Goal: Task Accomplishment & Management: Complete application form

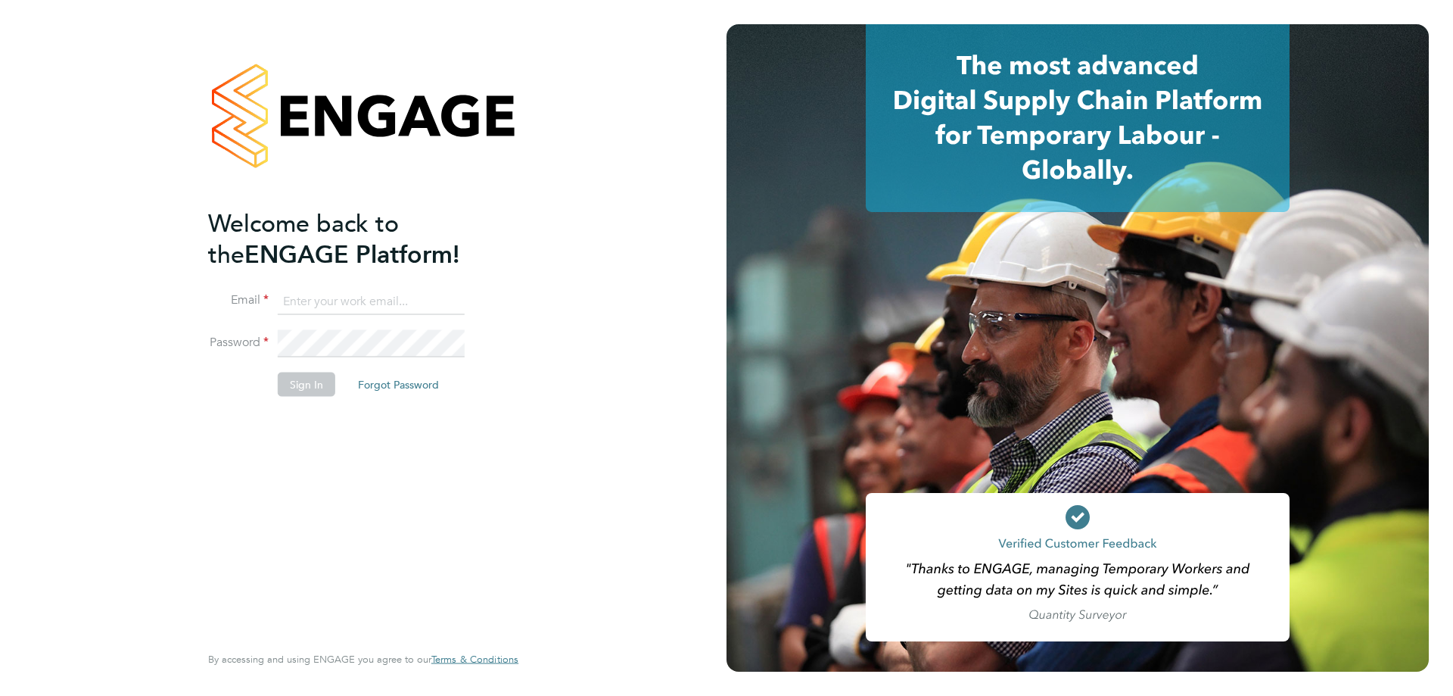
click at [405, 307] on input at bounding box center [371, 301] width 187 height 27
type input "[EMAIL_ADDRESS][DOMAIN_NAME]"
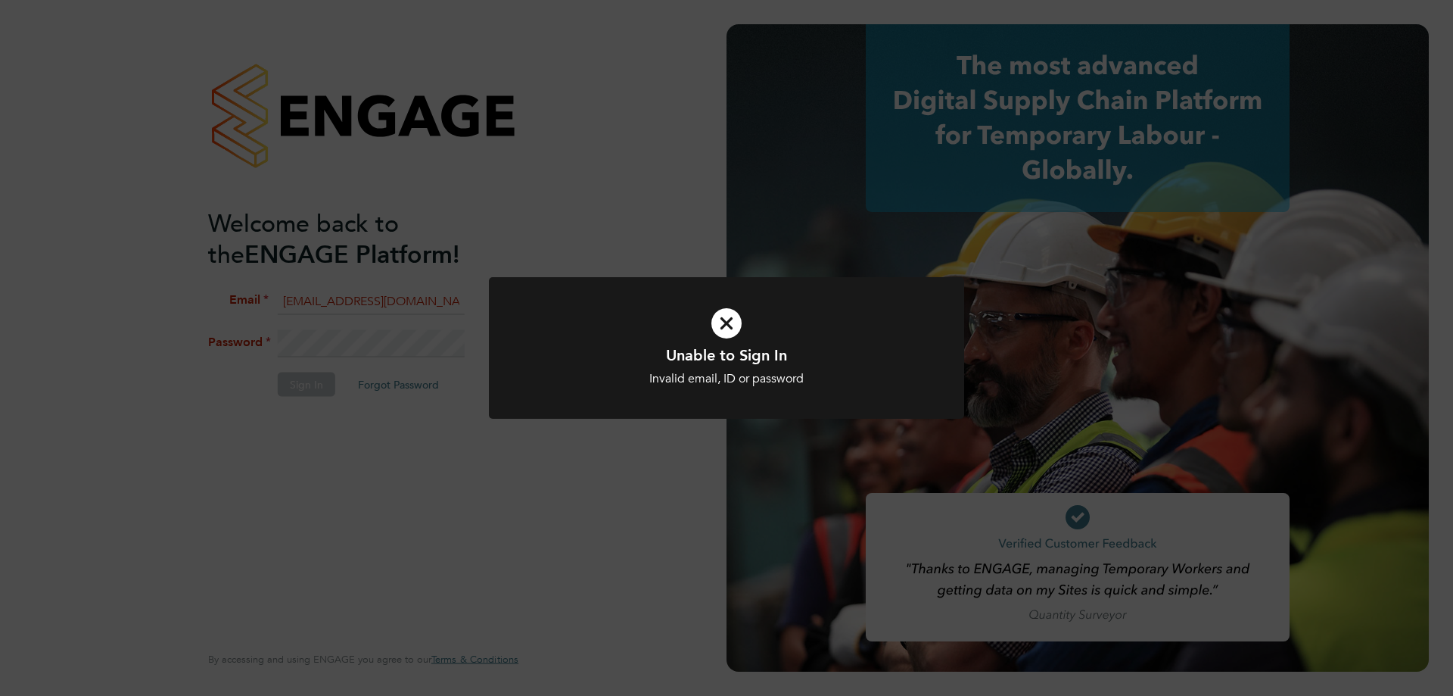
click at [382, 348] on div "Unable to Sign In Invalid email, ID or password Cancel Okay" at bounding box center [726, 348] width 1453 height 696
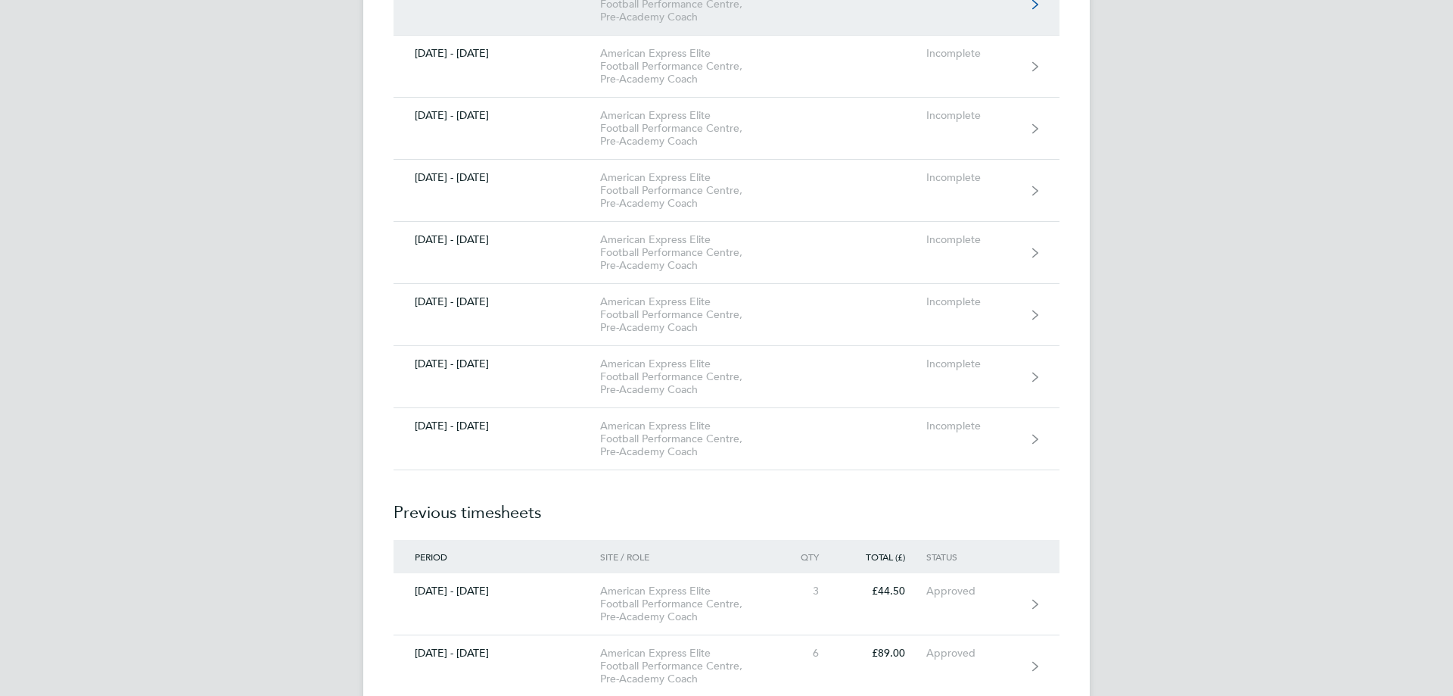
scroll to position [833, 0]
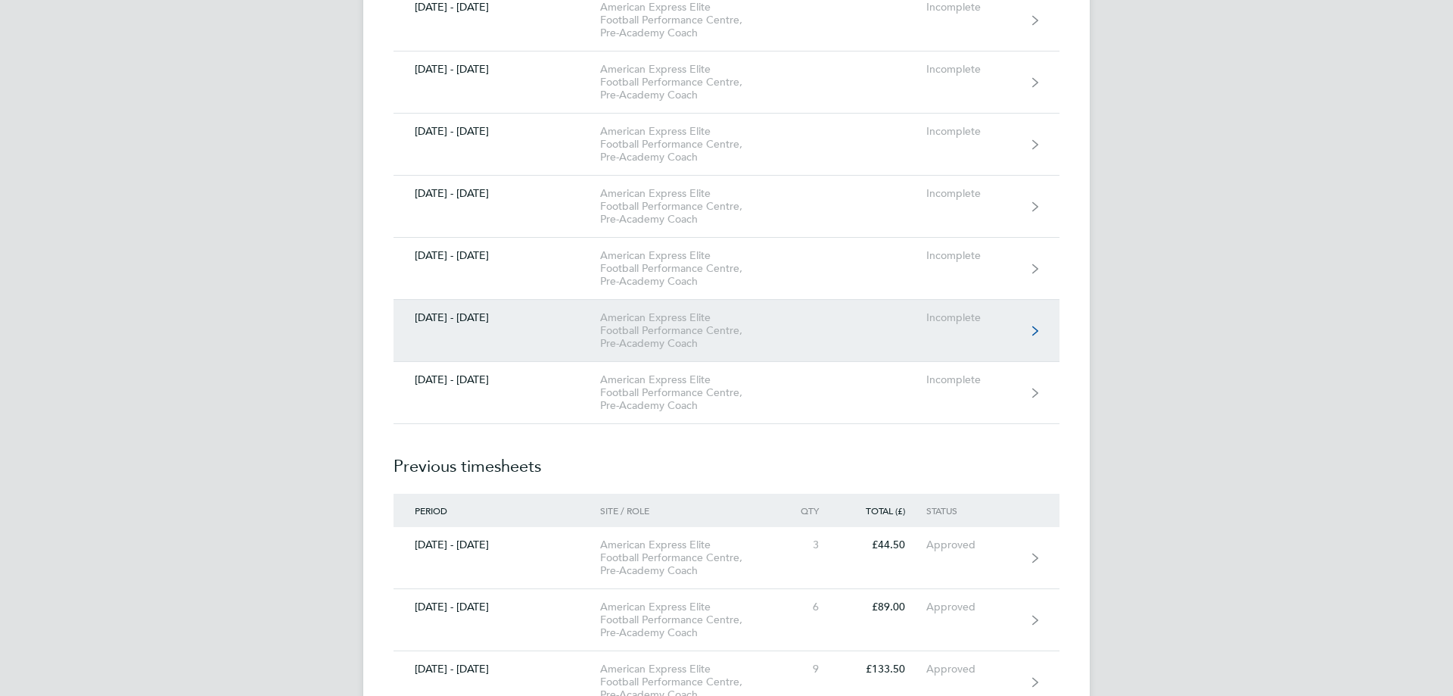
click at [823, 323] on link "01 - 30 Sept 2025 American Express Elite Football Performance Centre, Pre-Acade…" at bounding box center [727, 331] width 666 height 62
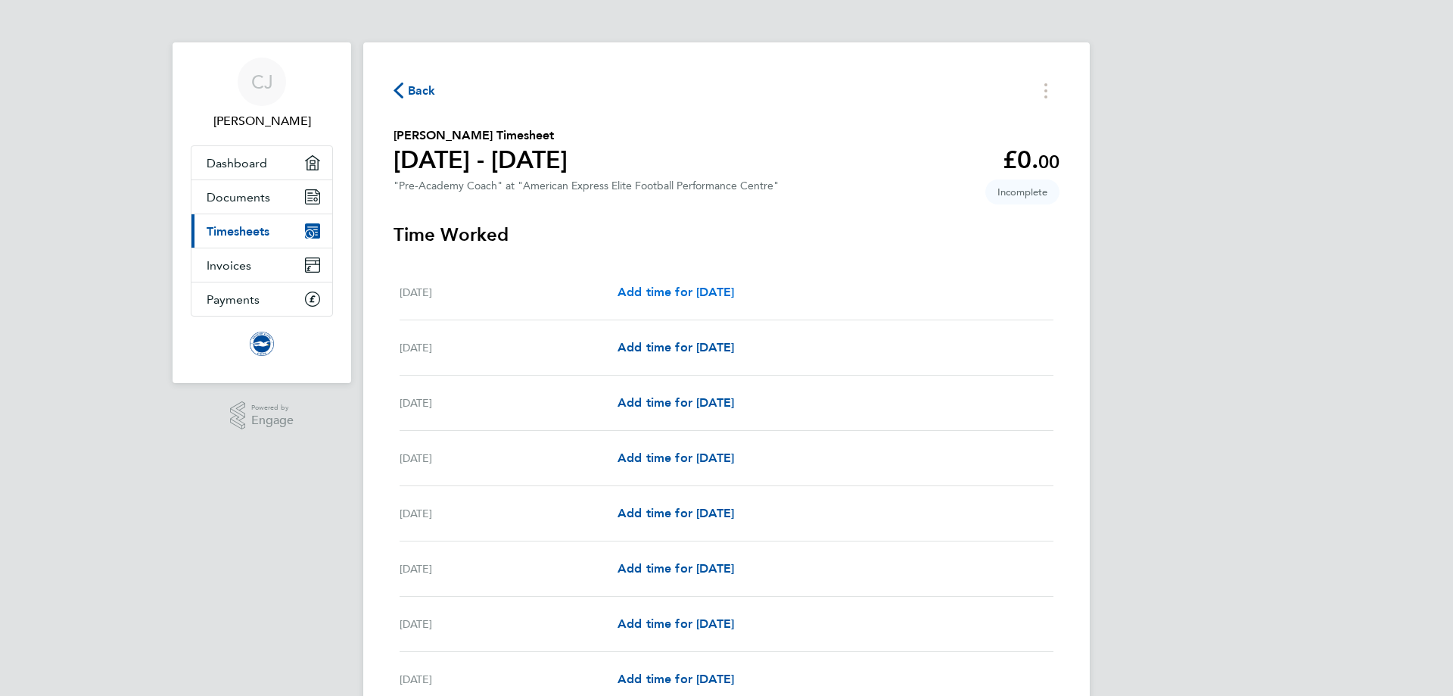
click at [696, 300] on link "Add time for Mon 01 Sep" at bounding box center [676, 292] width 117 height 18
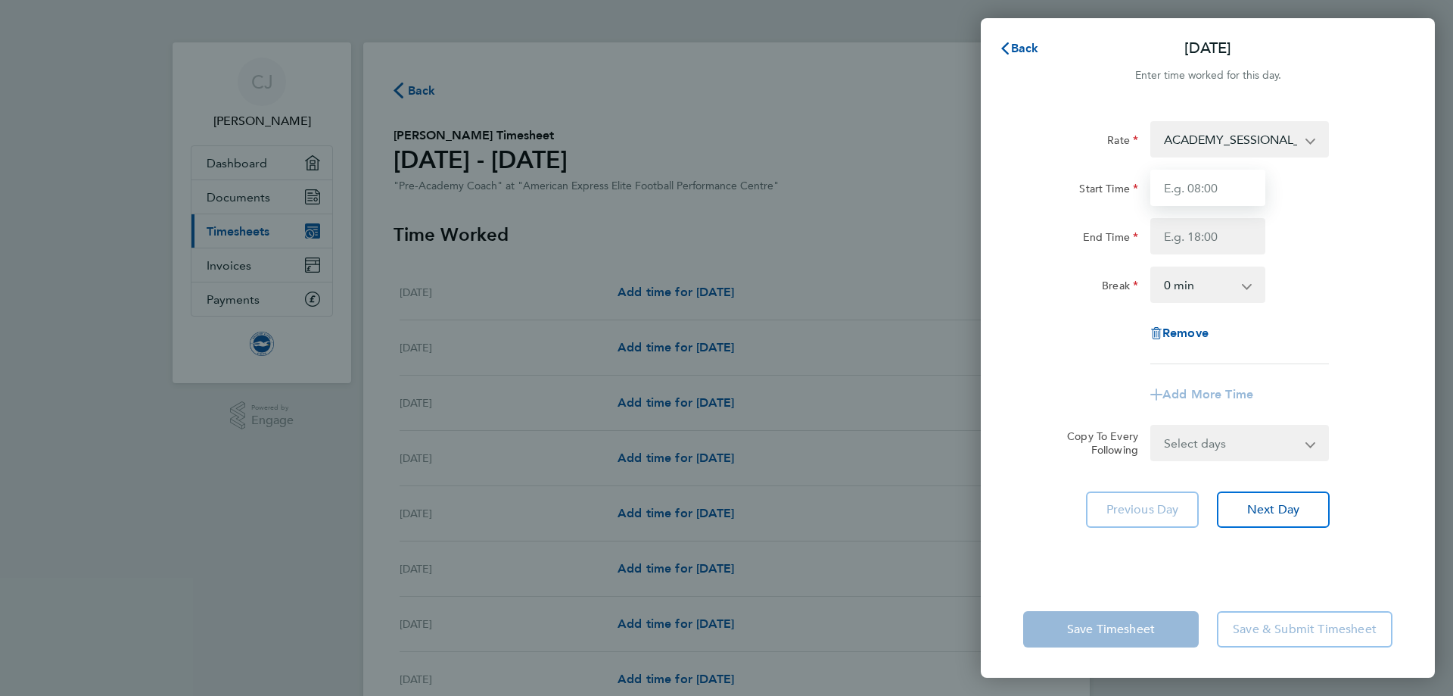
click at [1239, 191] on input "Start Time" at bounding box center [1207, 188] width 115 height 36
type input "16:00"
click at [1212, 237] on input "End Time" at bounding box center [1207, 236] width 115 height 36
click at [1216, 194] on input "16:00" at bounding box center [1207, 188] width 115 height 36
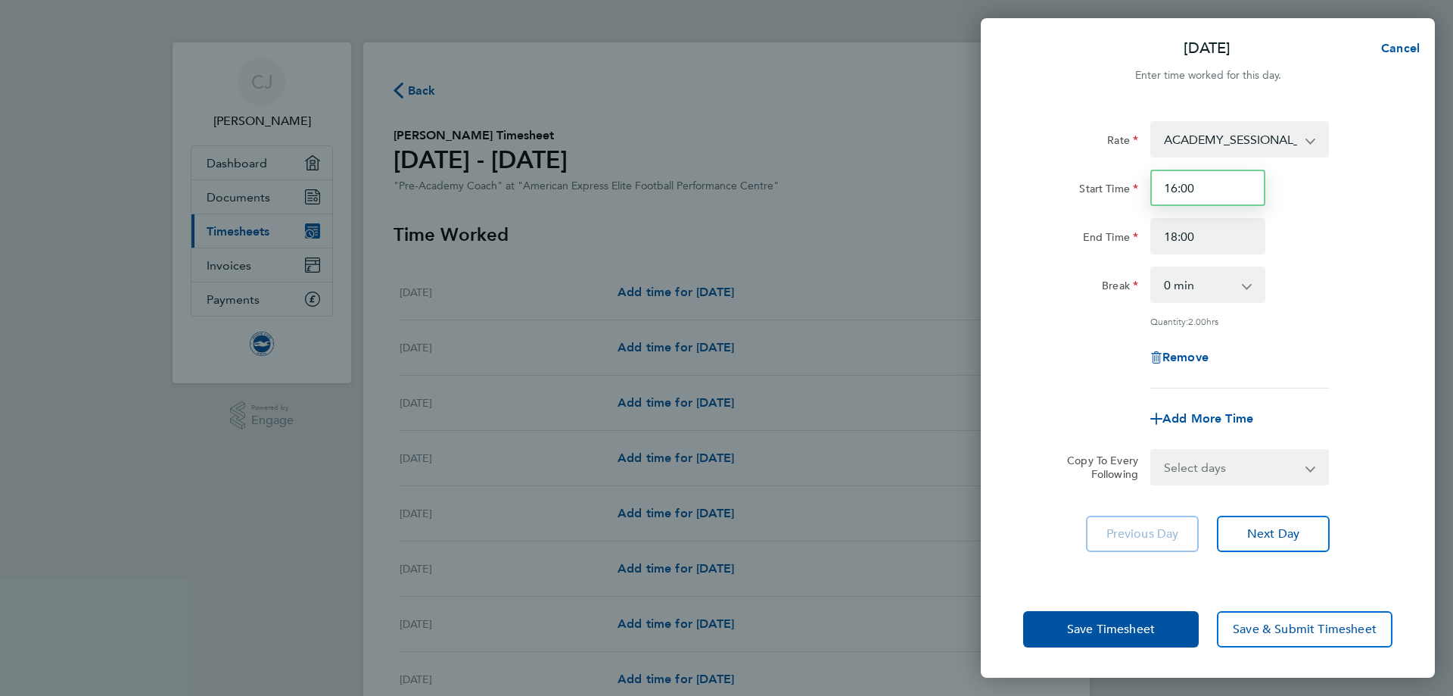
click at [1216, 194] on input "16:00" at bounding box center [1207, 188] width 115 height 36
click at [1201, 235] on input "18:00" at bounding box center [1207, 236] width 115 height 36
drag, startPoint x: 1201, startPoint y: 235, endPoint x: 1144, endPoint y: 237, distance: 56.8
click at [1144, 237] on div "18:00" at bounding box center [1207, 236] width 127 height 36
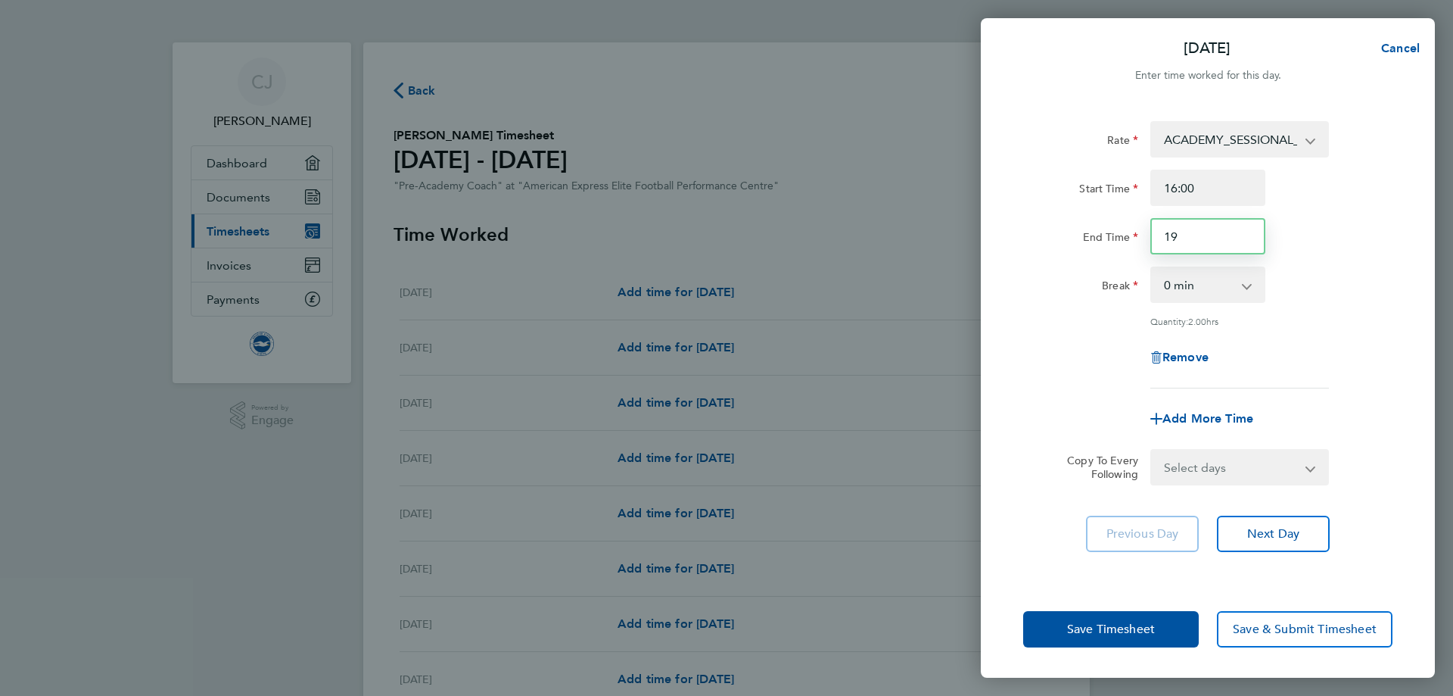
type input "19:30"
click at [1204, 425] on div "Add More Time" at bounding box center [1207, 418] width 127 height 36
click at [1209, 415] on span "Add More Time" at bounding box center [1208, 418] width 91 height 14
select select "null"
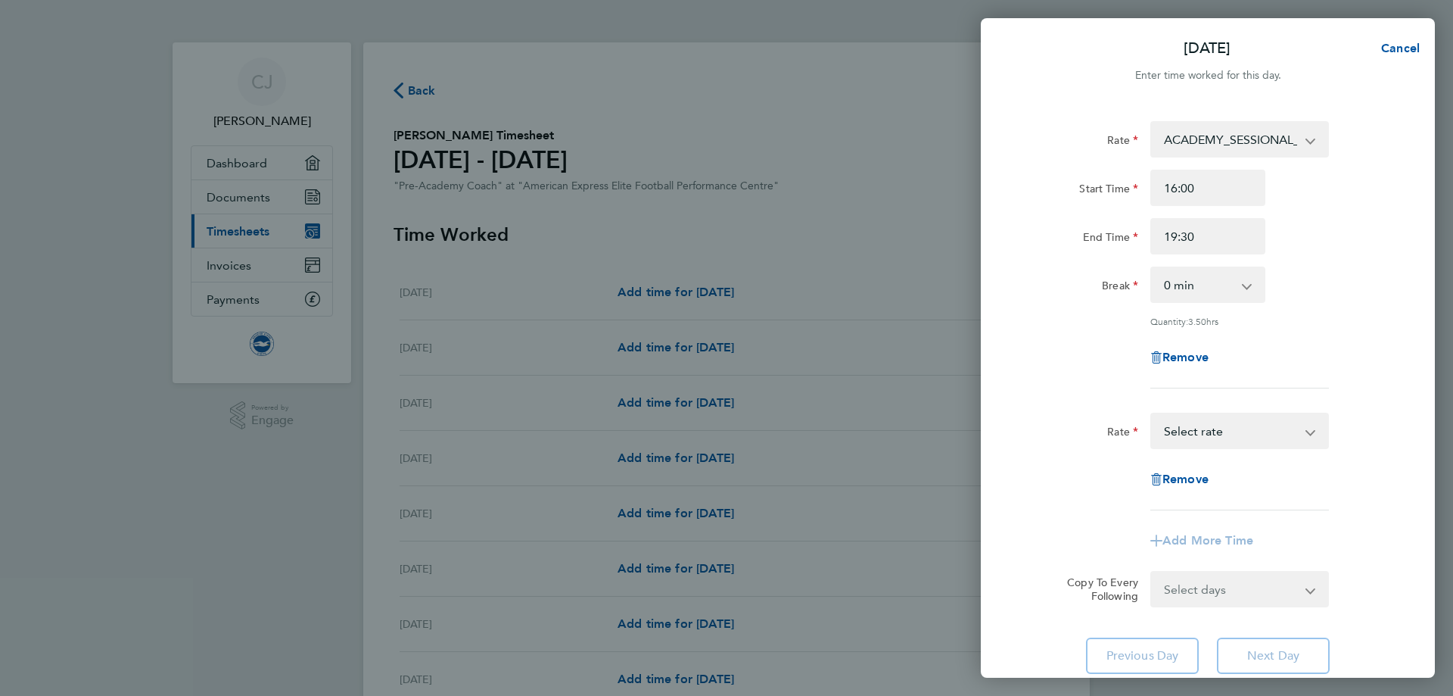
click at [1310, 431] on app-icon-cross-button at bounding box center [1318, 430] width 18 height 33
click at [1225, 478] on app-form-button "Remove" at bounding box center [1207, 479] width 115 height 12
click at [1316, 434] on app-icon-cross-button at bounding box center [1318, 430] width 18 height 33
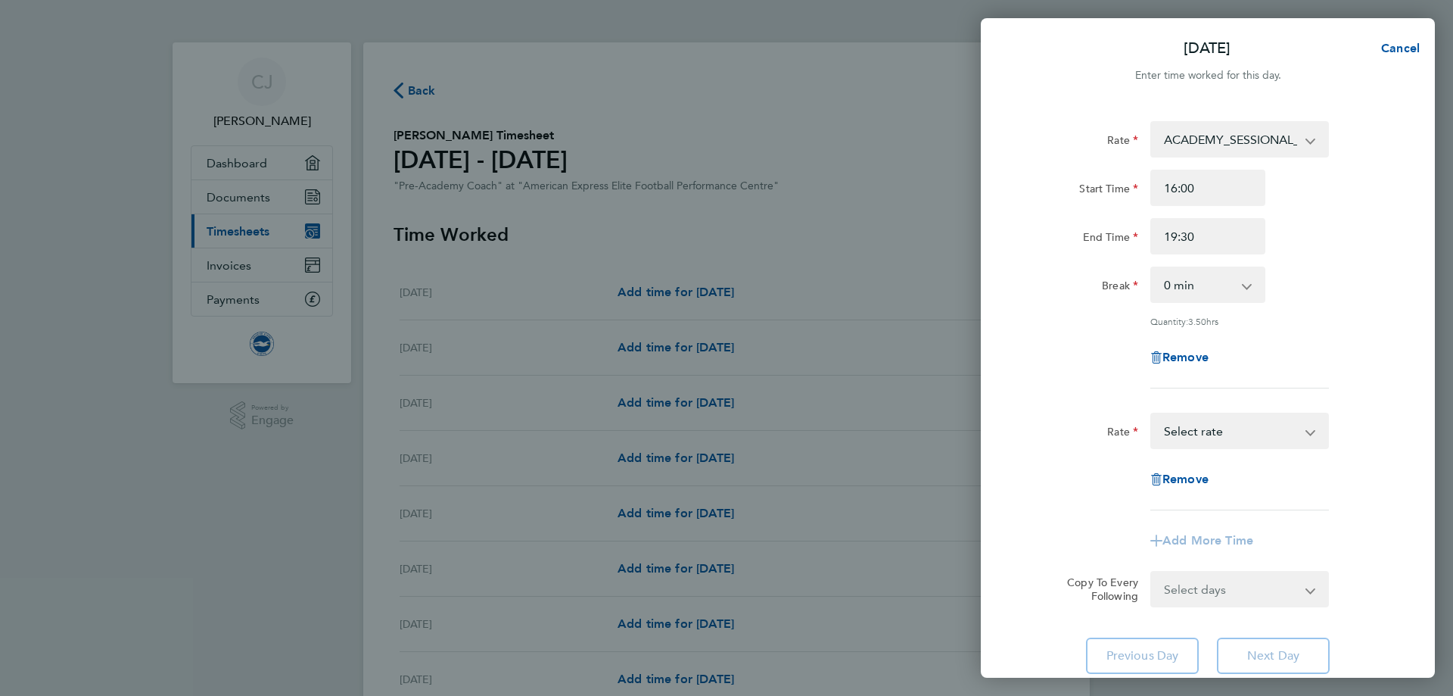
drag, startPoint x: 1217, startPoint y: 431, endPoint x: 1205, endPoint y: 428, distance: 12.5
click at [1217, 431] on select "ACADEMY_SESSIONAL_COACH - 16.32 TRAVEL_ALLOWANCE_10 - 10.00 Select rate" at bounding box center [1230, 430] width 157 height 33
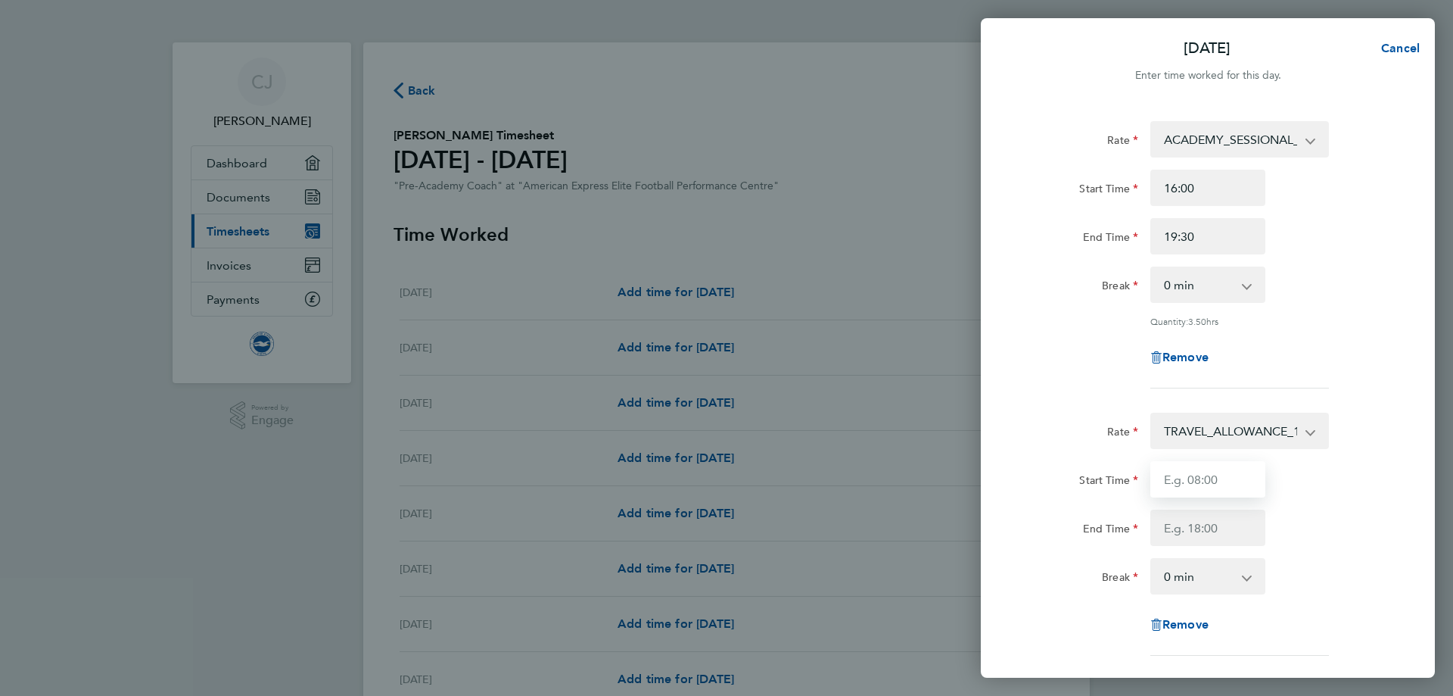
click at [1207, 481] on input "Start Time" at bounding box center [1207, 479] width 115 height 36
type input "01:00"
click at [1297, 479] on div "Start Time 01:00" at bounding box center [1207, 479] width 381 height 36
click at [1223, 523] on input "End Time" at bounding box center [1207, 527] width 115 height 36
click at [1317, 531] on div "End Time" at bounding box center [1207, 527] width 381 height 36
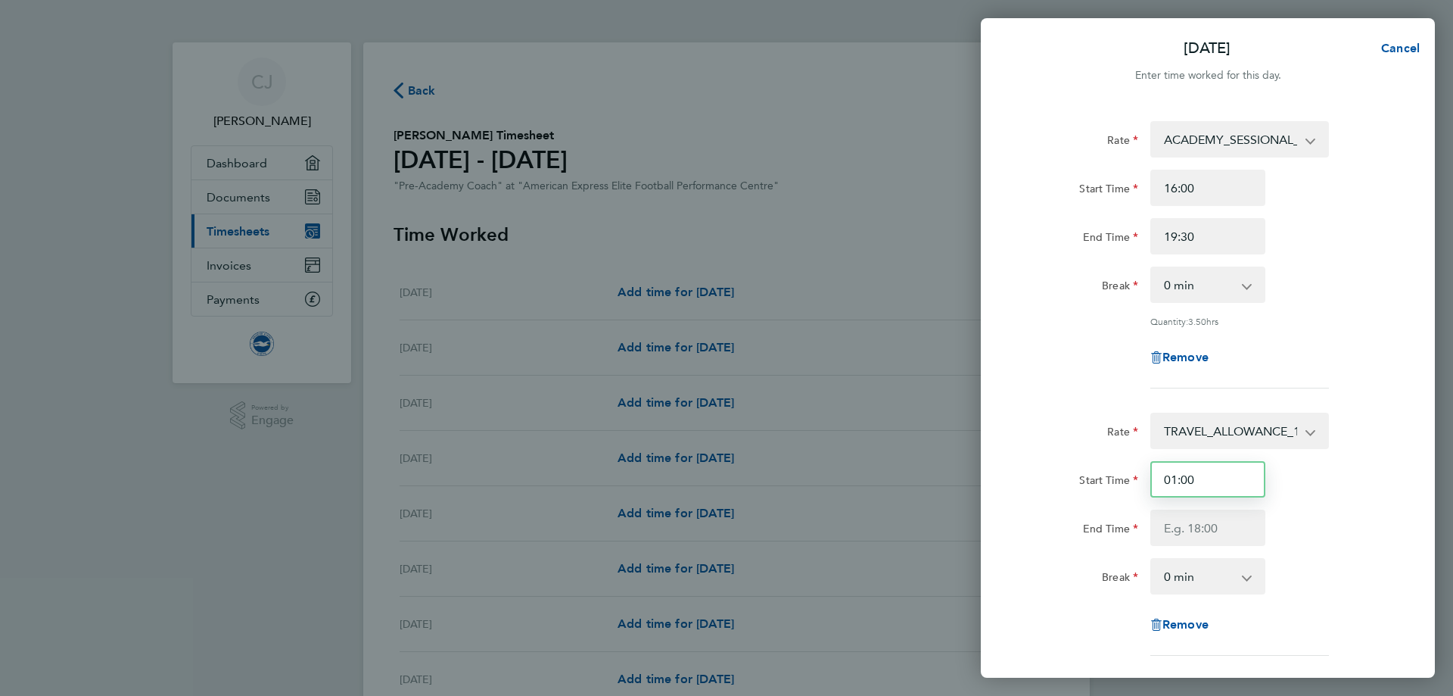
click at [1212, 486] on input "01:00" at bounding box center [1207, 479] width 115 height 36
drag, startPoint x: 1213, startPoint y: 481, endPoint x: 1123, endPoint y: 451, distance: 94.8
click at [1132, 470] on div "Start Time 01:00" at bounding box center [1207, 479] width 381 height 36
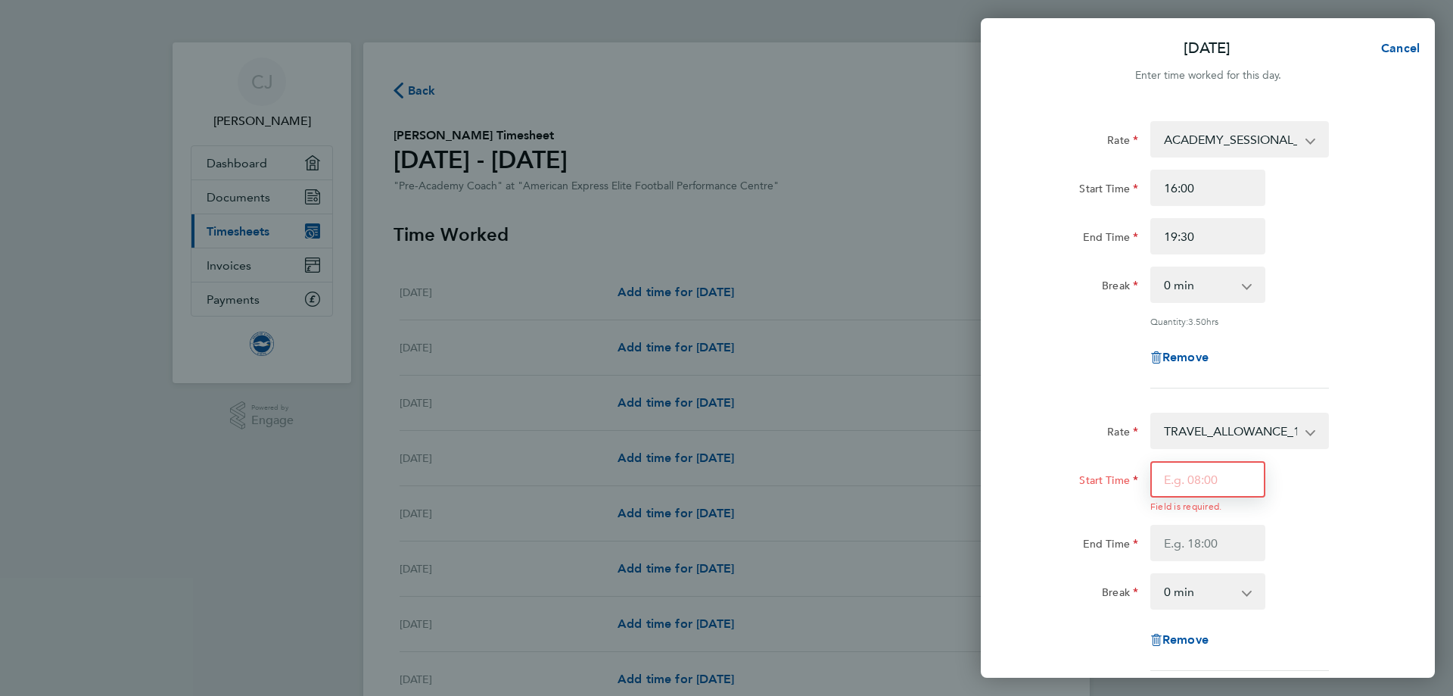
click at [1205, 465] on input "Start Time" at bounding box center [1207, 479] width 115 height 36
type input "09:00"
click at [1230, 546] on div "Rate TRAVEL_ALLOWANCE_10 - 10.00 ACADEMY_SESSIONAL_COACH - 16.32 Start Time 09:…" at bounding box center [1207, 541] width 369 height 258
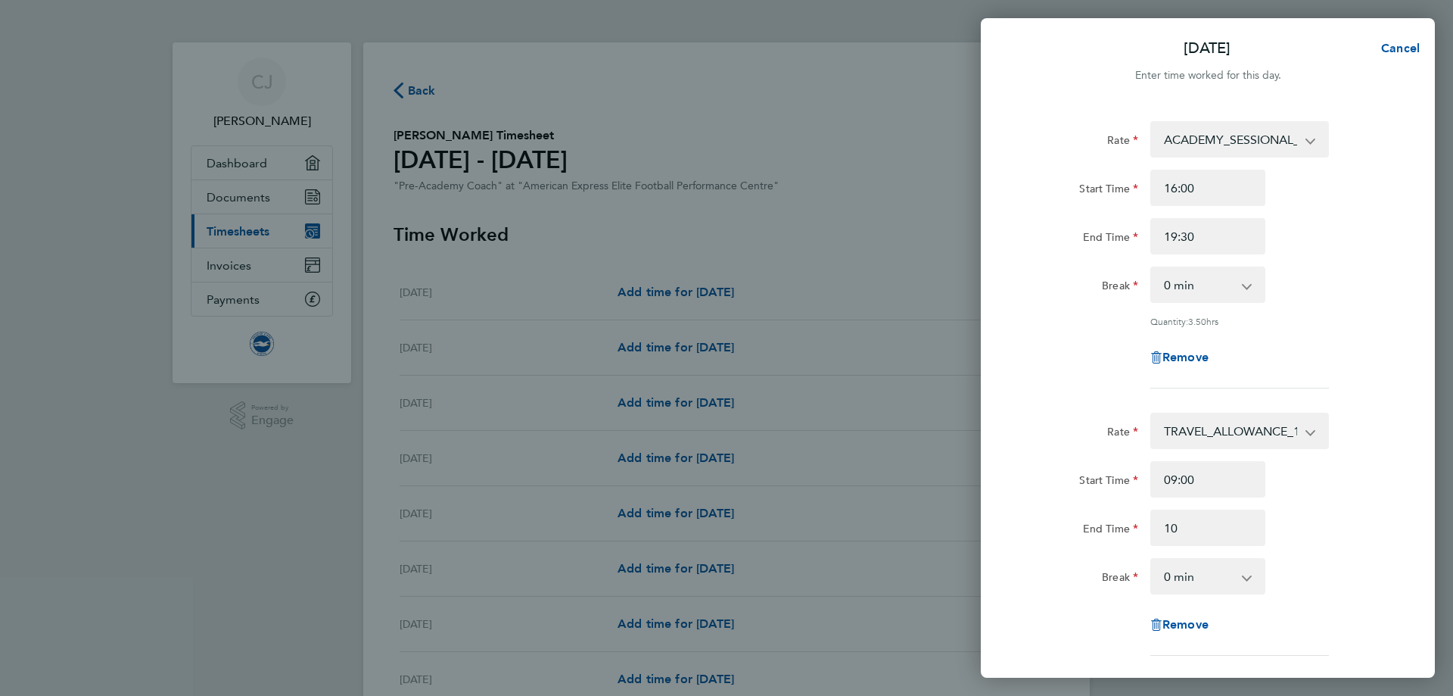
type input "10:00"
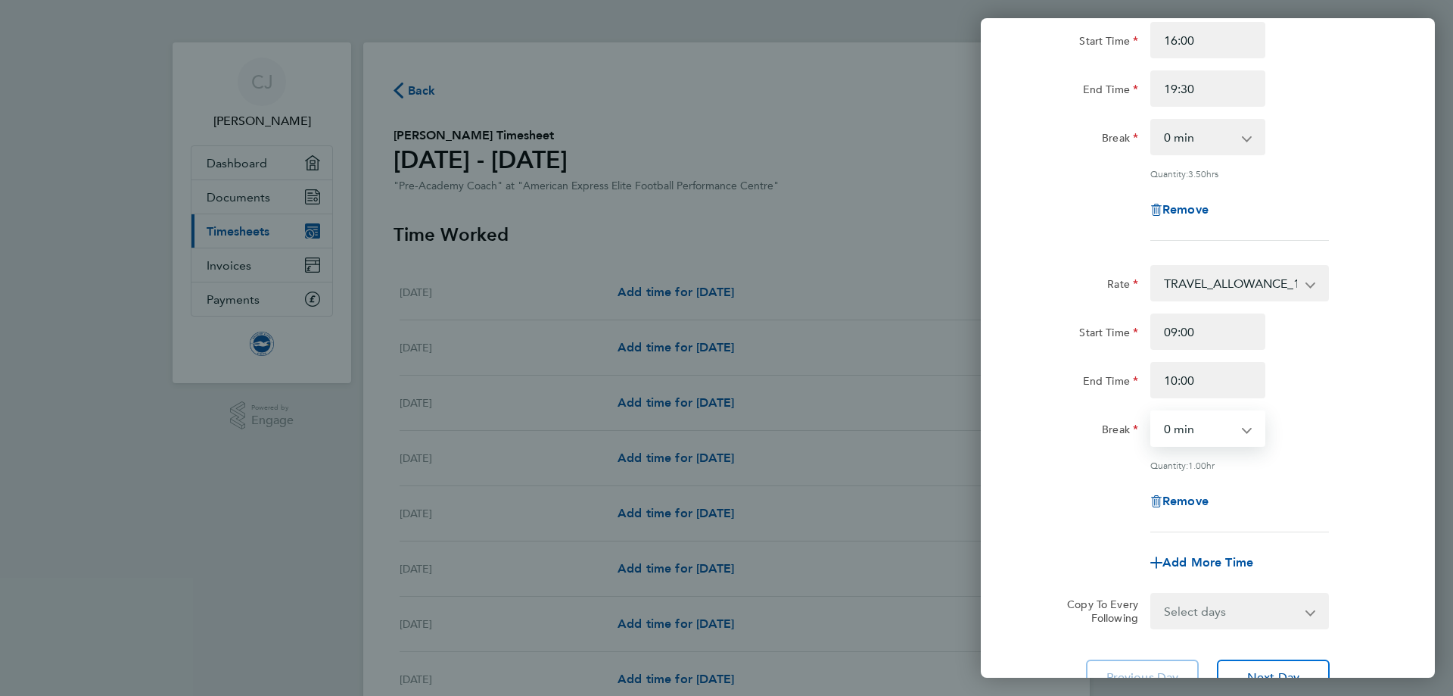
scroll to position [151, 0]
click at [1353, 516] on div "Rate TRAVEL_ALLOWANCE_10 - 10.00 ACADEMY_SESSIONAL_COACH - 16.32 Start Time 09:…" at bounding box center [1207, 394] width 369 height 267
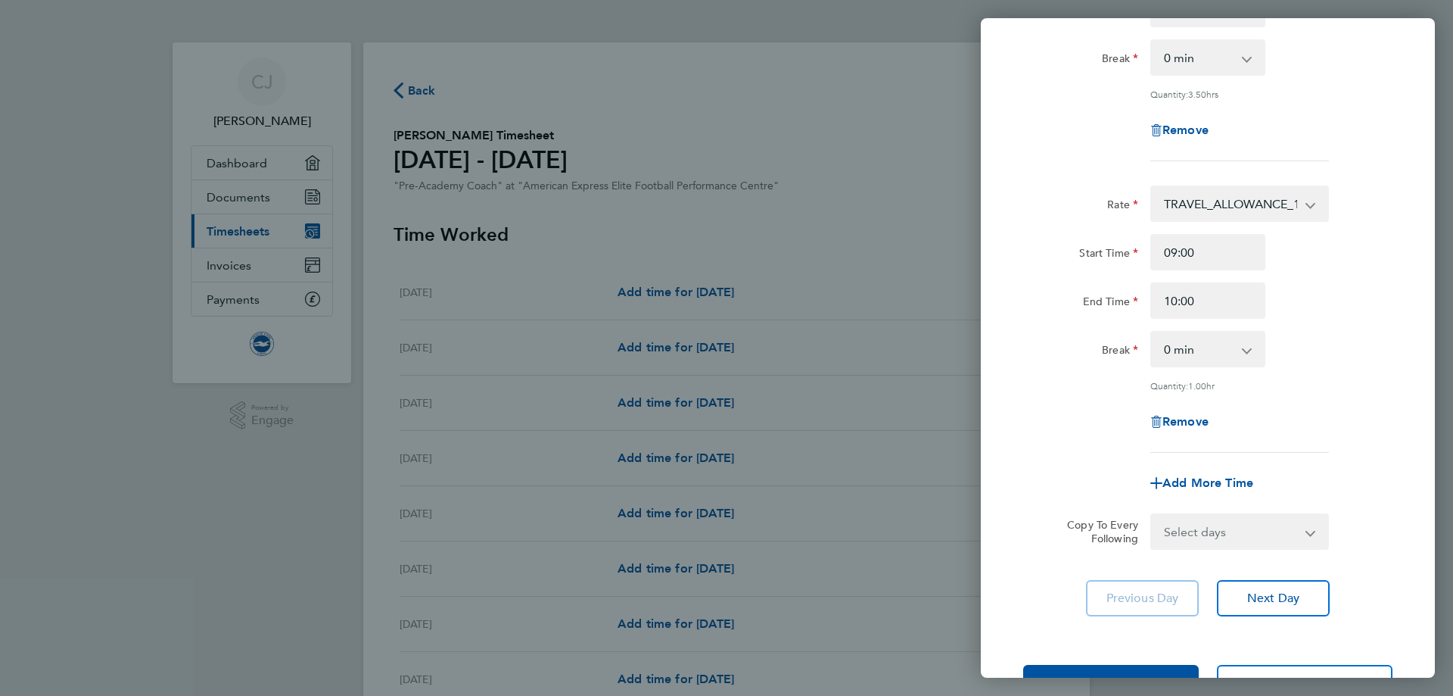
scroll to position [278, 0]
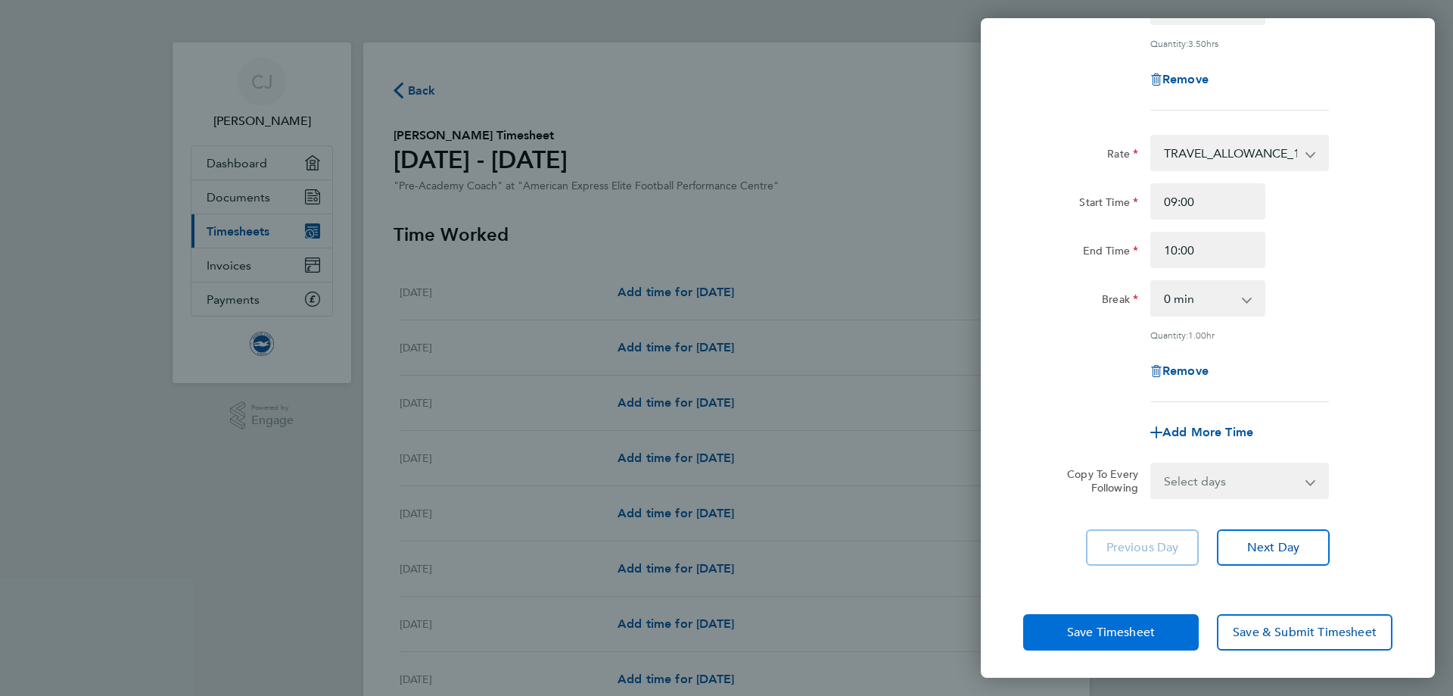
click at [1114, 631] on span "Save Timesheet" at bounding box center [1111, 631] width 88 height 15
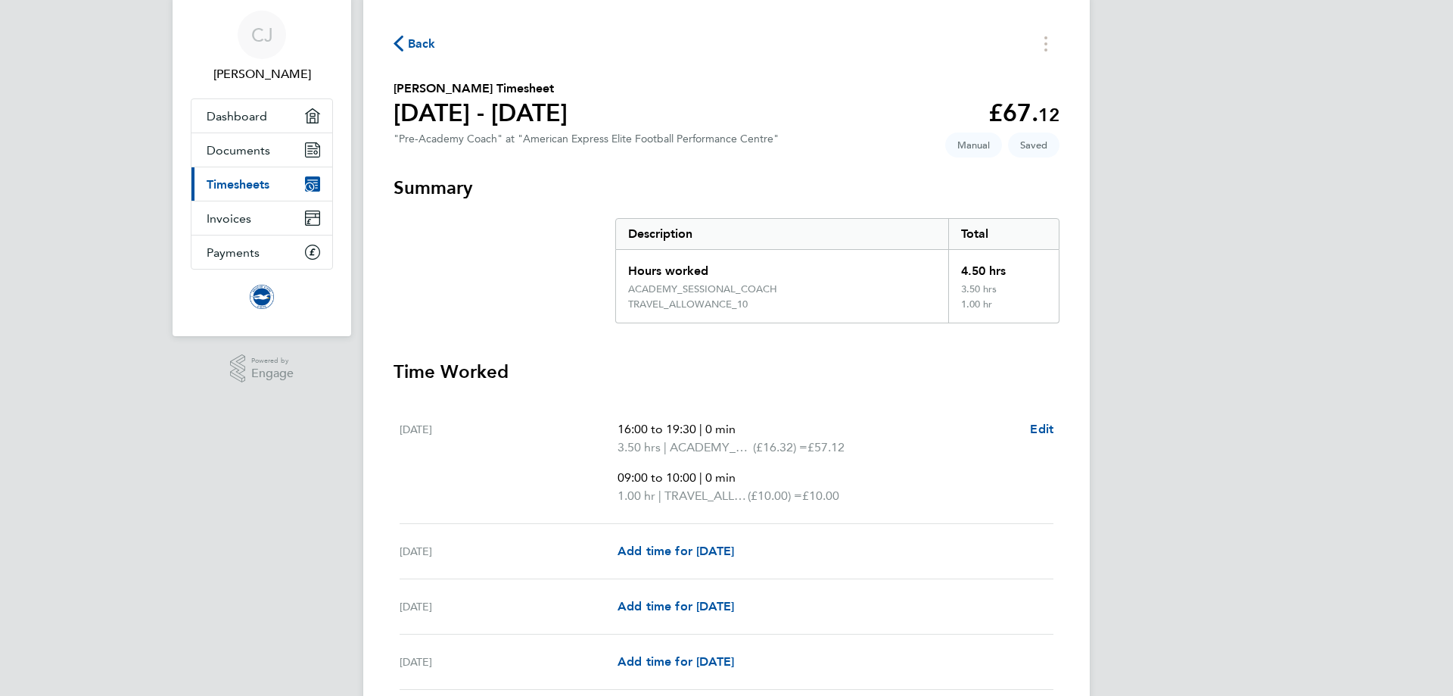
scroll to position [227, 0]
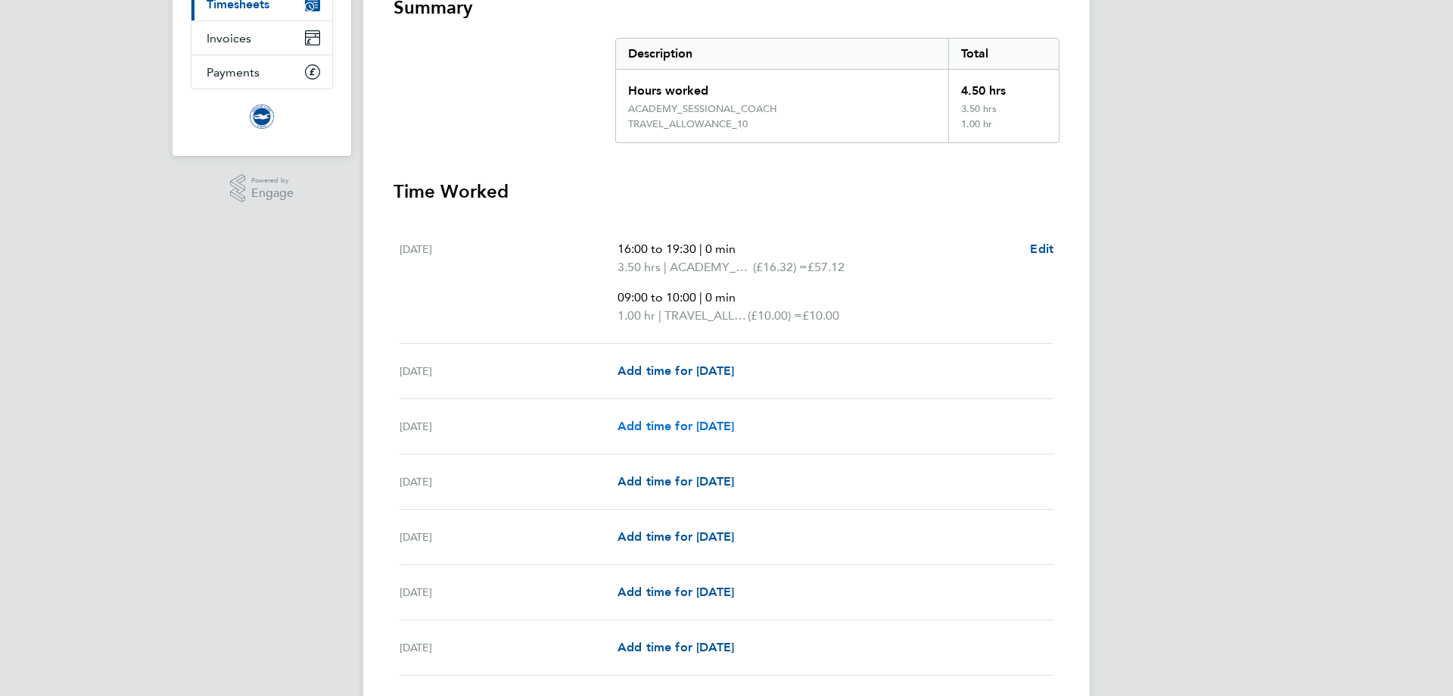
click at [693, 425] on span "Add time for Wed 03 Sep" at bounding box center [676, 426] width 117 height 14
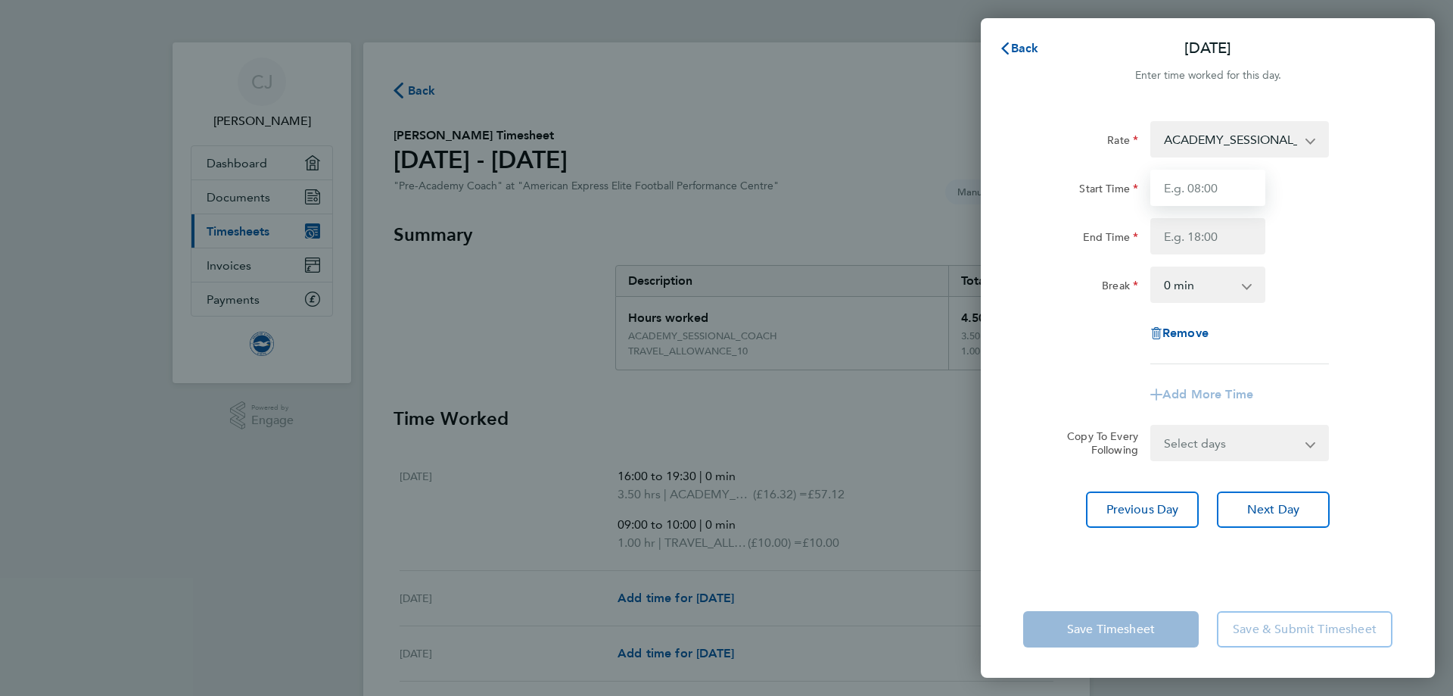
click at [1206, 179] on input "Start Time" at bounding box center [1207, 188] width 115 height 36
type input "16:00"
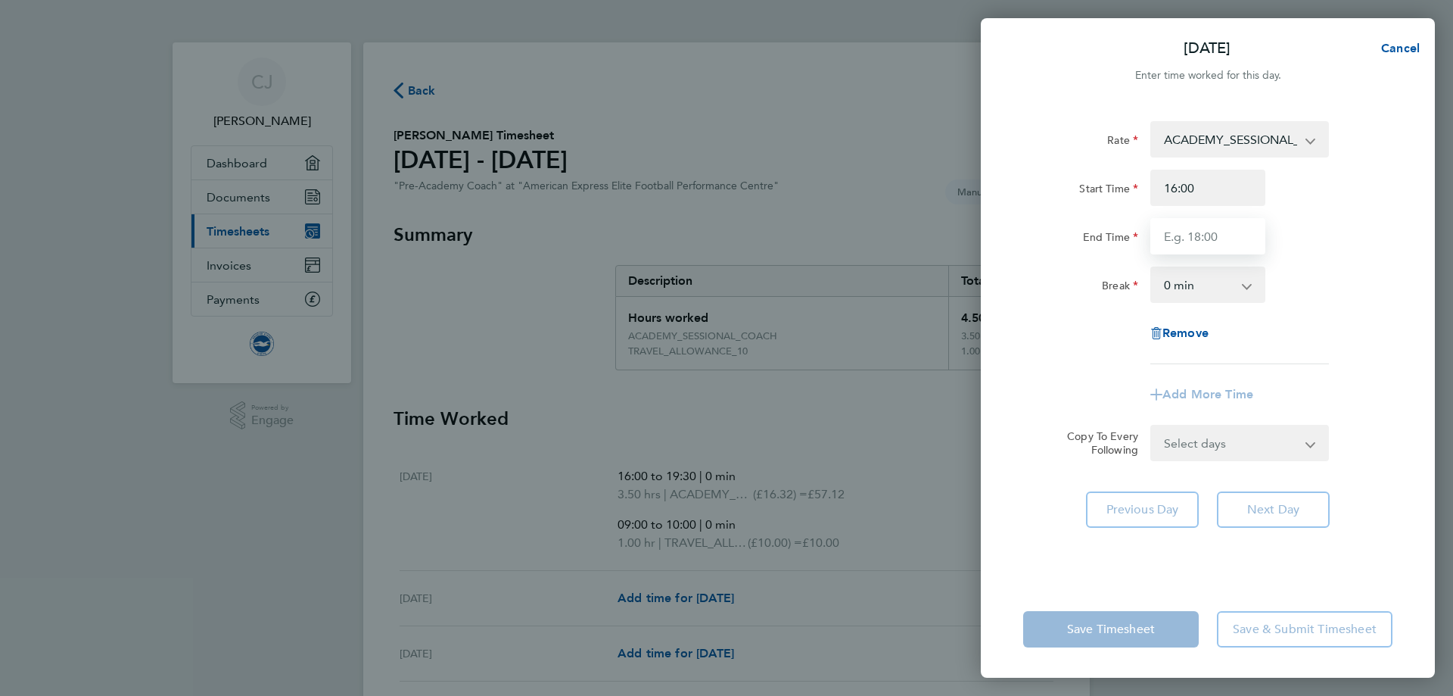
click at [1214, 229] on input "End Time" at bounding box center [1207, 236] width 115 height 36
type input "19:30"
click at [1224, 393] on app-timesheet-line-form-group "Rate ACADEMY_SESSIONAL_COACH - 16.32 TRAVEL_ALLOWANCE_10 - 10.00 Start Time 16:…" at bounding box center [1207, 266] width 369 height 291
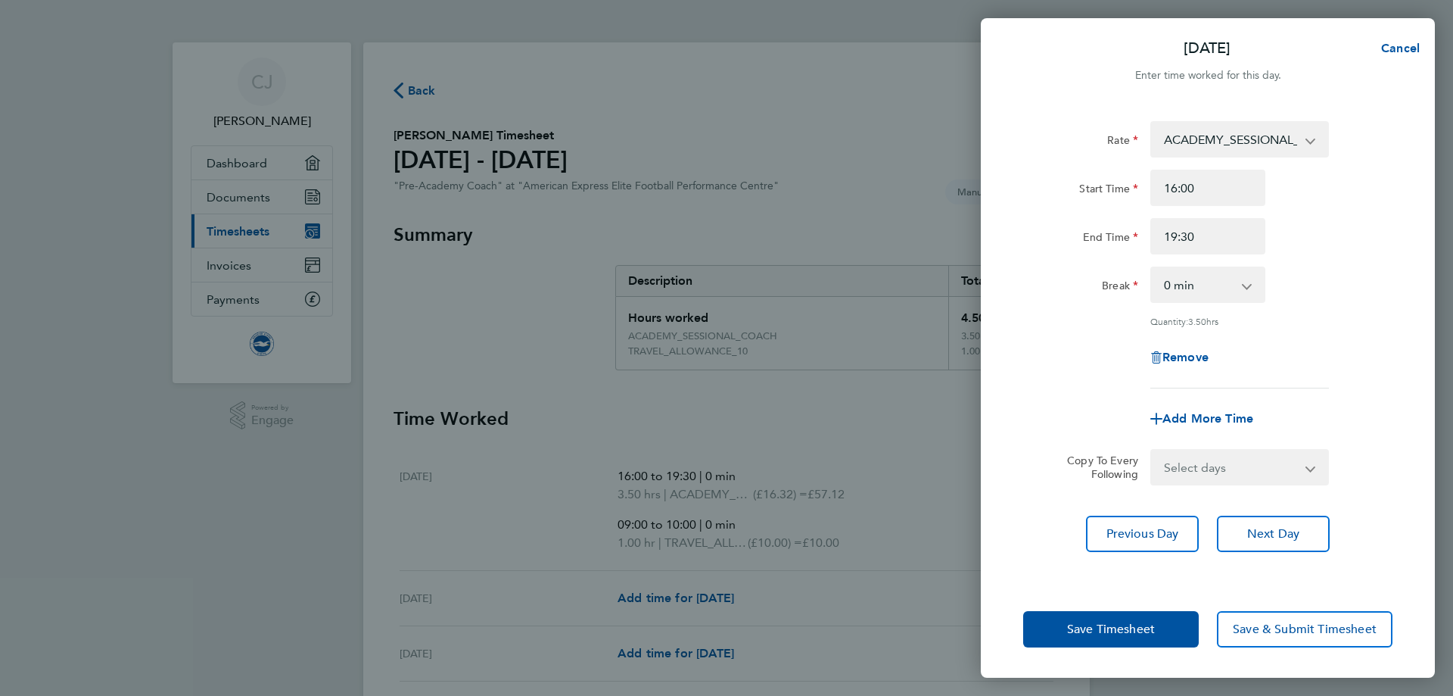
click at [1280, 461] on select "Select days Day Weekday (Mon-Fri) Weekend (Sat-Sun) Monday Tuesday Wednesday Th…" at bounding box center [1231, 466] width 159 height 33
click at [1212, 412] on span "Add More Time" at bounding box center [1208, 418] width 91 height 14
select select "null"
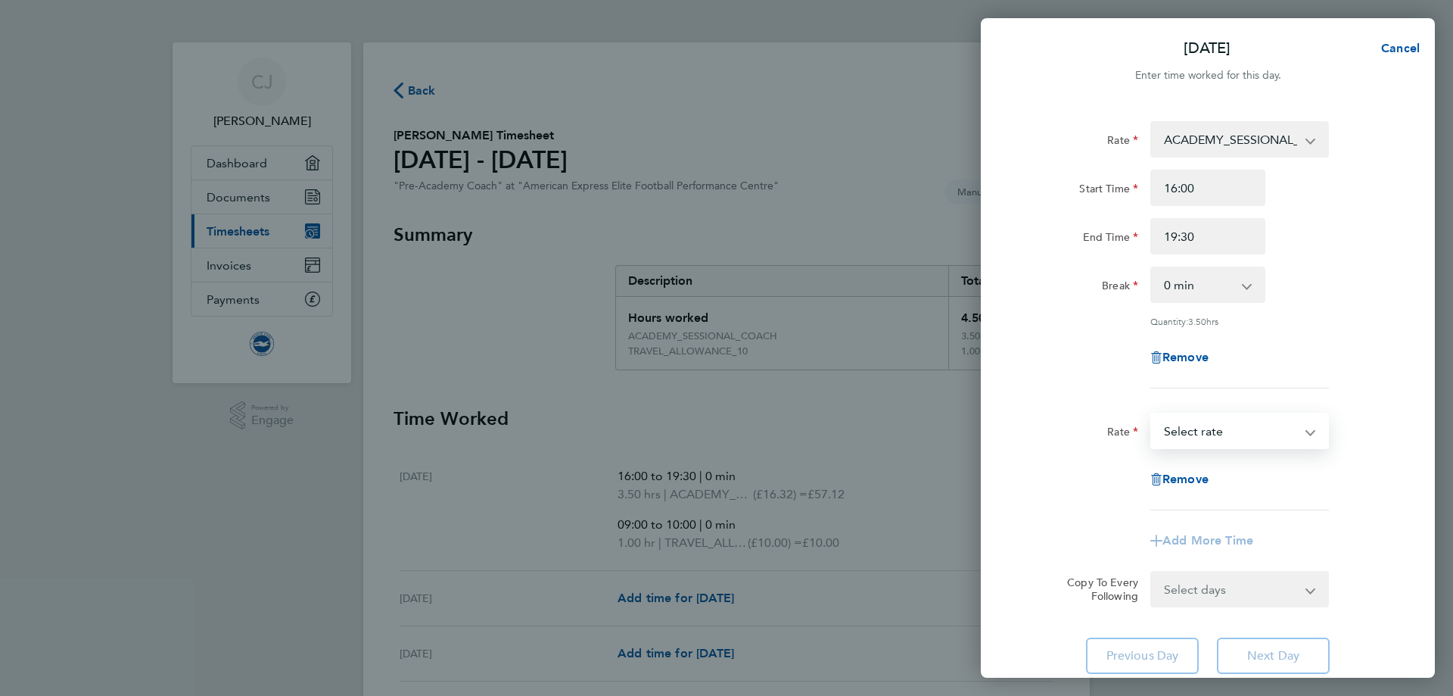
click at [1306, 429] on select "ACADEMY_SESSIONAL_COACH - 16.32 TRAVEL_ALLOWANCE_10 - 10.00 Select rate" at bounding box center [1230, 430] width 157 height 33
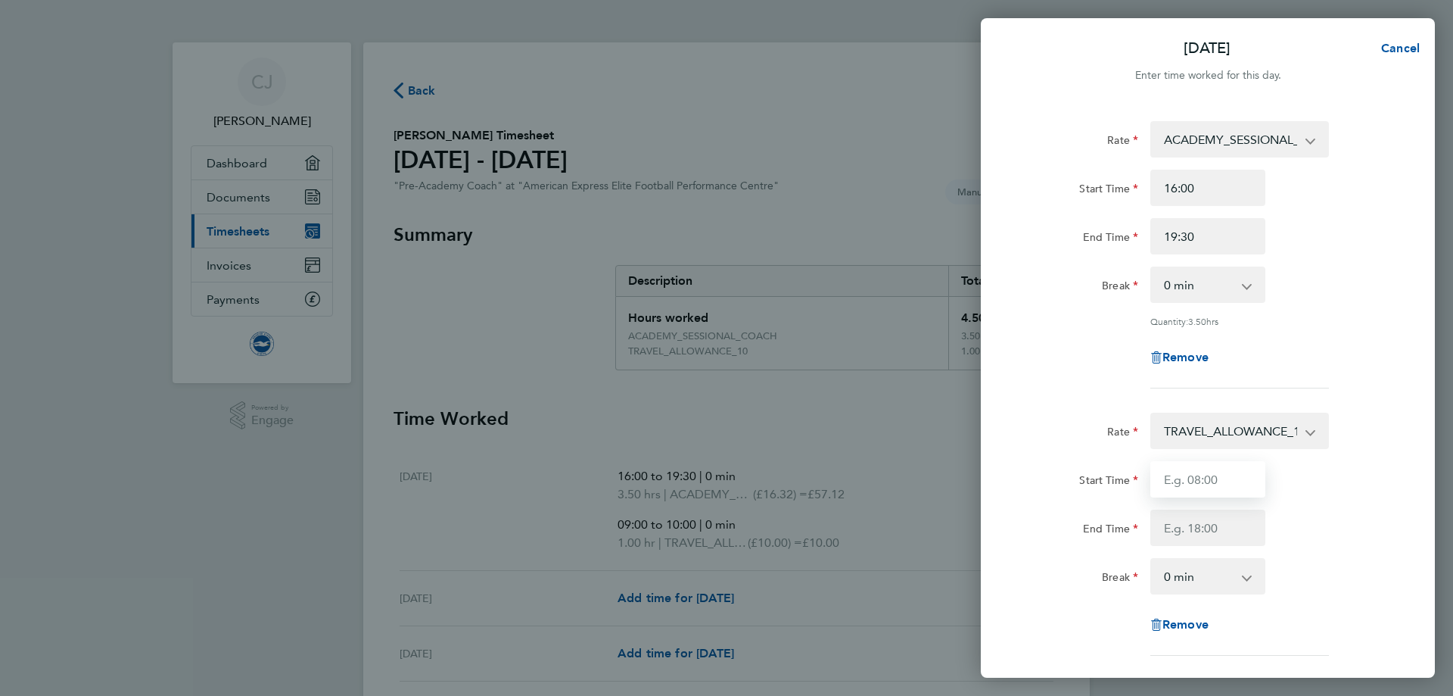
click at [1219, 479] on input "Start Time" at bounding box center [1207, 479] width 115 height 36
type input "09:00"
click at [1221, 527] on input "End Time" at bounding box center [1207, 527] width 115 height 36
click at [1328, 520] on div "End Time" at bounding box center [1207, 527] width 381 height 36
click at [1234, 521] on input "End Time" at bounding box center [1207, 527] width 115 height 36
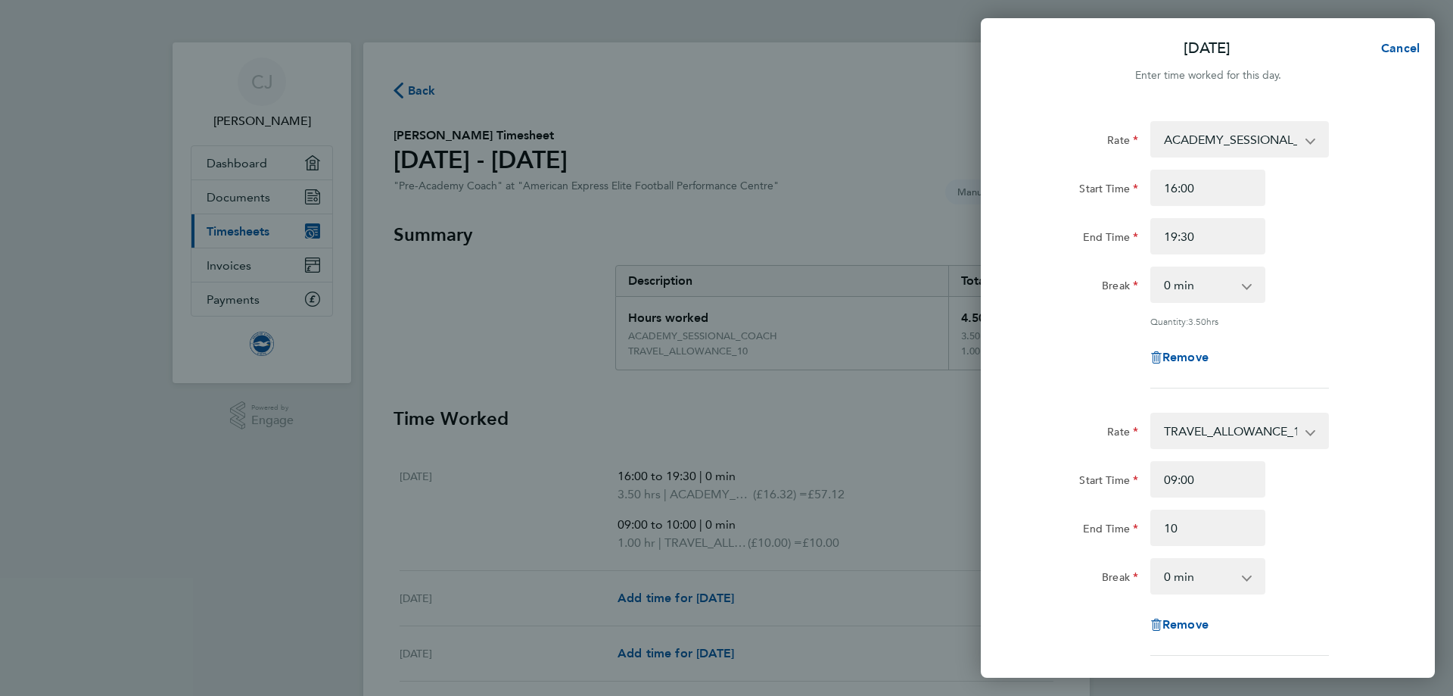
type input "10:00"
click at [1301, 503] on div "Start Time 09:00 End Time 10:00" at bounding box center [1207, 503] width 381 height 85
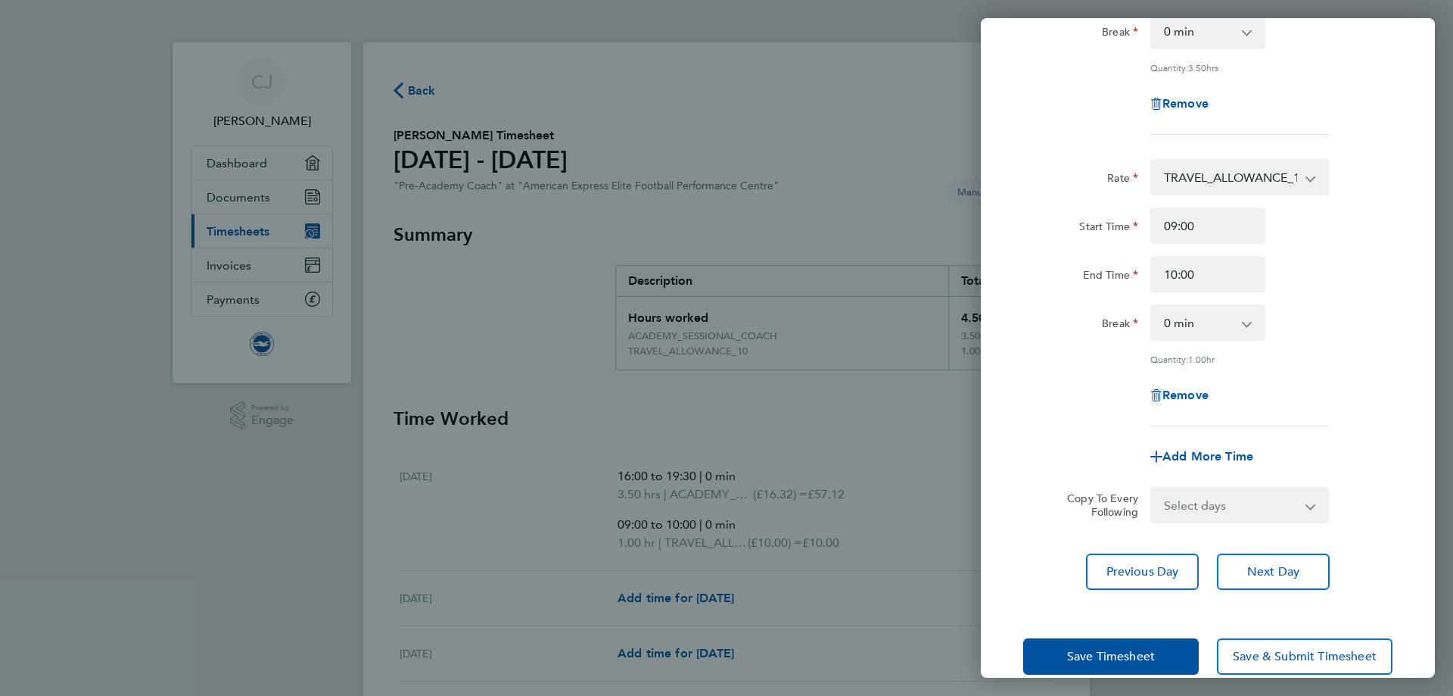
scroll to position [278, 0]
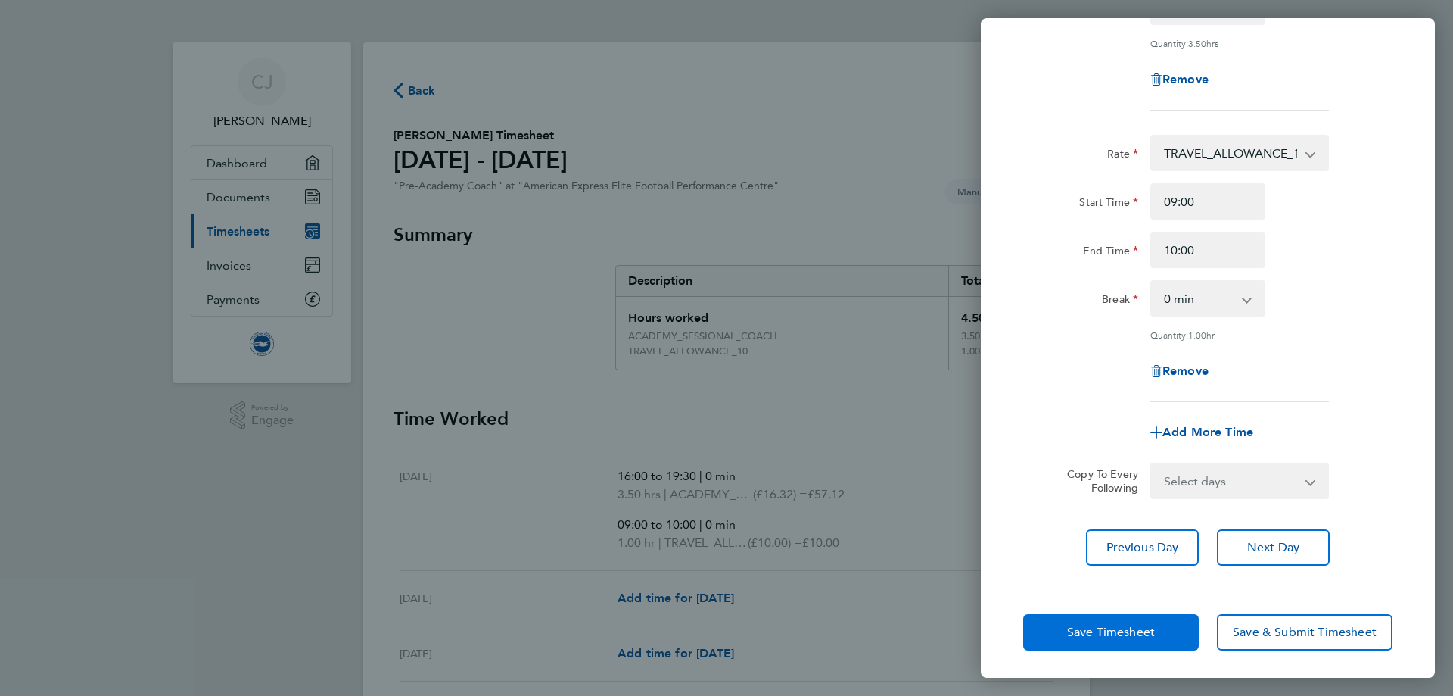
click at [1112, 634] on span "Save Timesheet" at bounding box center [1111, 631] width 88 height 15
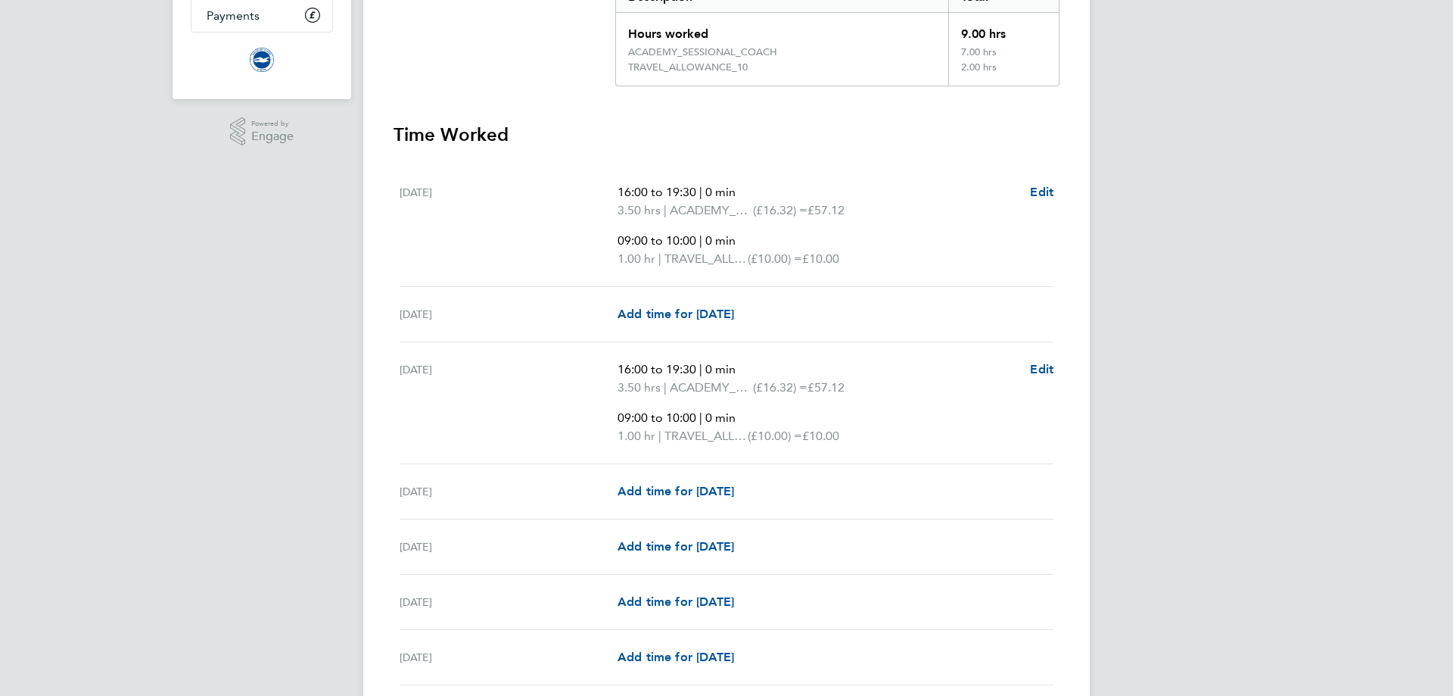
scroll to position [303, 0]
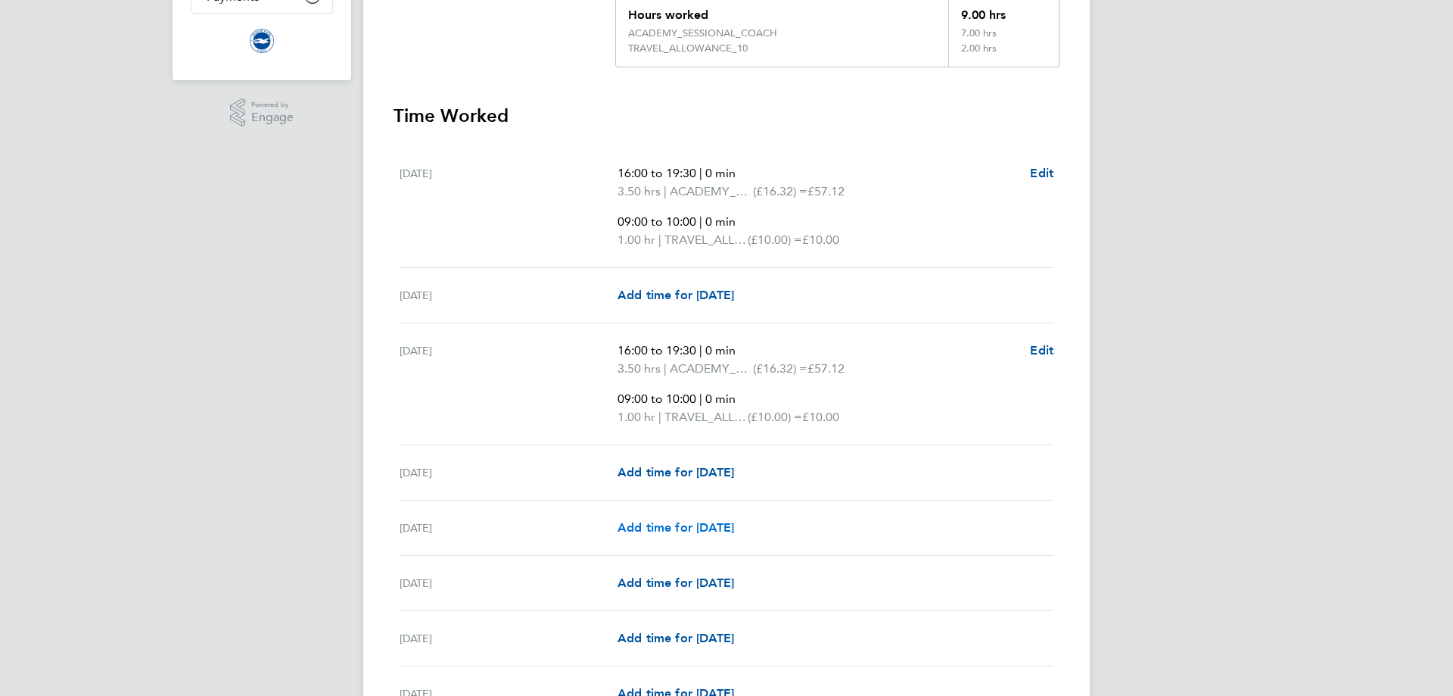
click at [699, 531] on span "Add time for Fri 05 Sep" at bounding box center [676, 527] width 117 height 14
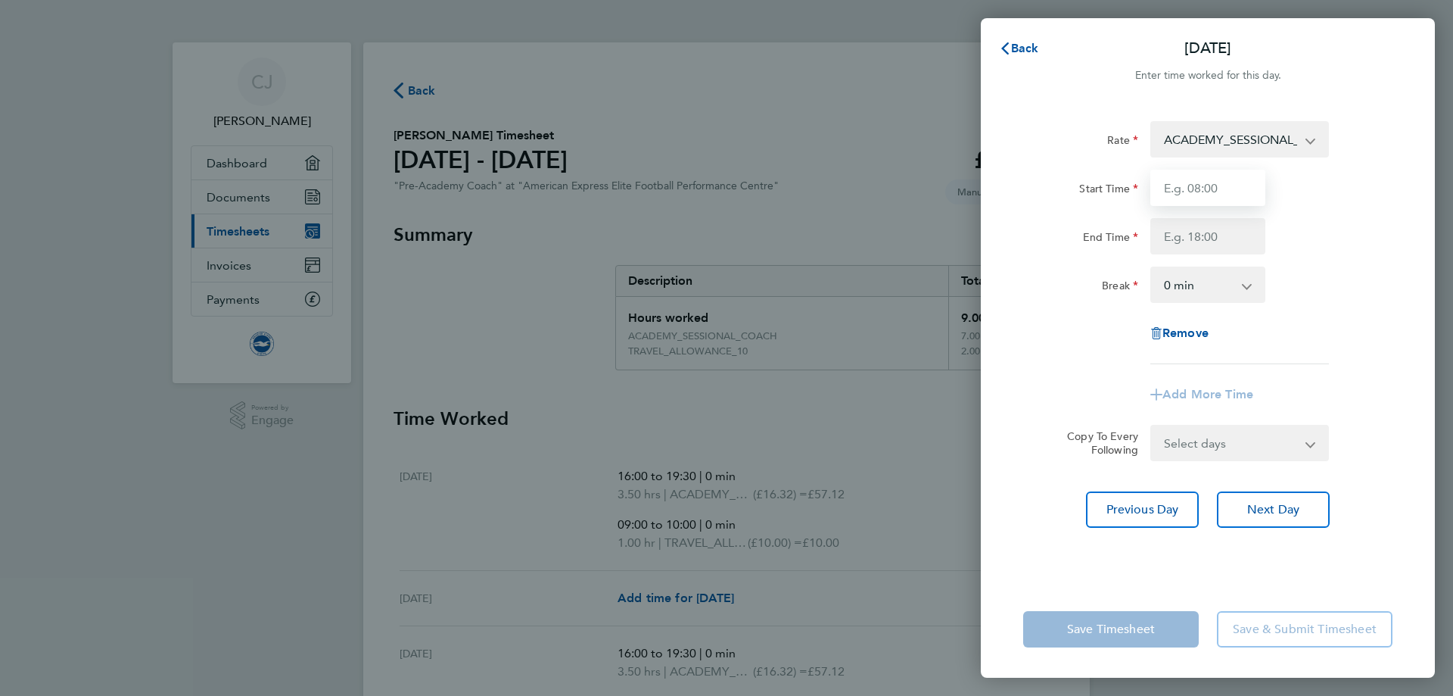
click at [1203, 192] on input "Start Time" at bounding box center [1207, 188] width 115 height 36
type input "16:00"
click at [1200, 234] on input "End Time" at bounding box center [1207, 236] width 115 height 36
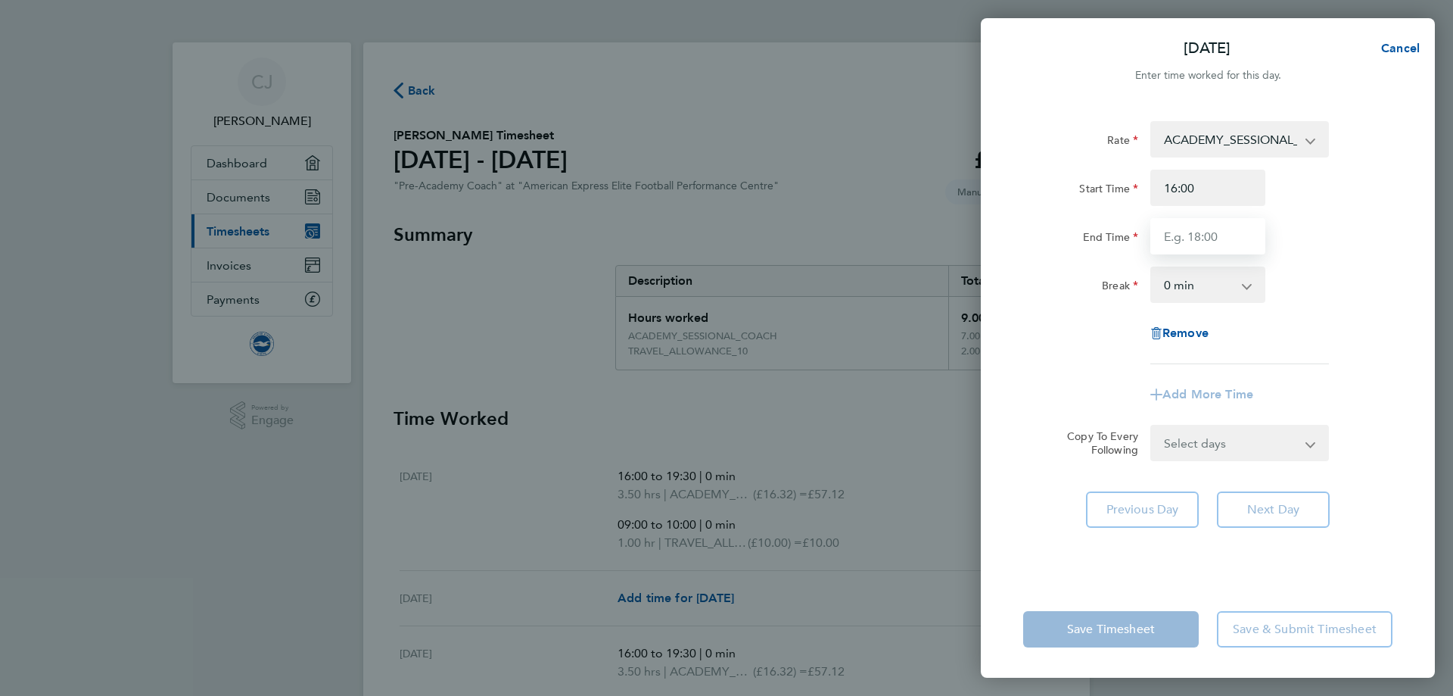
type input "19:30"
click at [1212, 403] on div "Add More Time" at bounding box center [1207, 394] width 127 height 36
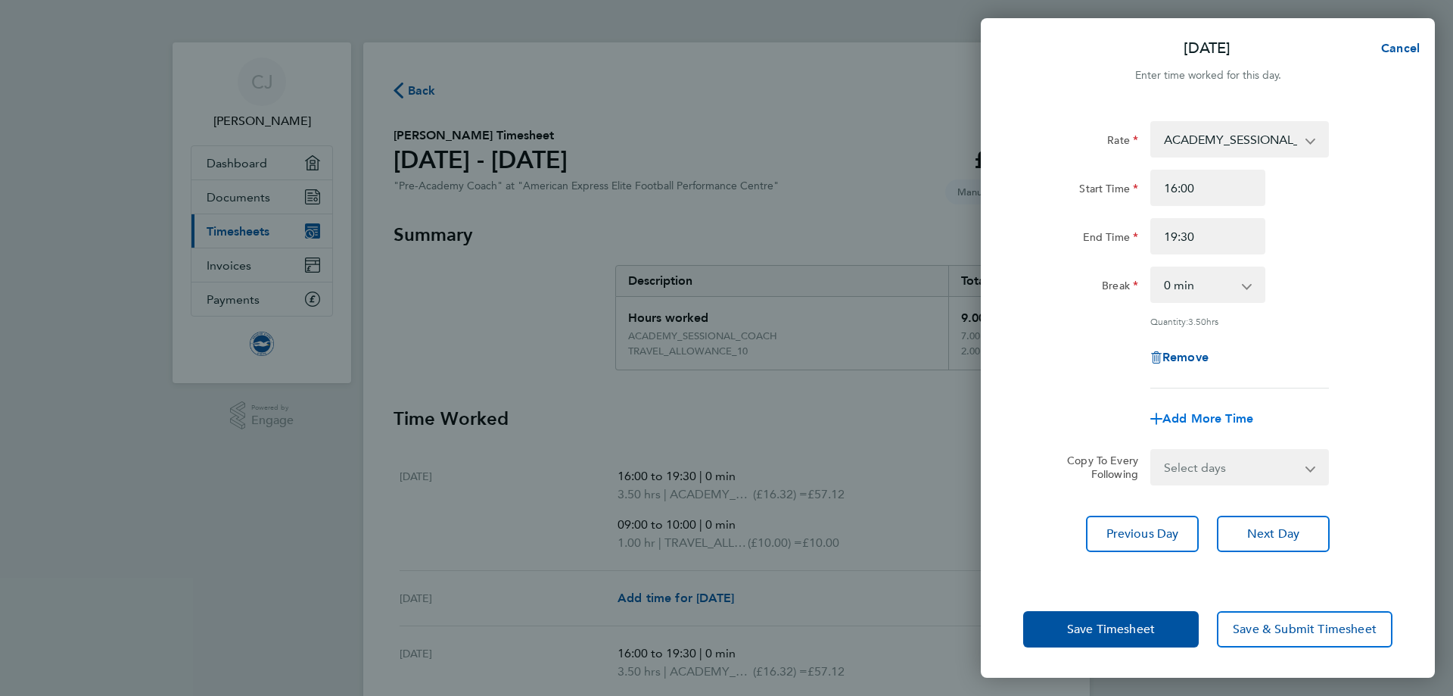
click at [1225, 412] on span "Add More Time" at bounding box center [1208, 418] width 91 height 14
select select "null"
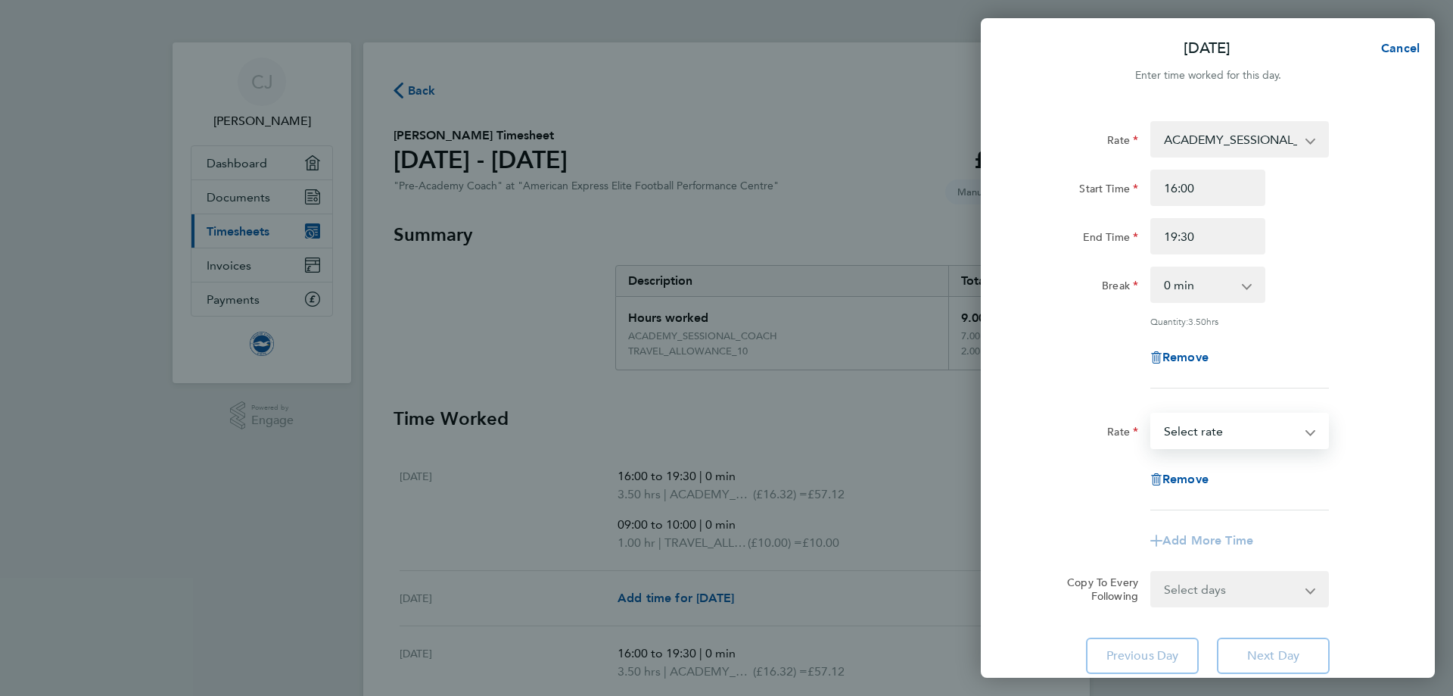
click at [1225, 434] on select "ACADEMY_SESSIONAL_COACH - 16.32 TRAVEL_ALLOWANCE_10 - 10.00 Select rate" at bounding box center [1230, 430] width 157 height 33
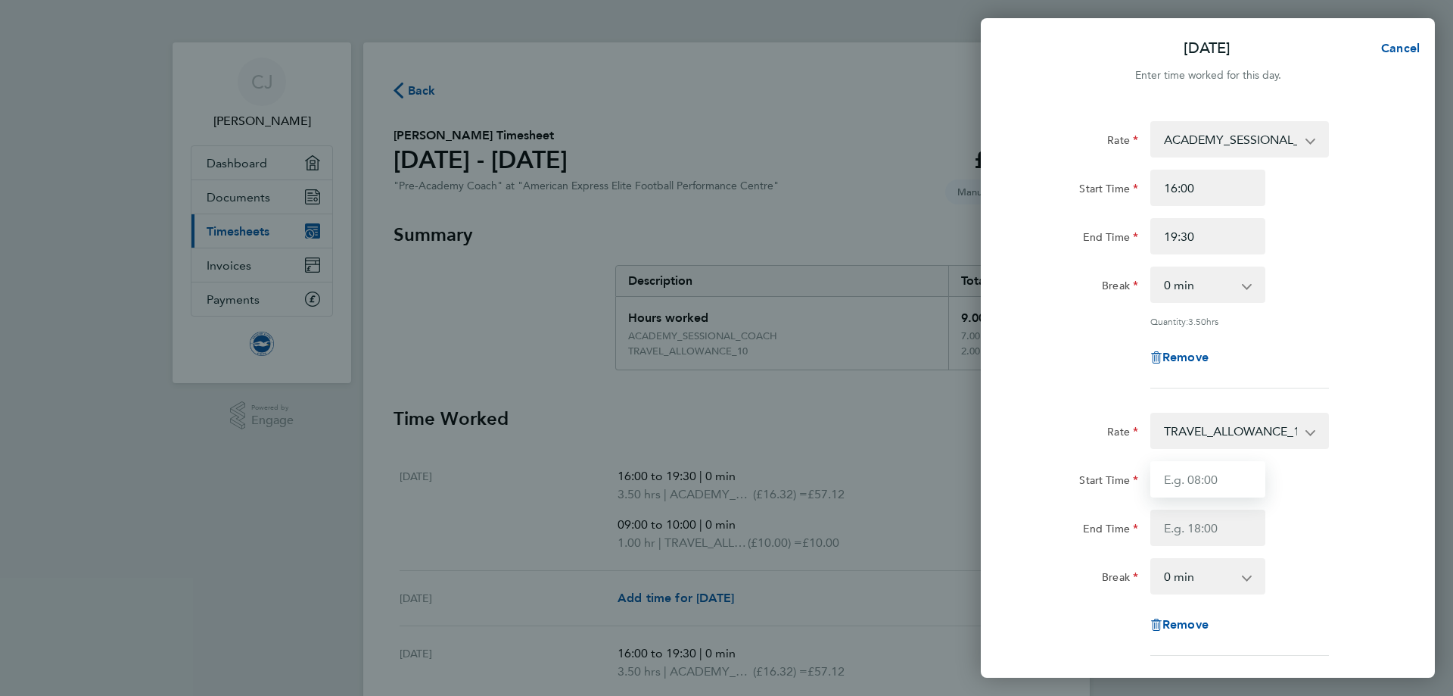
click at [1209, 488] on input "Start Time" at bounding box center [1207, 479] width 115 height 36
type input "09:00"
click at [1214, 520] on input "End Time" at bounding box center [1207, 527] width 115 height 36
type input "10:00"
click at [1357, 521] on div "End Time 10:00" at bounding box center [1207, 527] width 381 height 36
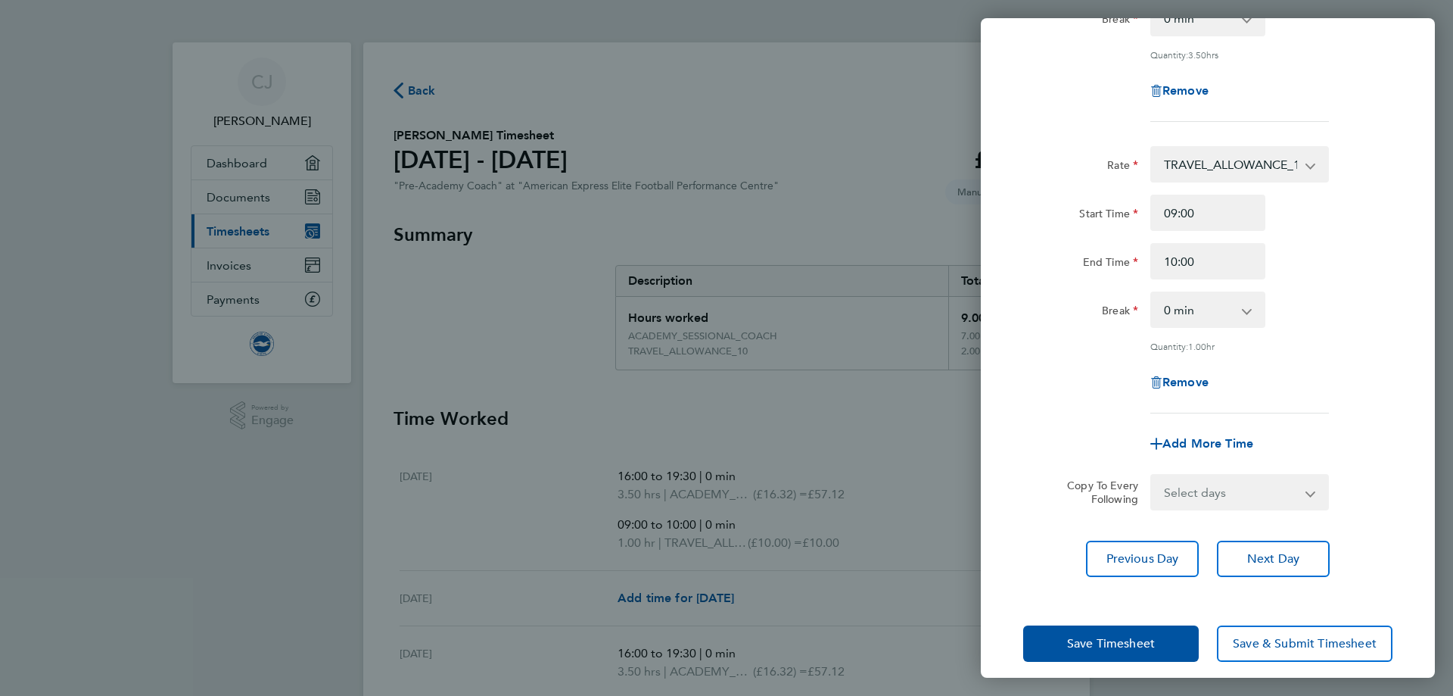
scroll to position [278, 0]
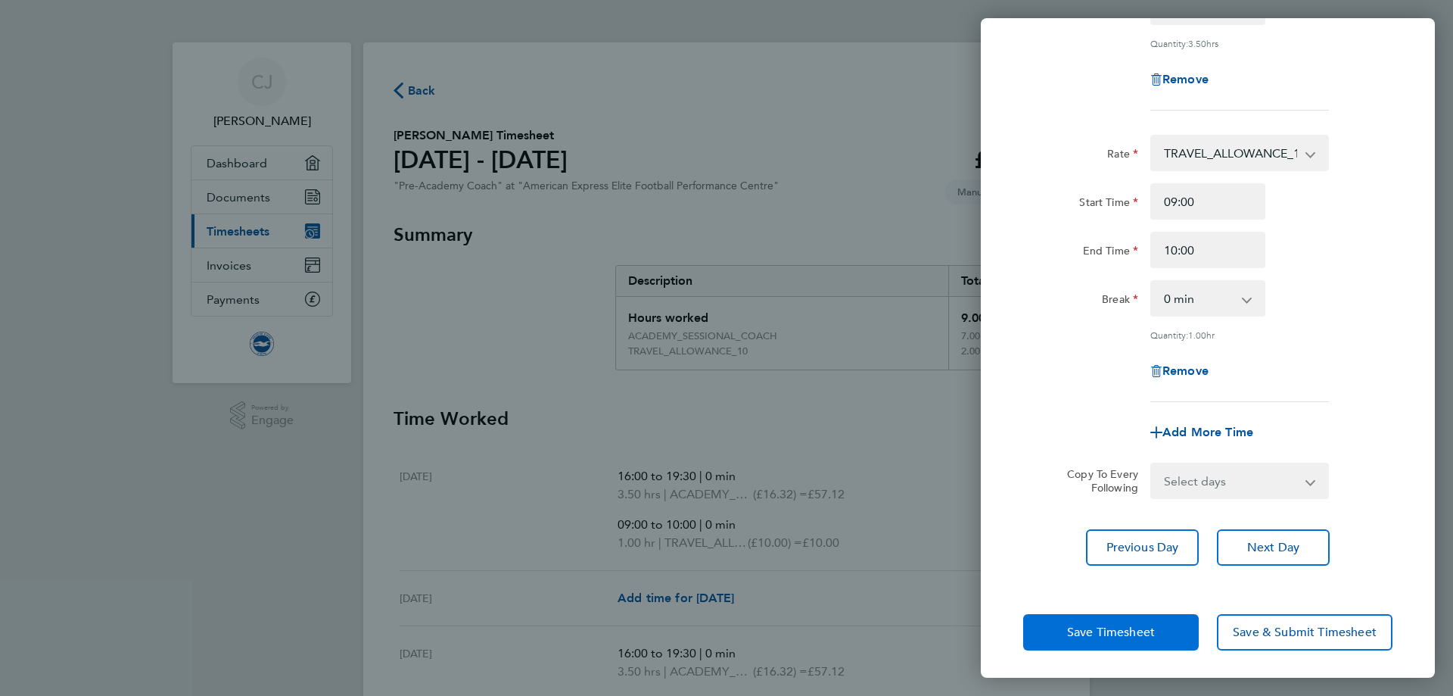
click at [1113, 627] on span "Save Timesheet" at bounding box center [1111, 631] width 88 height 15
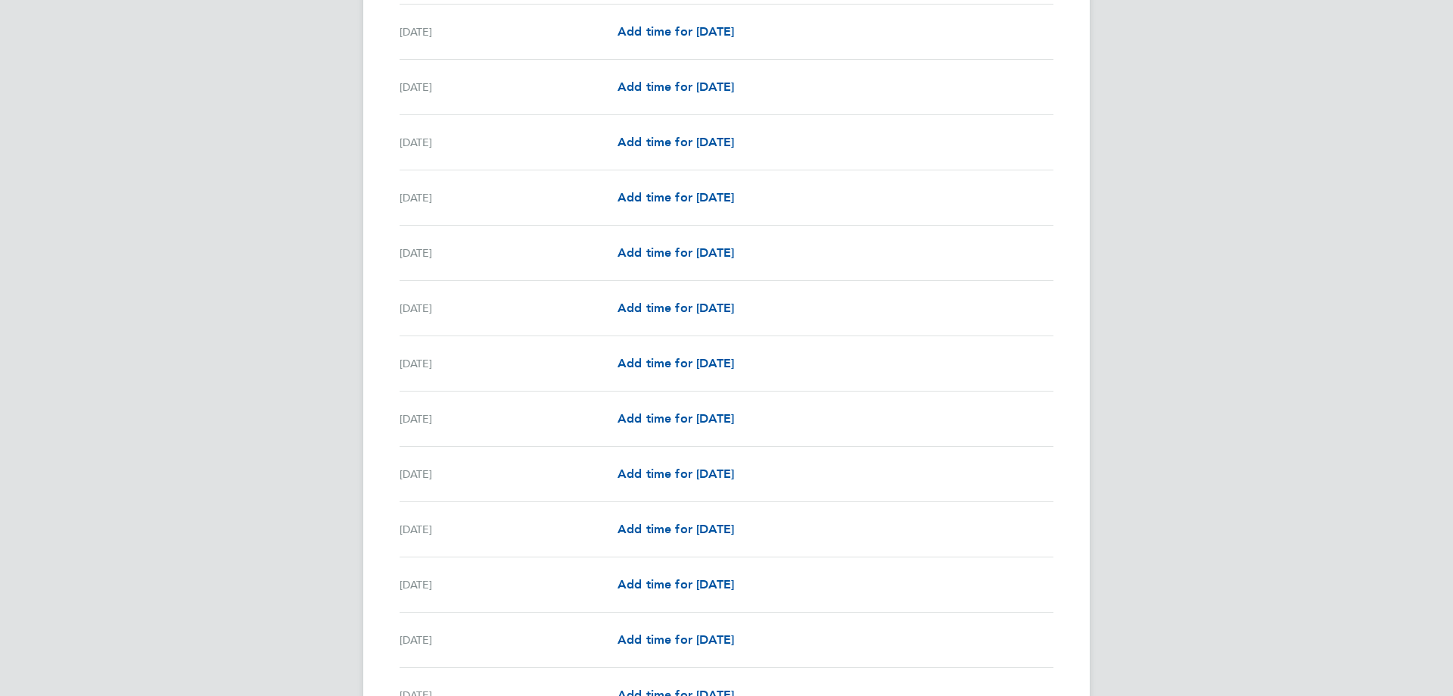
scroll to position [984, 0]
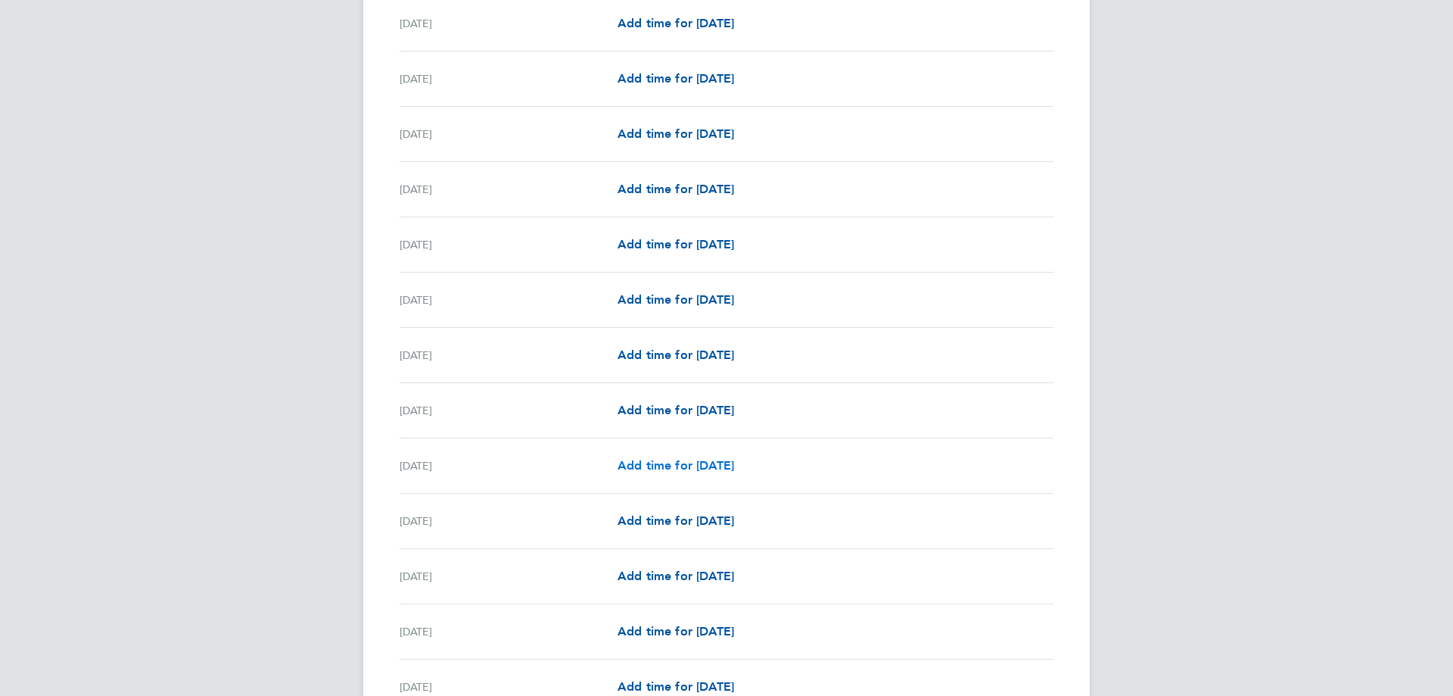
click at [710, 469] on span "Add time for Mon 15 Sep" at bounding box center [676, 465] width 117 height 14
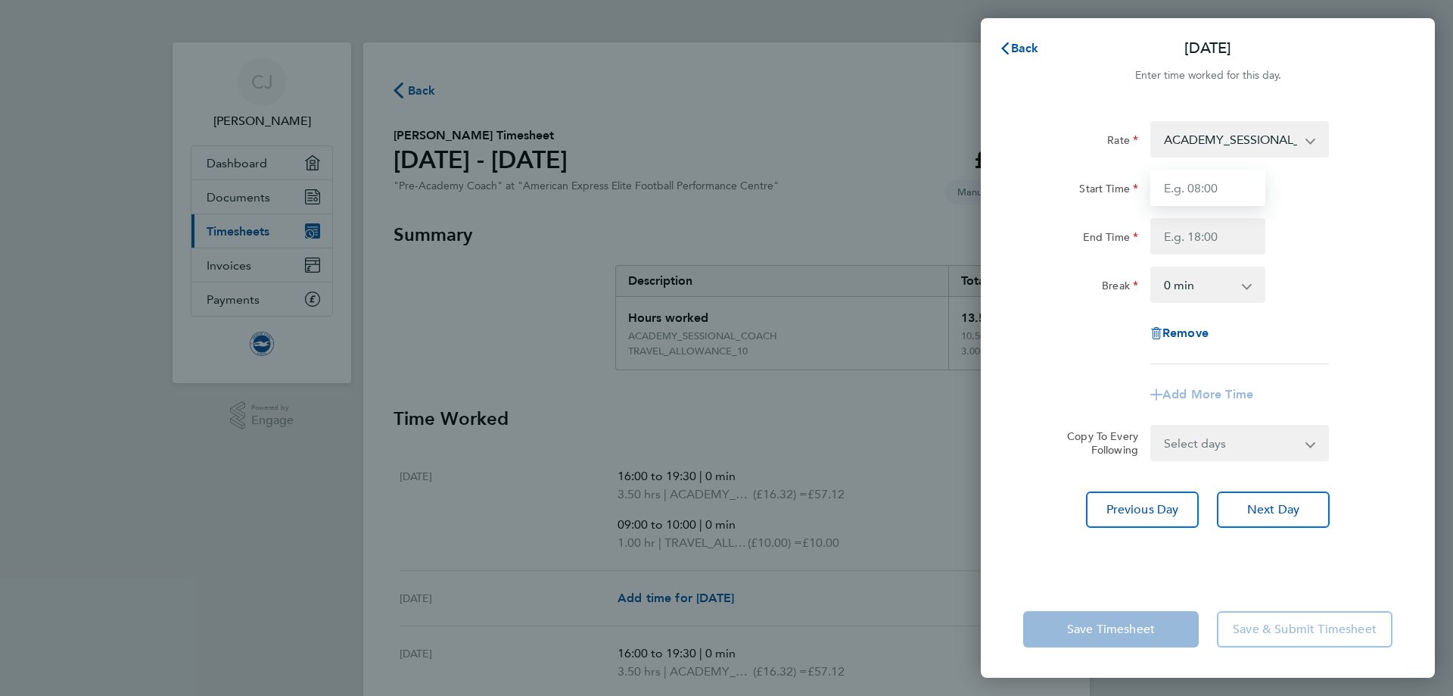
click at [1206, 181] on input "Start Time" at bounding box center [1207, 188] width 115 height 36
type input "16:00"
click at [1193, 237] on input "End Time" at bounding box center [1207, 236] width 115 height 36
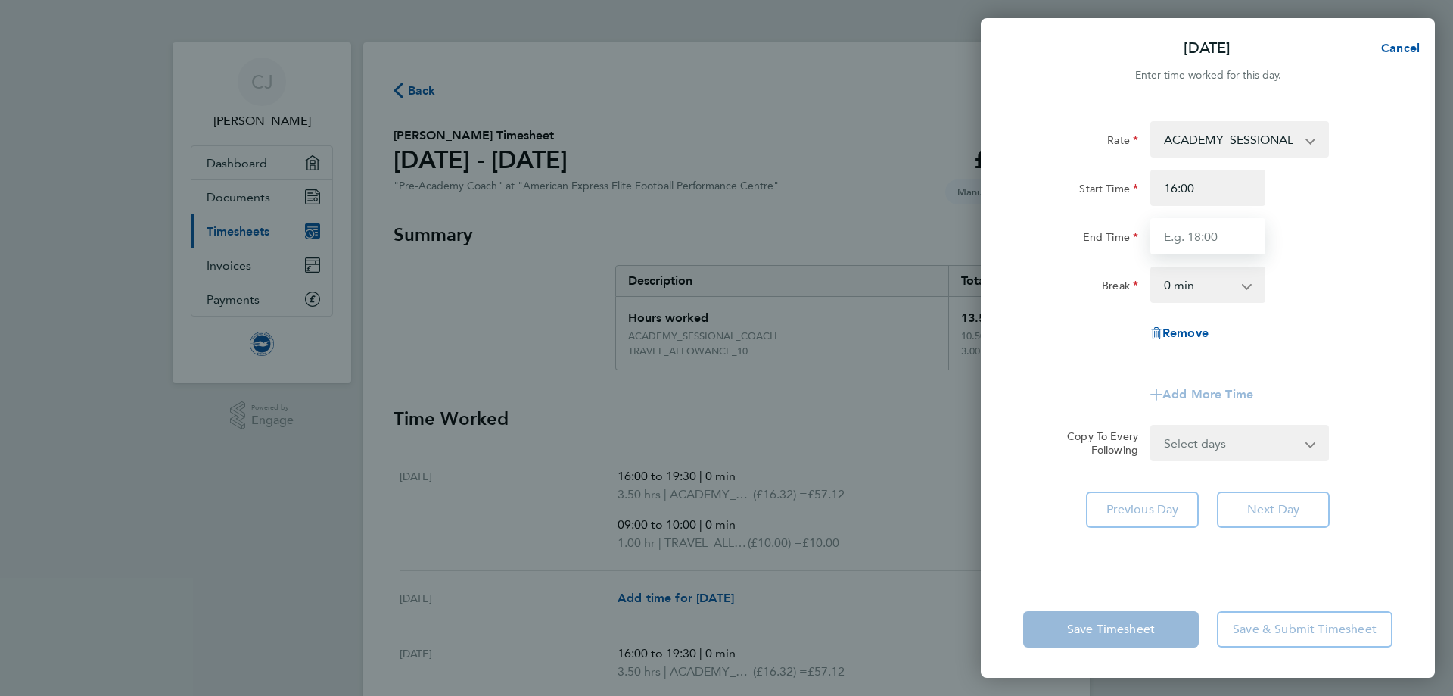
type input "19:30"
click at [1194, 290] on select "0 min 15 min 30 min 45 min 60 min 75 min 90 min" at bounding box center [1199, 284] width 94 height 33
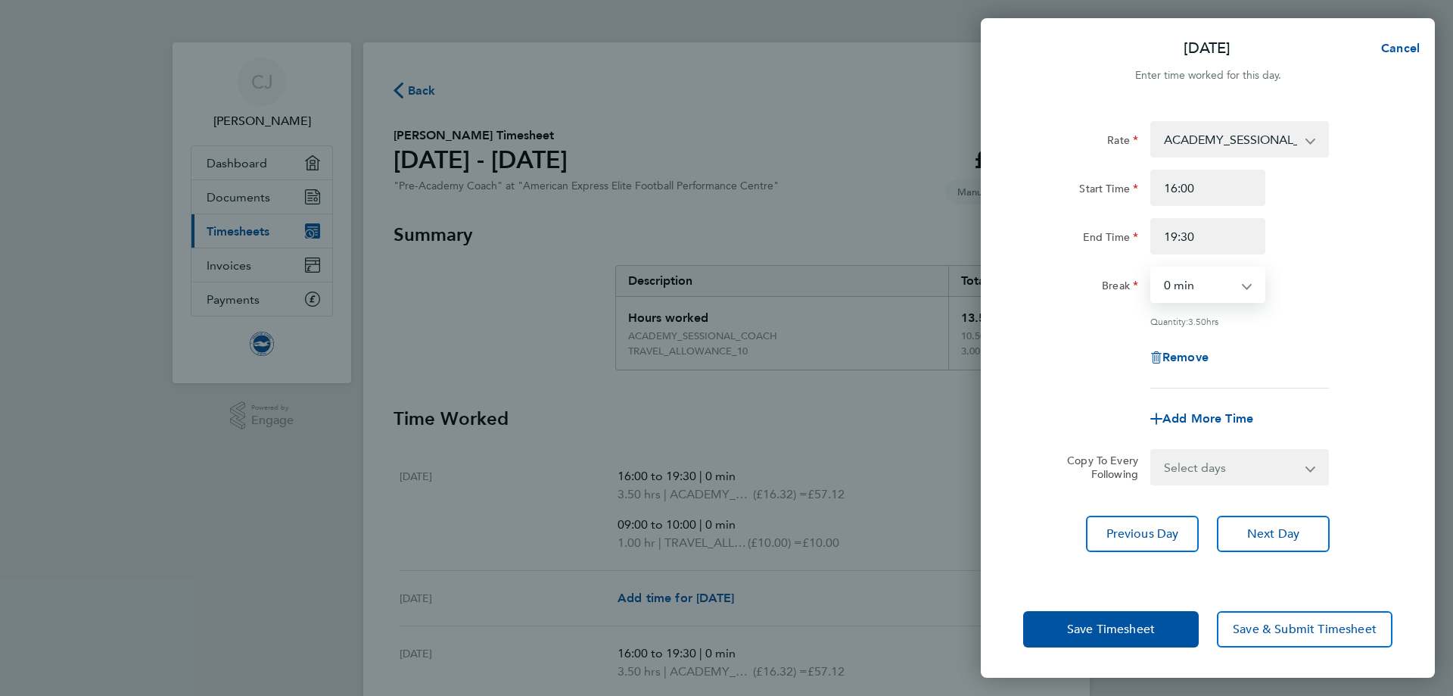
click at [1326, 273] on div "Break 0 min 15 min 30 min 45 min 60 min 75 min 90 min" at bounding box center [1207, 284] width 381 height 36
click at [1216, 417] on span "Add More Time" at bounding box center [1208, 418] width 91 height 14
select select "null"
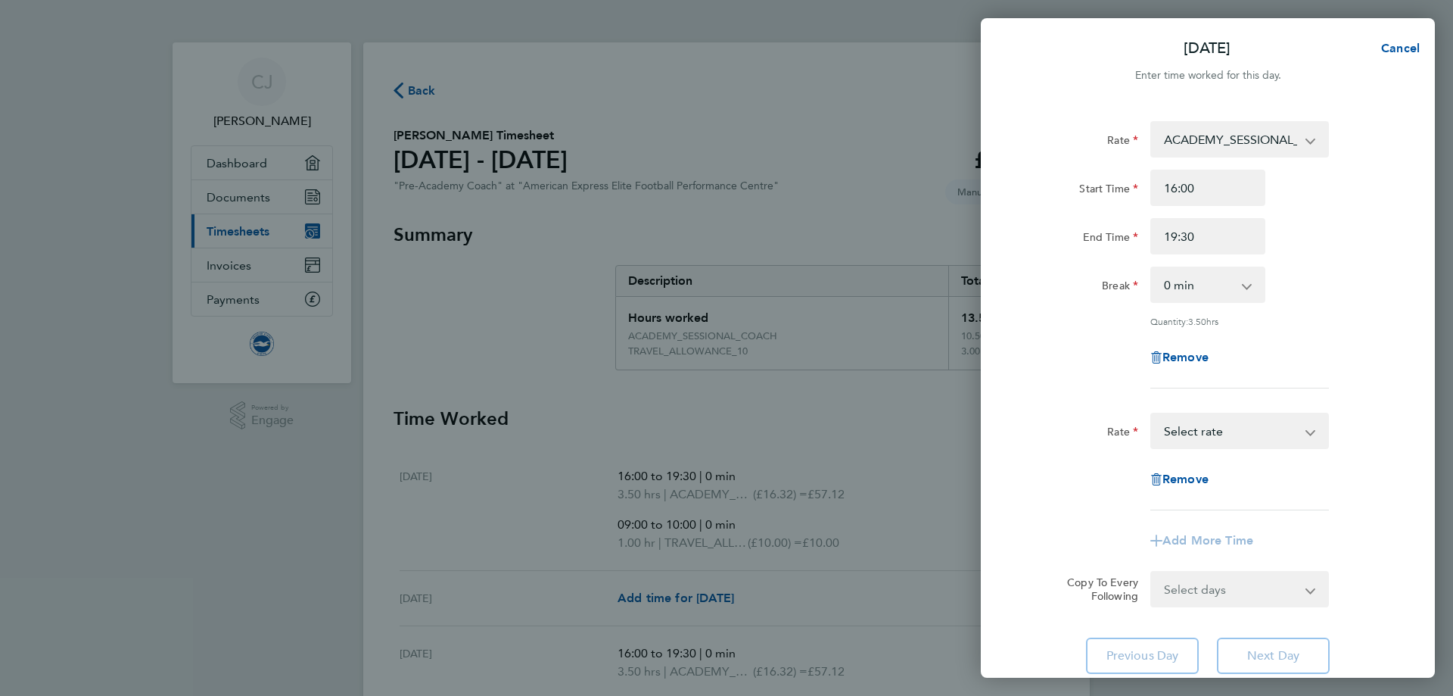
click at [1218, 428] on select "ACADEMY_SESSIONAL_COACH - 16.32 TRAVEL_ALLOWANCE_10 - 10.00 Select rate" at bounding box center [1230, 430] width 157 height 33
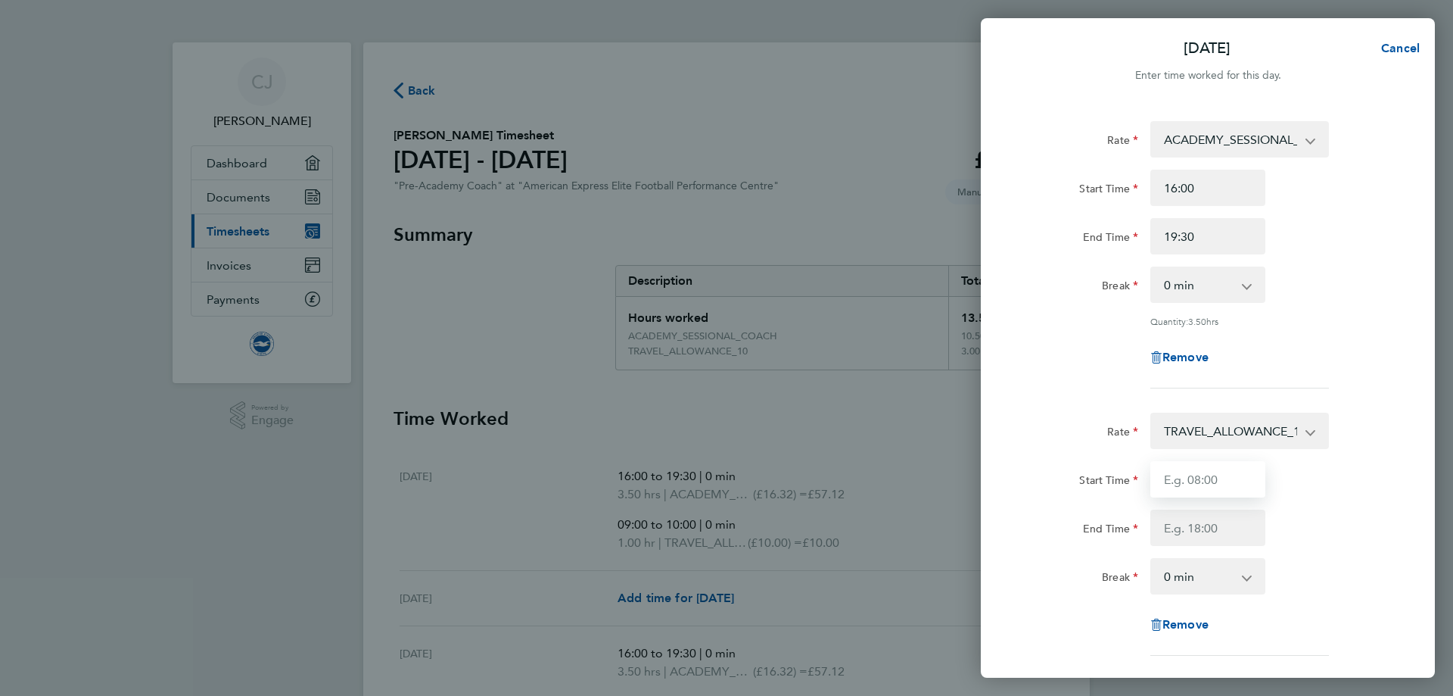
click at [1221, 481] on input "Start Time" at bounding box center [1207, 479] width 115 height 36
type input "09:00"
click at [1216, 527] on input "End Time" at bounding box center [1207, 527] width 115 height 36
type input "10:00"
click at [1347, 510] on div "End Time 10:00" at bounding box center [1207, 527] width 381 height 36
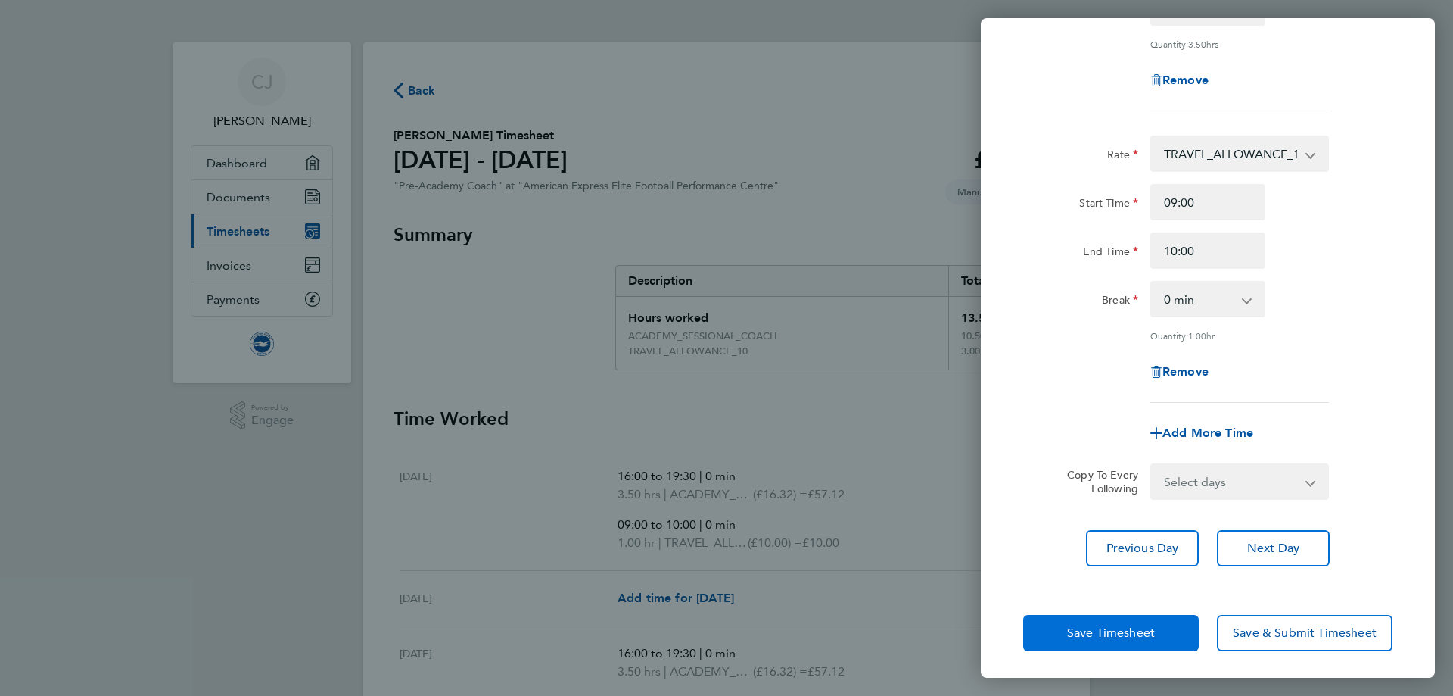
scroll to position [278, 0]
click at [1135, 627] on span "Save Timesheet" at bounding box center [1111, 631] width 88 height 15
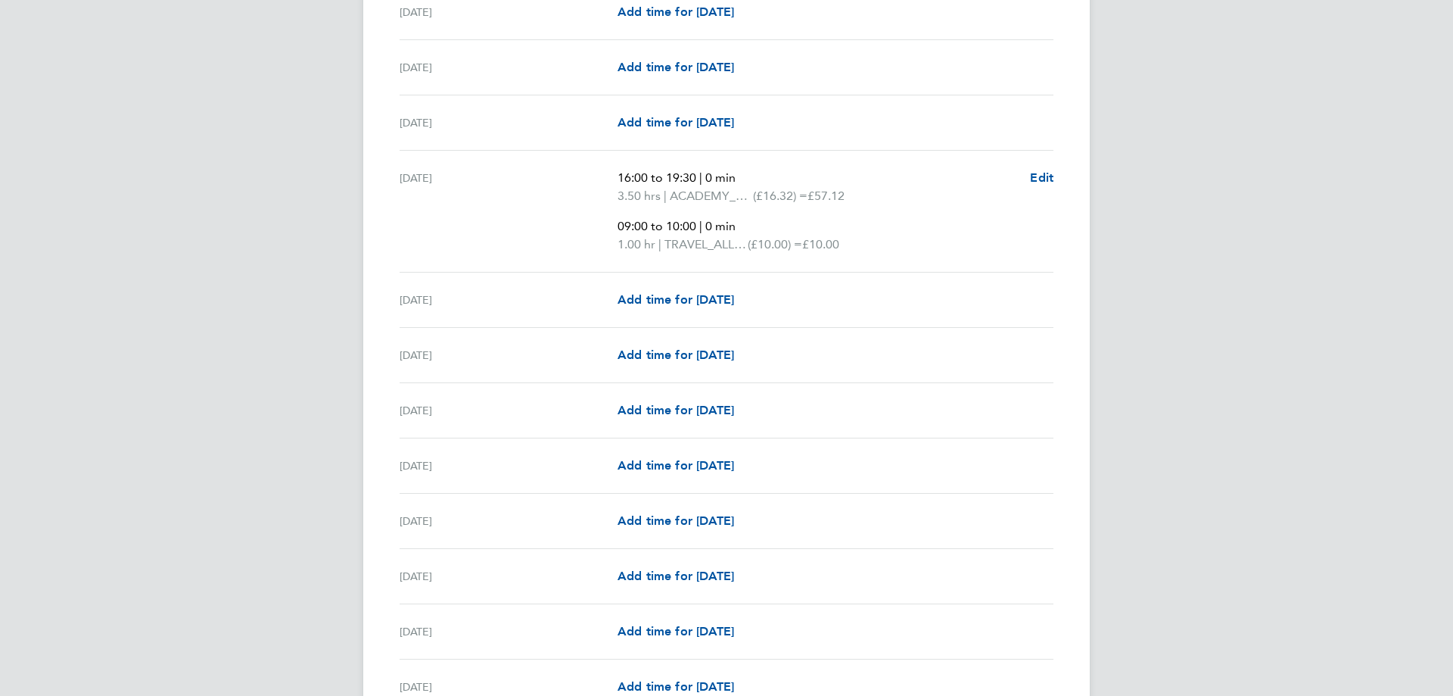
scroll to position [1287, 0]
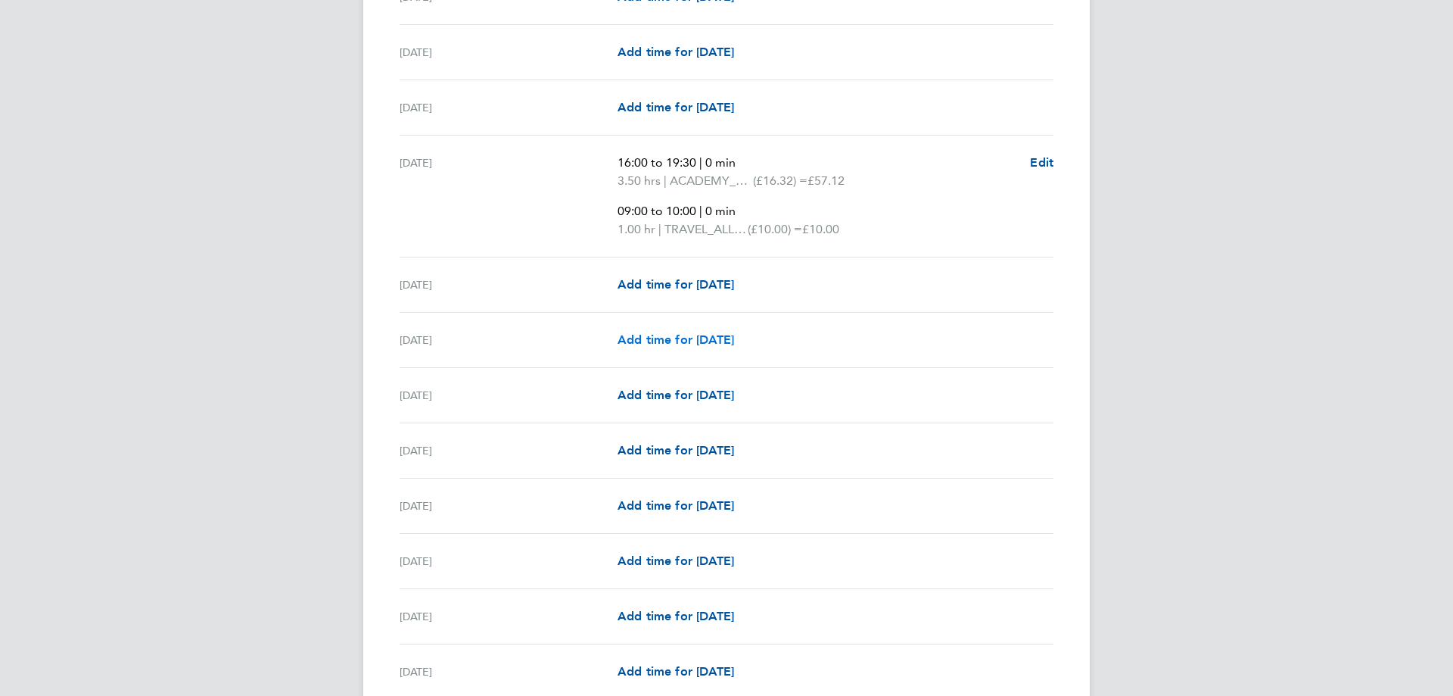
click at [680, 338] on span "Add time for Wed 17 Sep" at bounding box center [676, 339] width 117 height 14
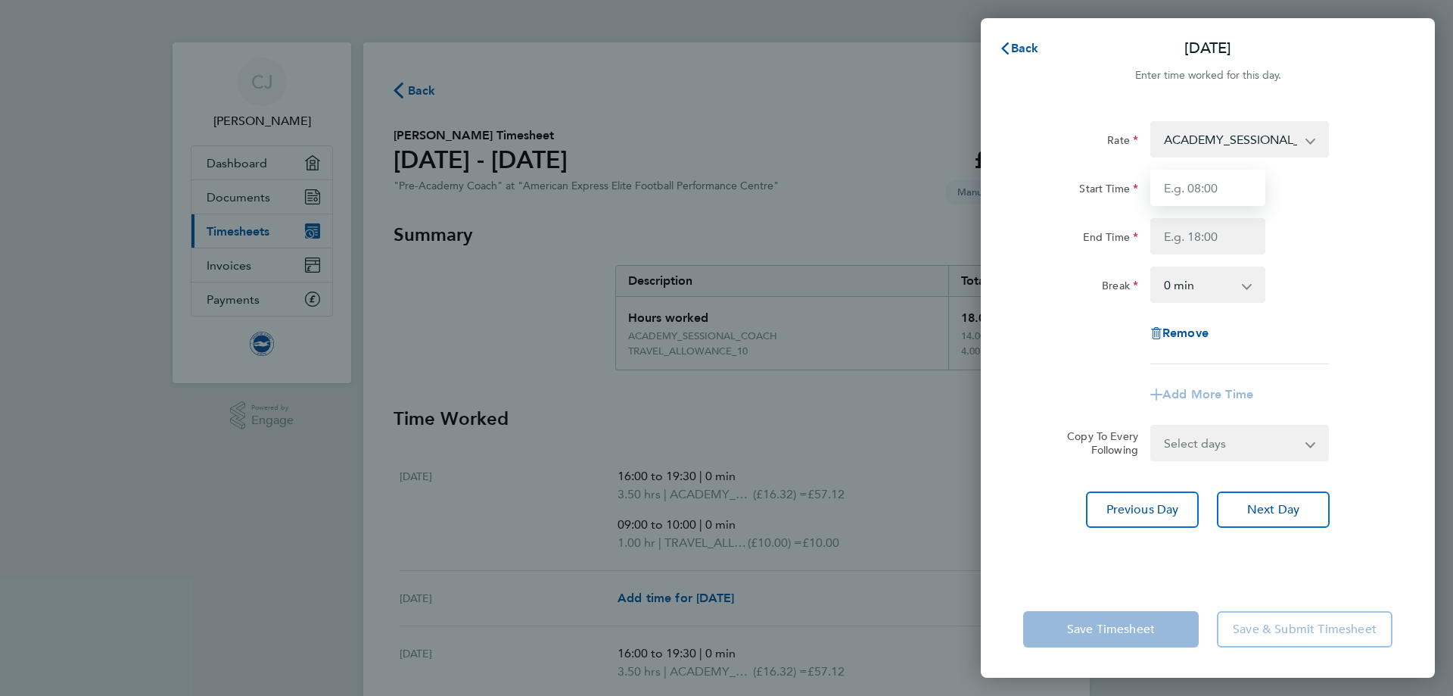
click at [1210, 179] on input "Start Time" at bounding box center [1207, 188] width 115 height 36
type input "16:00"
click at [1206, 235] on input "End Time" at bounding box center [1207, 236] width 115 height 36
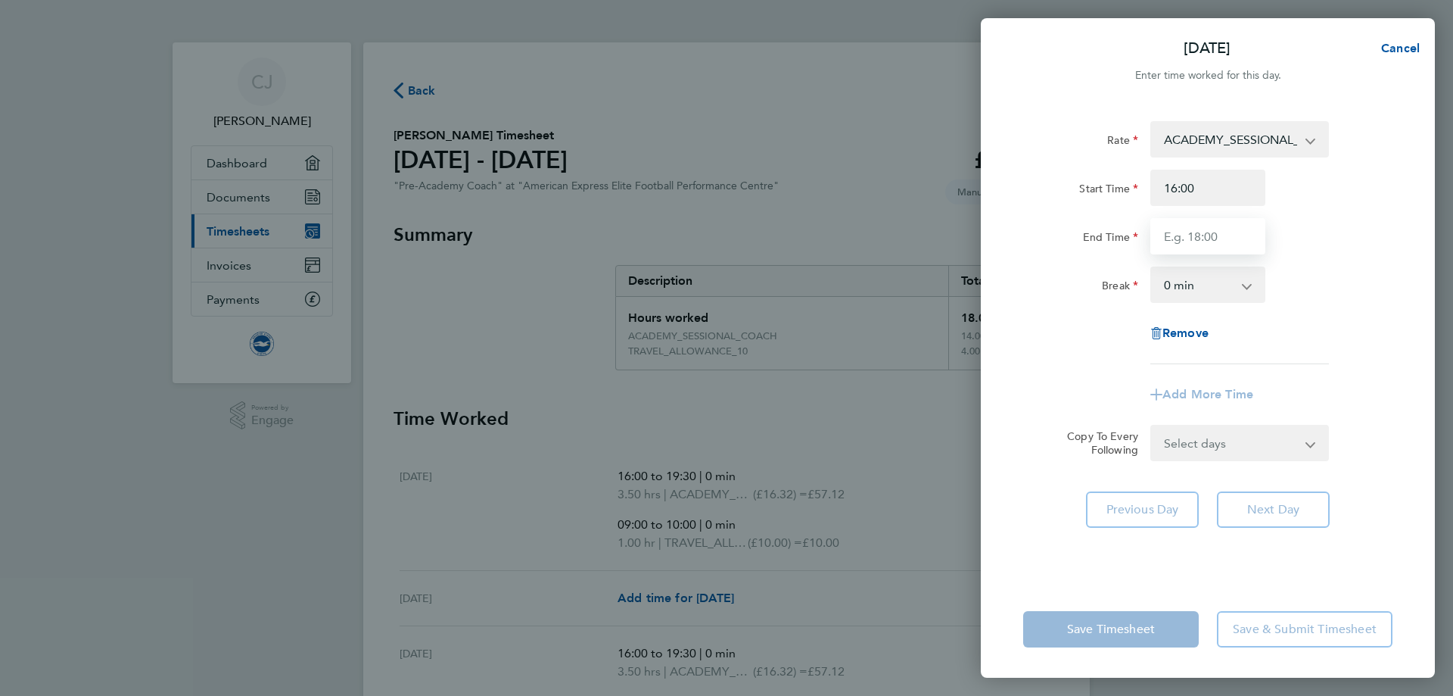
type input "19:30"
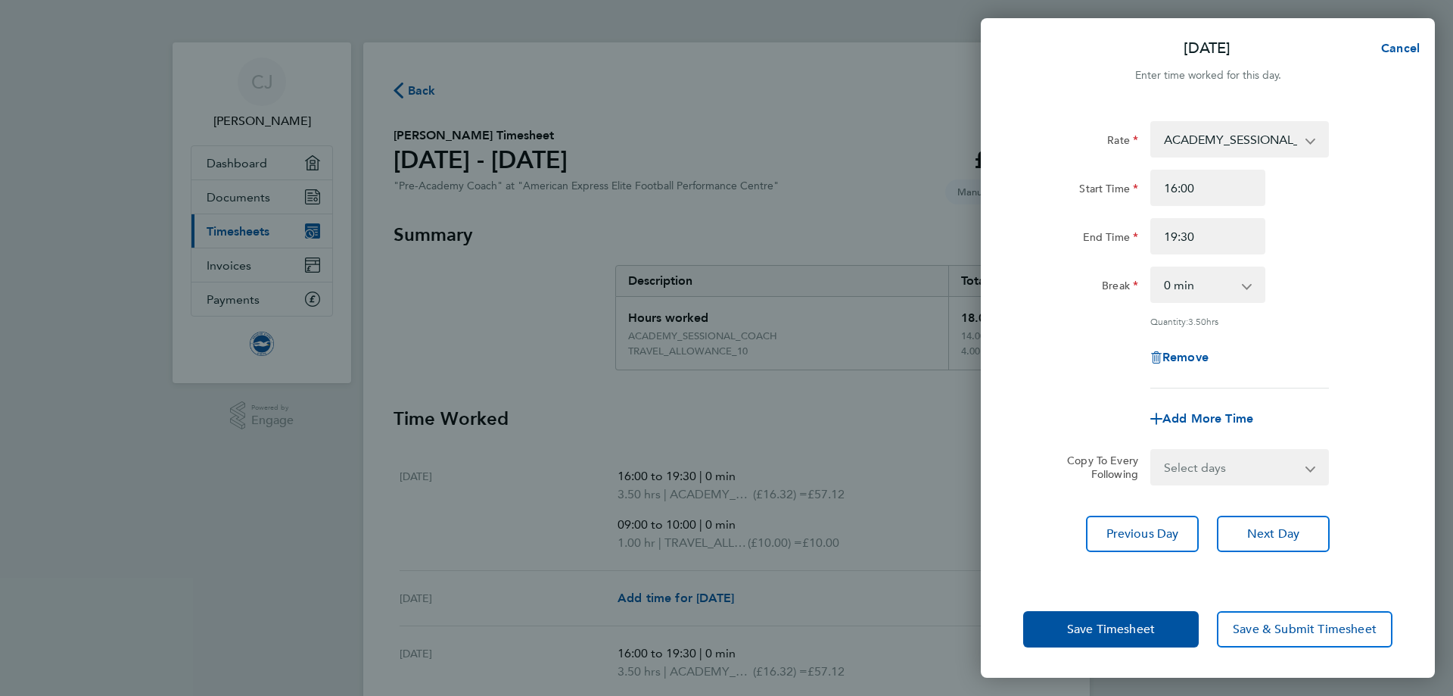
click at [1259, 337] on div "Rate ACADEMY_SESSIONAL_COACH - 16.32 TRAVEL_ALLOWANCE_10 - 10.00 Start Time 16:…" at bounding box center [1207, 254] width 369 height 267
click at [1225, 412] on span "Add More Time" at bounding box center [1208, 418] width 91 height 14
select select "null"
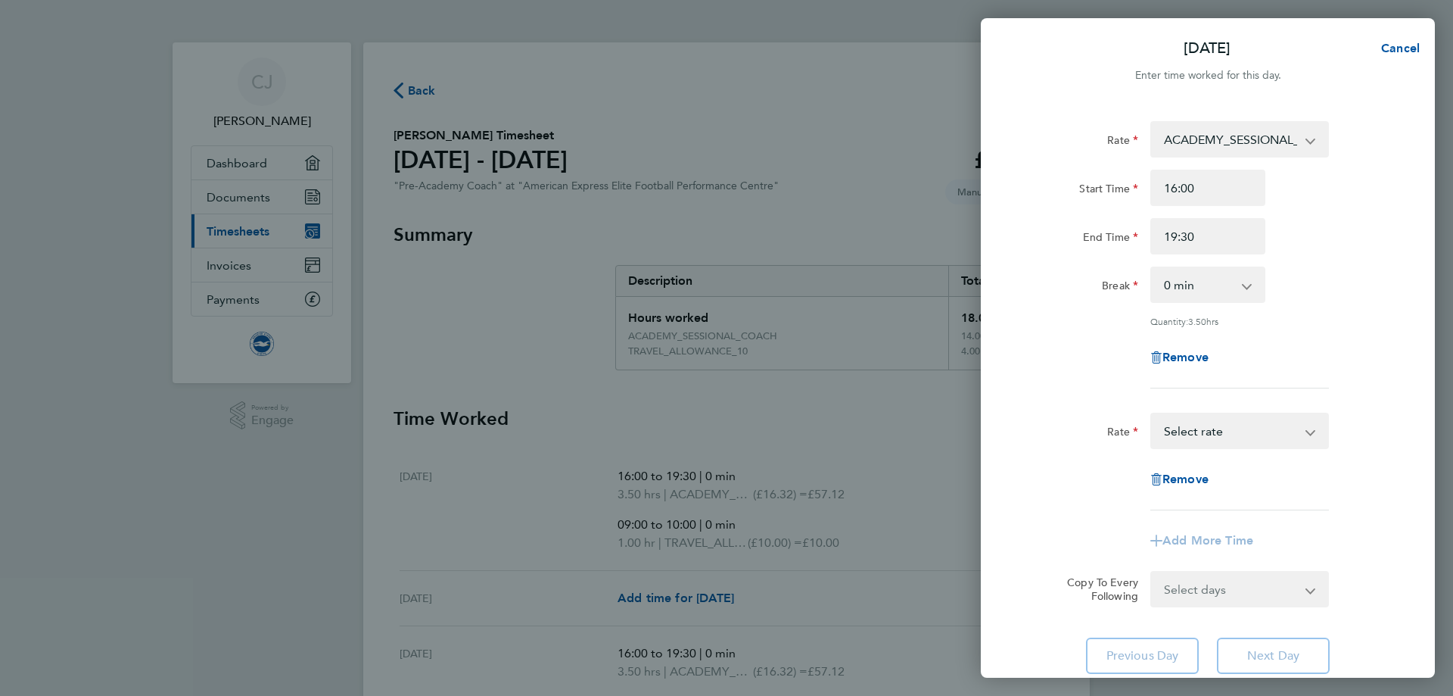
click at [1217, 432] on select "ACADEMY_SESSIONAL_COACH - 16.32 TRAVEL_ALLOWANCE_10 - 10.00 Select rate" at bounding box center [1230, 430] width 157 height 33
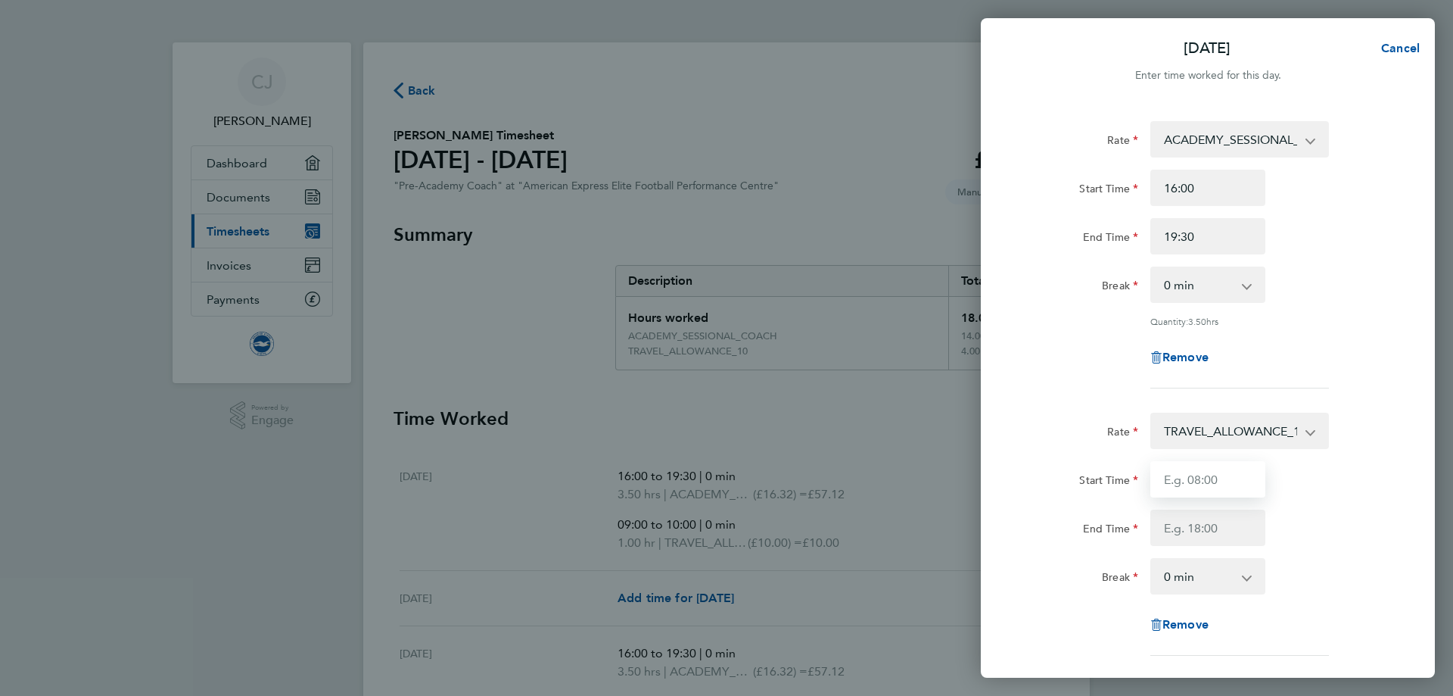
click at [1227, 484] on input "Start Time" at bounding box center [1207, 479] width 115 height 36
type input "09:00"
click at [1234, 528] on input "End Time" at bounding box center [1207, 527] width 115 height 36
type input "10:00"
click at [1415, 476] on div "Rate ACADEMY_SESSIONAL_COACH - 16.32 TRAVEL_ALLOWANCE_10 - 10.00 Start Time 16:…" at bounding box center [1208, 470] width 454 height 734
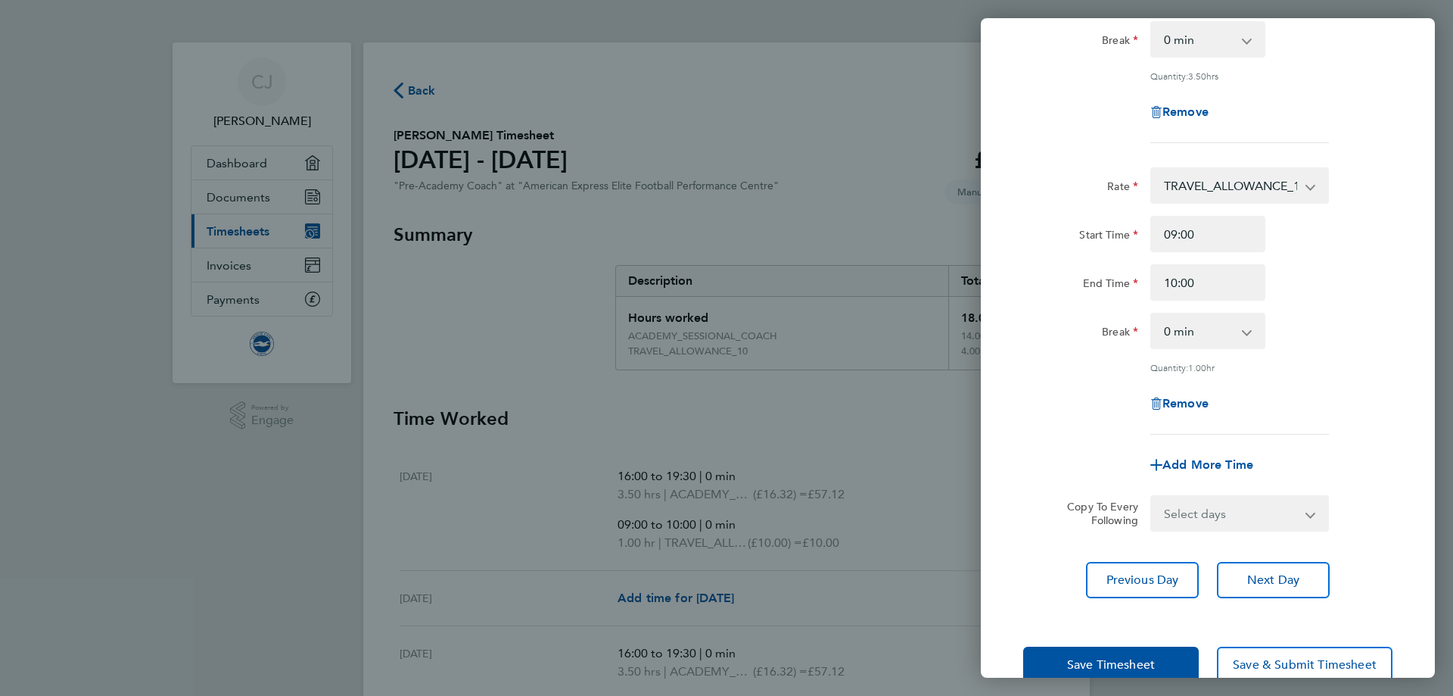
scroll to position [278, 0]
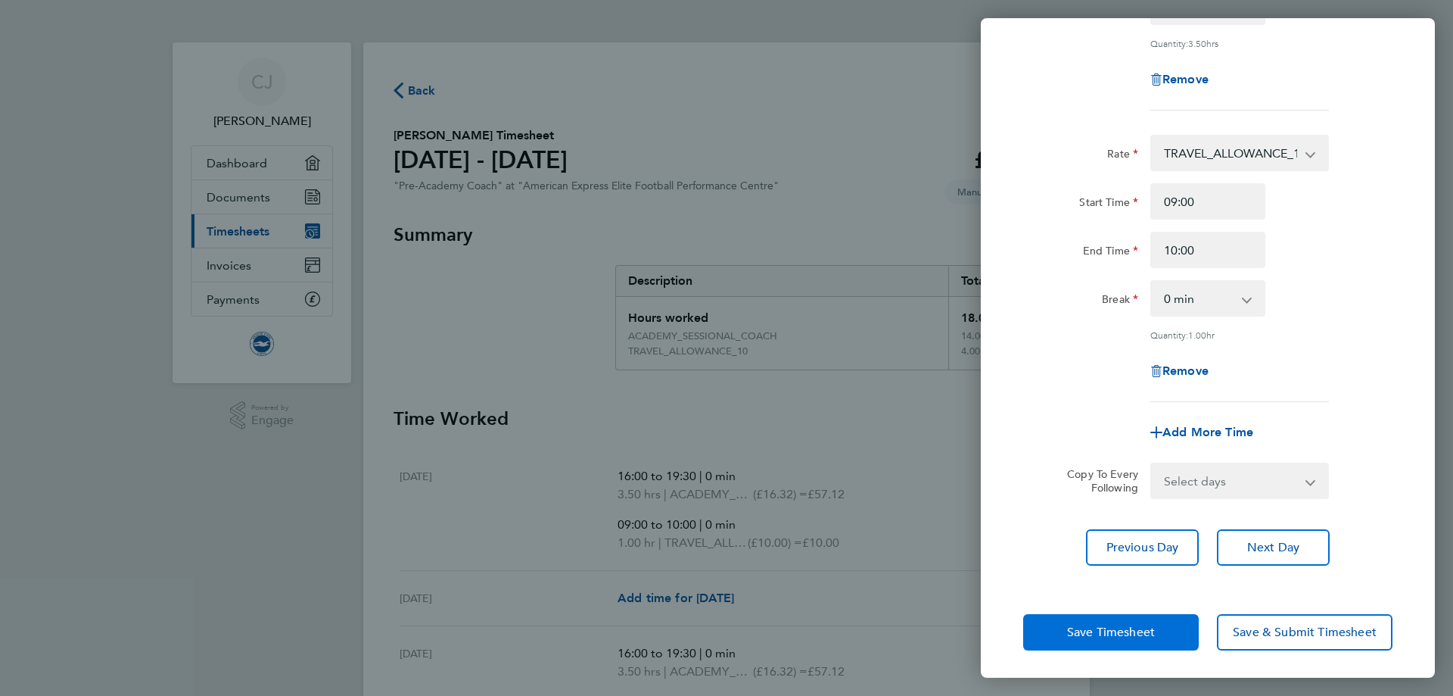
click at [1125, 629] on span "Save Timesheet" at bounding box center [1111, 631] width 88 height 15
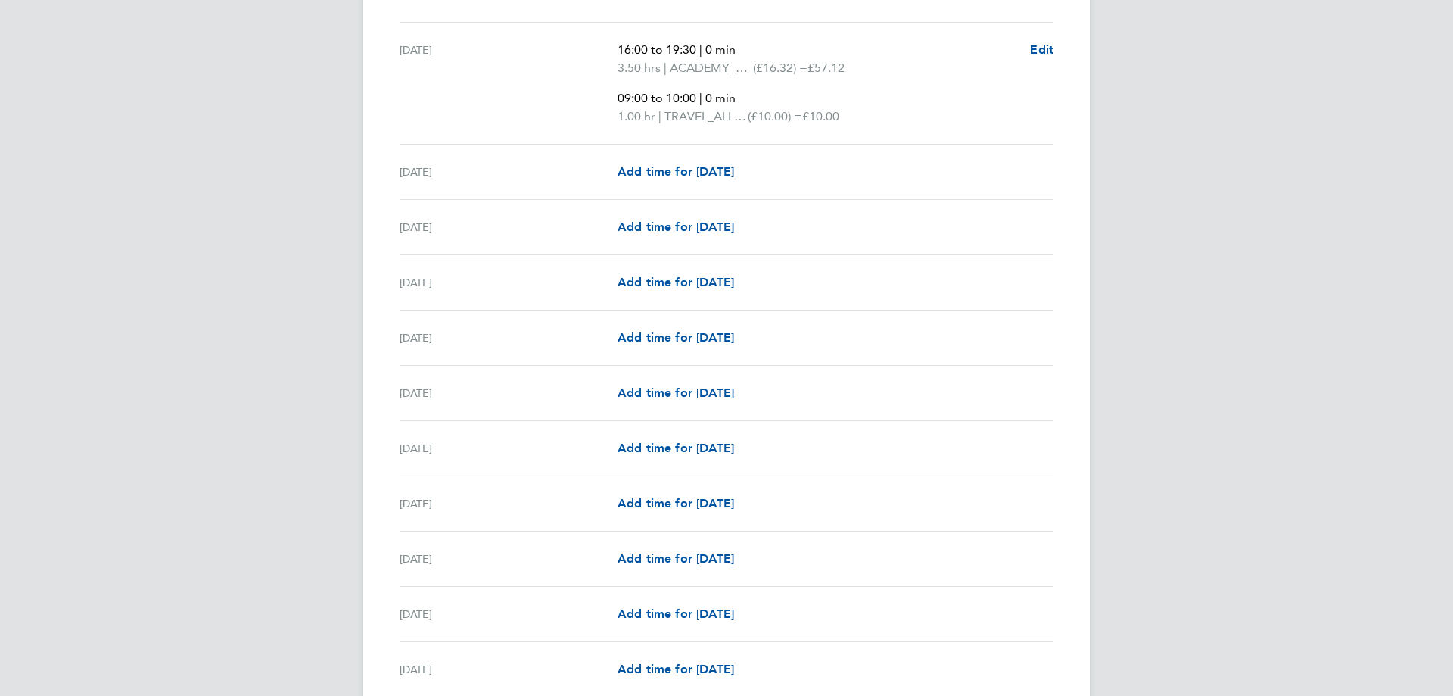
scroll to position [1589, 0]
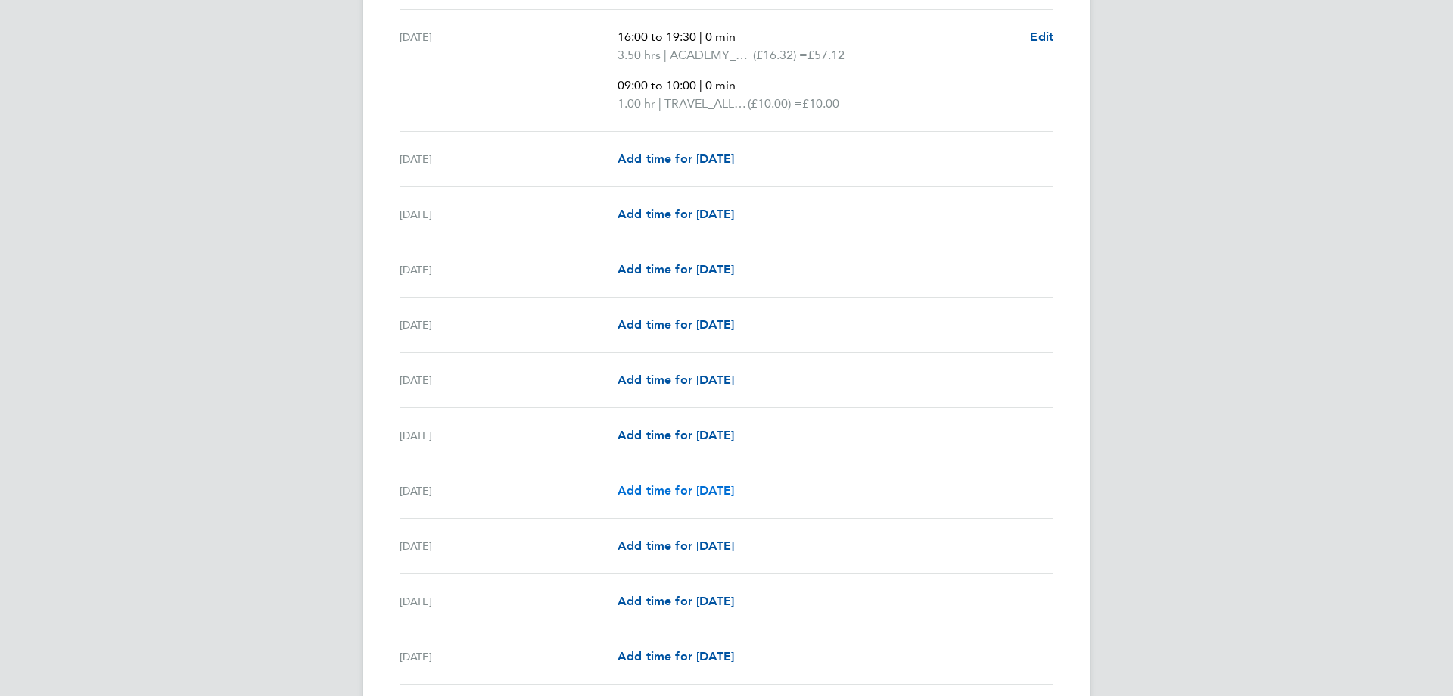
click at [686, 486] on span "Add time for Wed 24 Sep" at bounding box center [676, 490] width 117 height 14
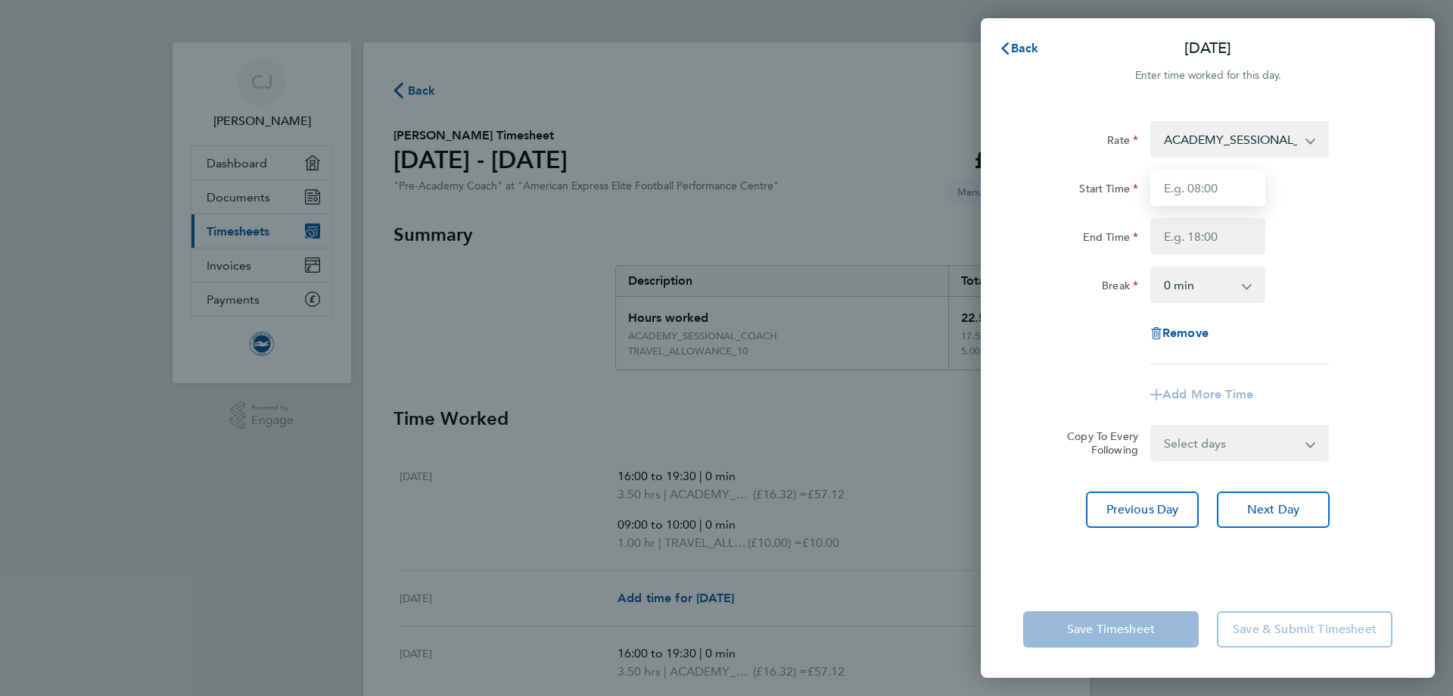
click at [1203, 181] on input "Start Time" at bounding box center [1207, 188] width 115 height 36
type input "16:00"
click at [1204, 241] on input "End Time" at bounding box center [1207, 236] width 115 height 36
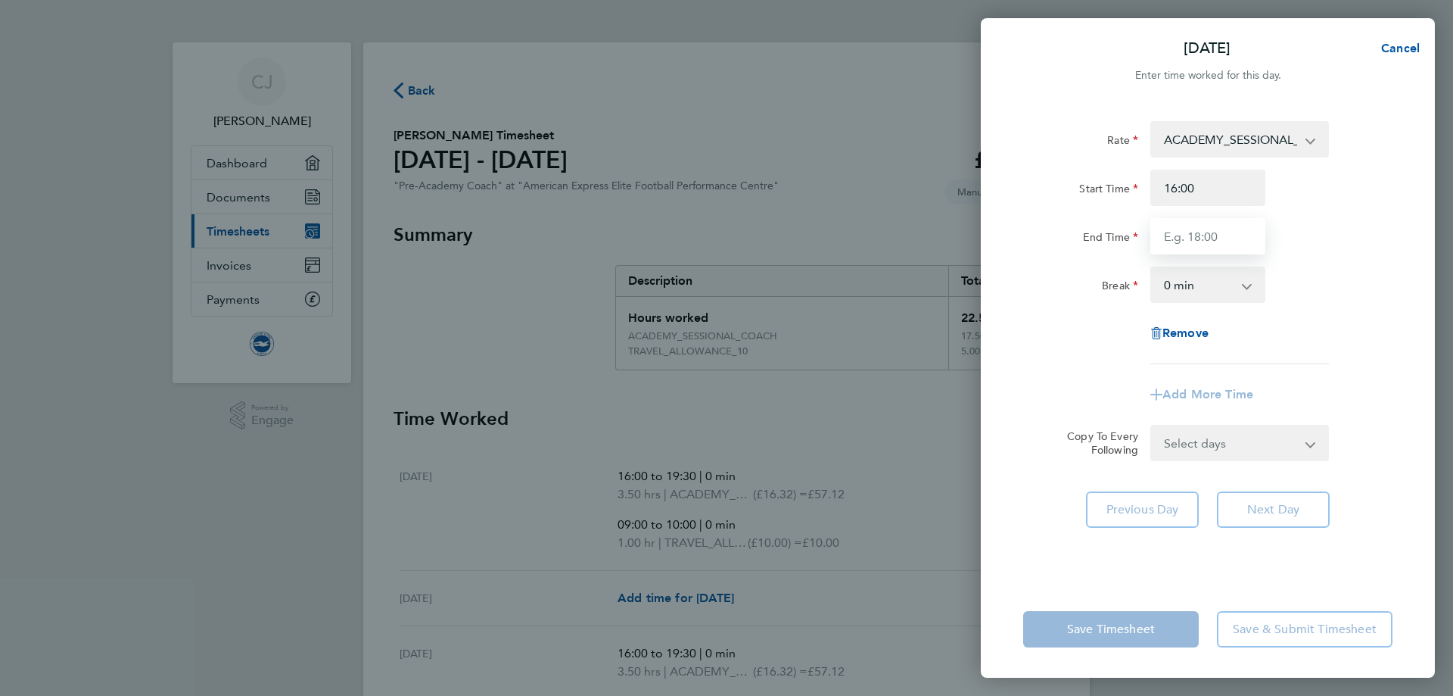
type input "19:30"
click at [1336, 397] on app-timesheet-line-form-group "Rate ACADEMY_SESSIONAL_COACH - 16.32 TRAVEL_ALLOWANCE_10 - 10.00 Start Time 16:…" at bounding box center [1207, 266] width 369 height 291
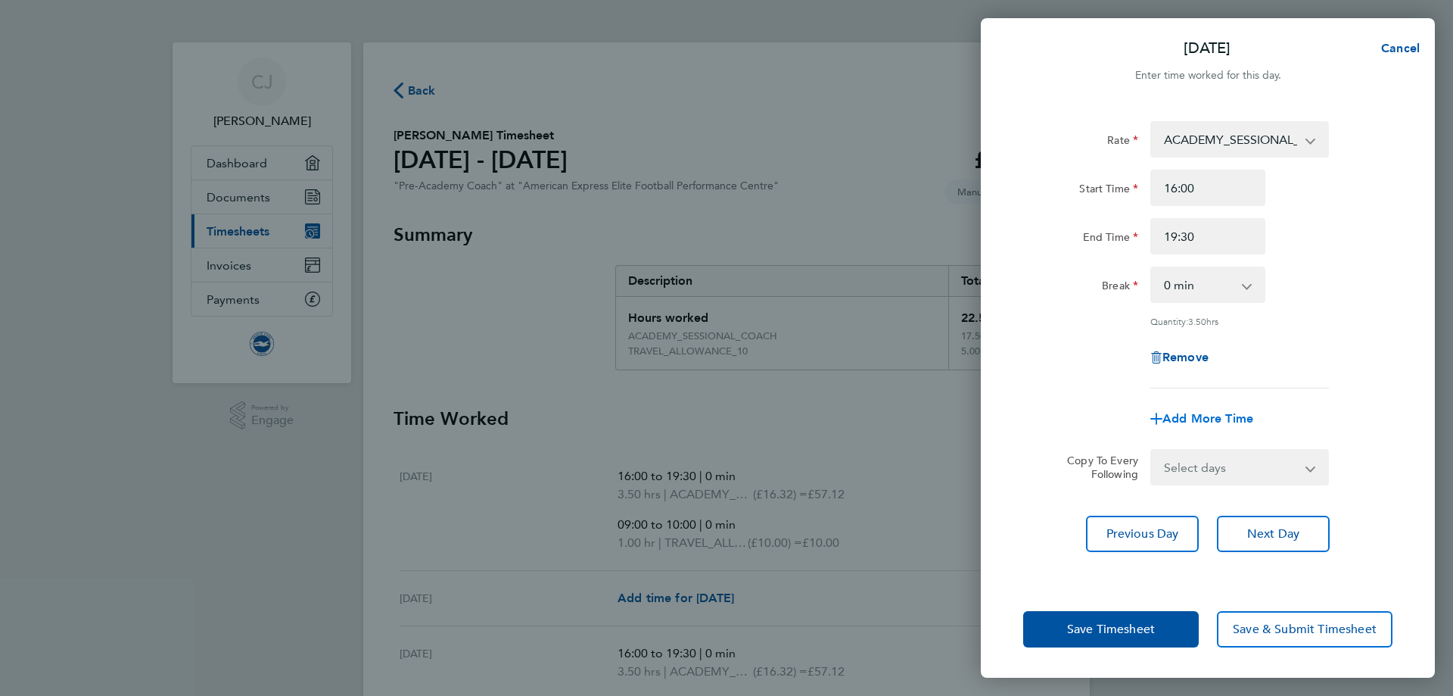
click at [1223, 412] on span "Add More Time" at bounding box center [1208, 418] width 91 height 14
select select "null"
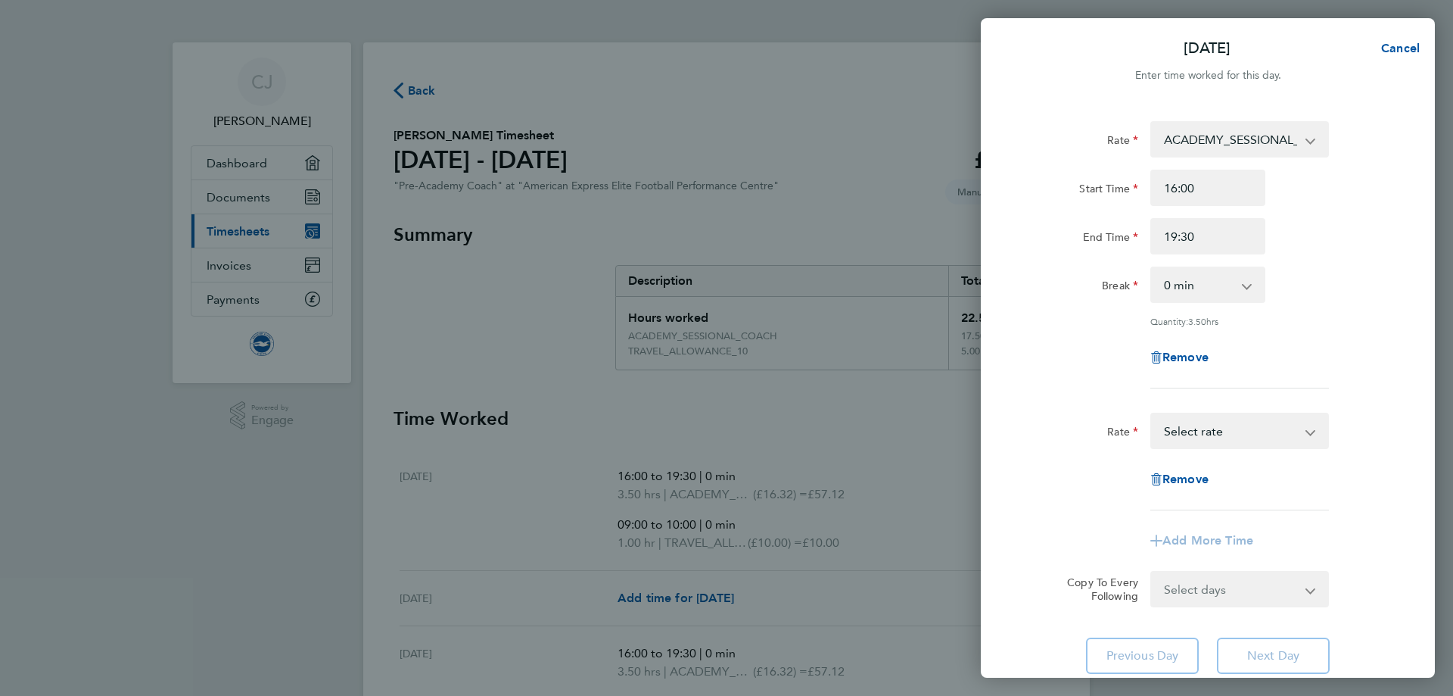
click at [1229, 434] on select "ACADEMY_SESSIONAL_COACH - 16.32 TRAVEL_ALLOWANCE_10 - 10.00 Select rate" at bounding box center [1230, 430] width 157 height 33
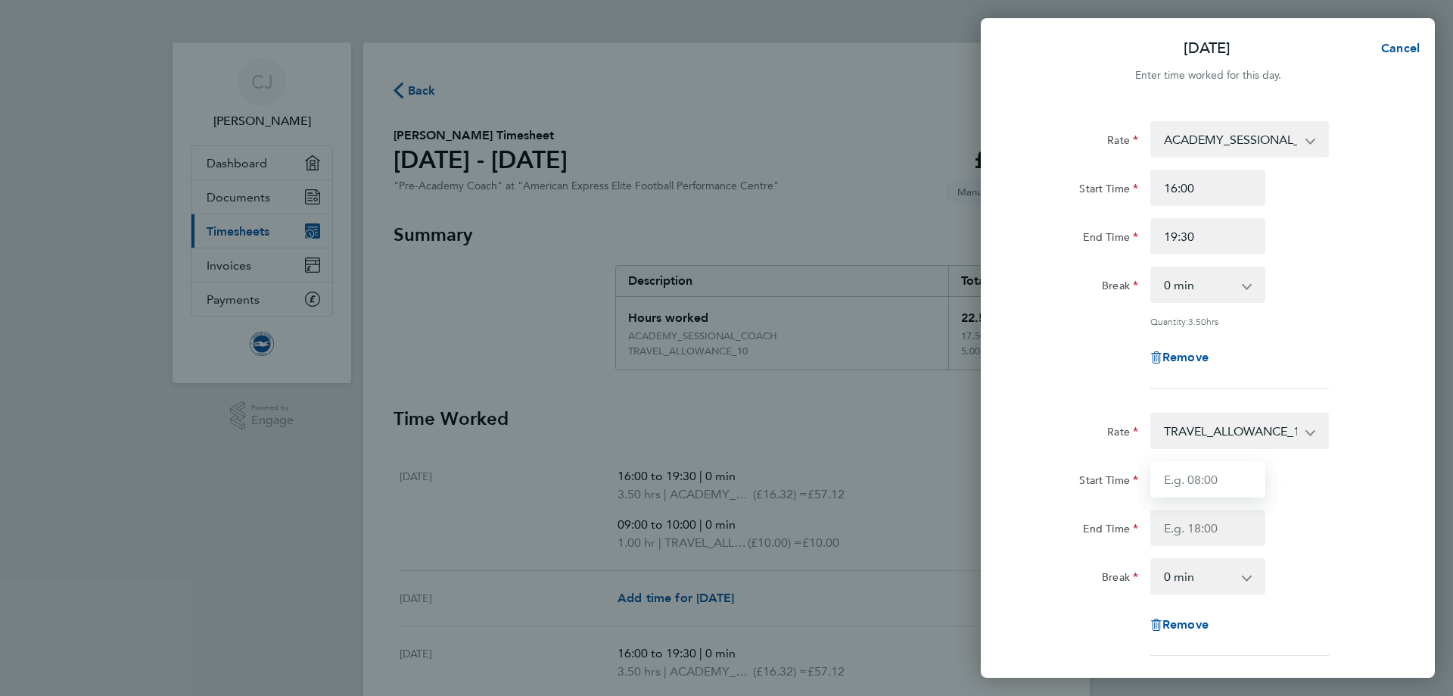
click at [1219, 487] on input "Start Time" at bounding box center [1207, 479] width 115 height 36
type input "16:00"
click at [1231, 477] on input "16:00" at bounding box center [1207, 479] width 115 height 36
drag, startPoint x: 1228, startPoint y: 483, endPoint x: 1140, endPoint y: 480, distance: 87.8
click at [1140, 480] on div "Start Time 16:00" at bounding box center [1207, 479] width 381 height 36
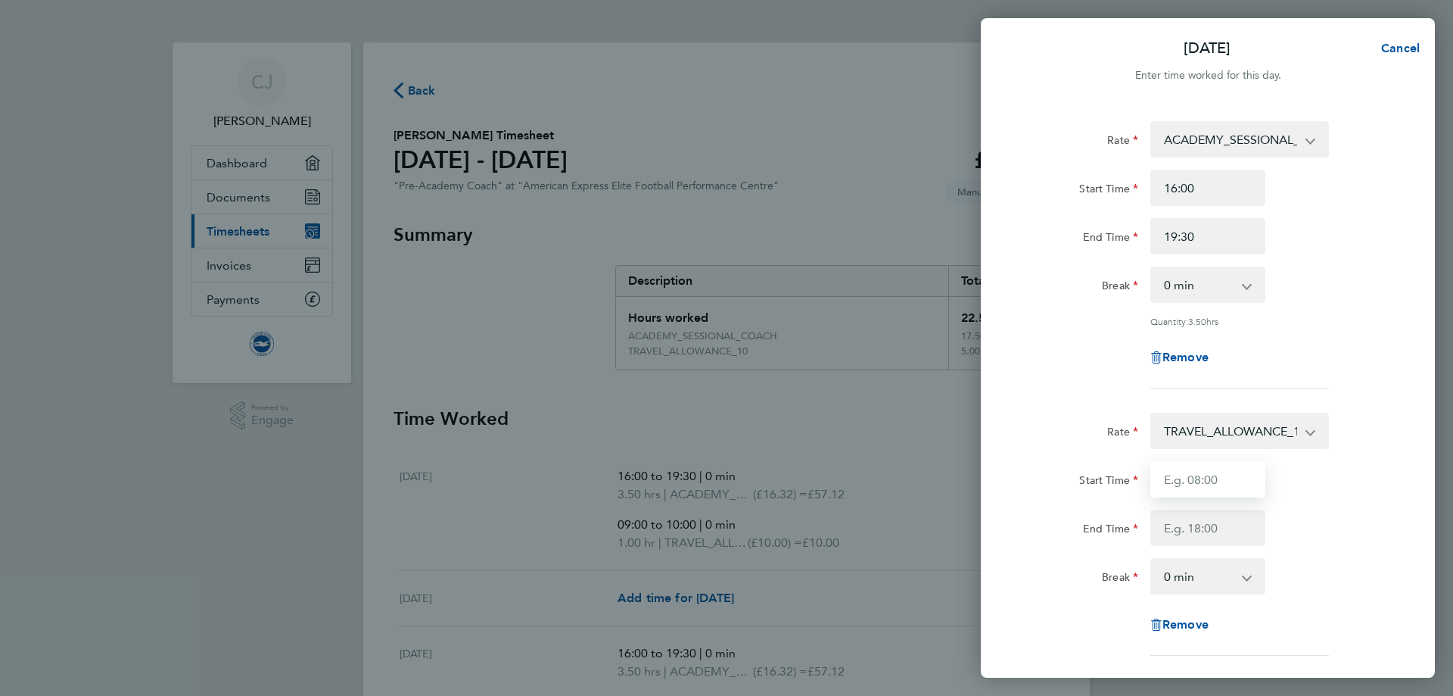
click at [1213, 488] on input "Start Time" at bounding box center [1207, 479] width 115 height 36
type input "09:00"
click at [1213, 523] on input "End Time" at bounding box center [1207, 527] width 115 height 36
click at [1371, 520] on div "End Time" at bounding box center [1207, 527] width 381 height 36
click at [1234, 516] on input "End Time" at bounding box center [1207, 527] width 115 height 36
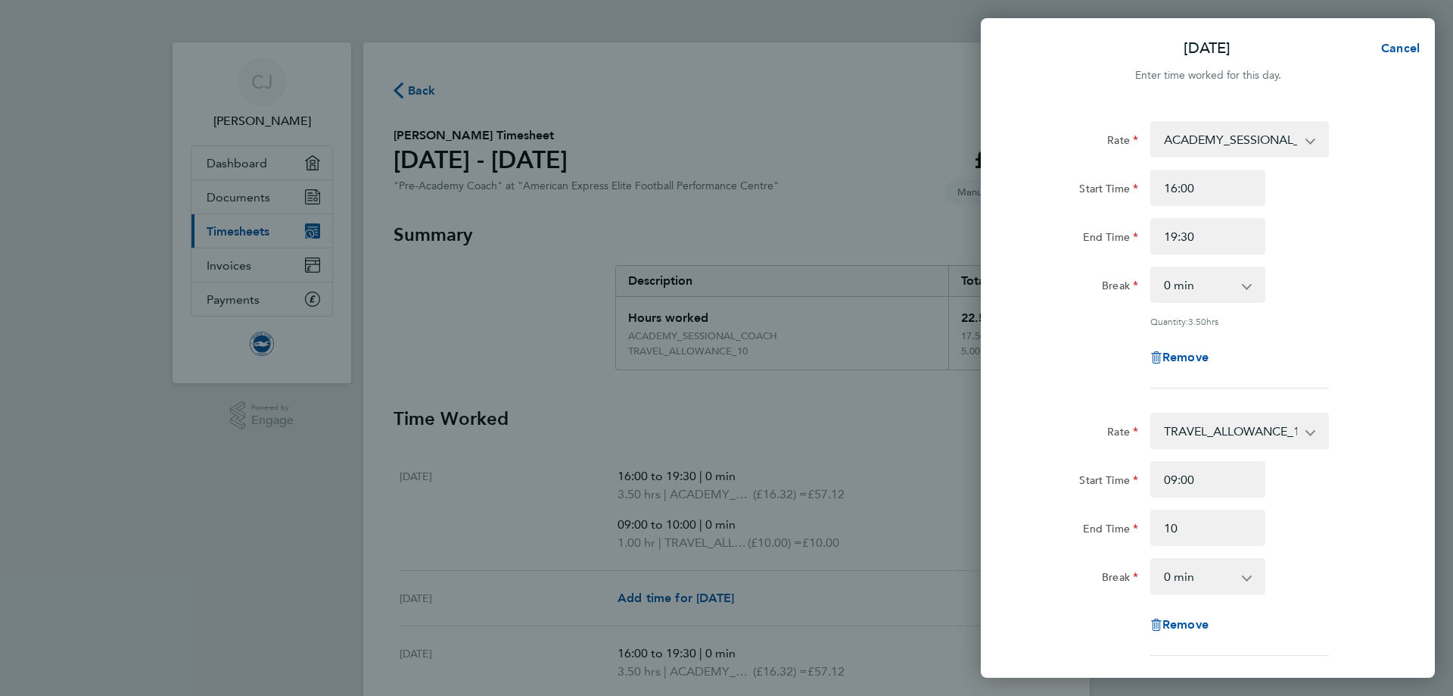
type input "10:00"
click at [1329, 523] on div "End Time 10:00" at bounding box center [1207, 527] width 381 height 36
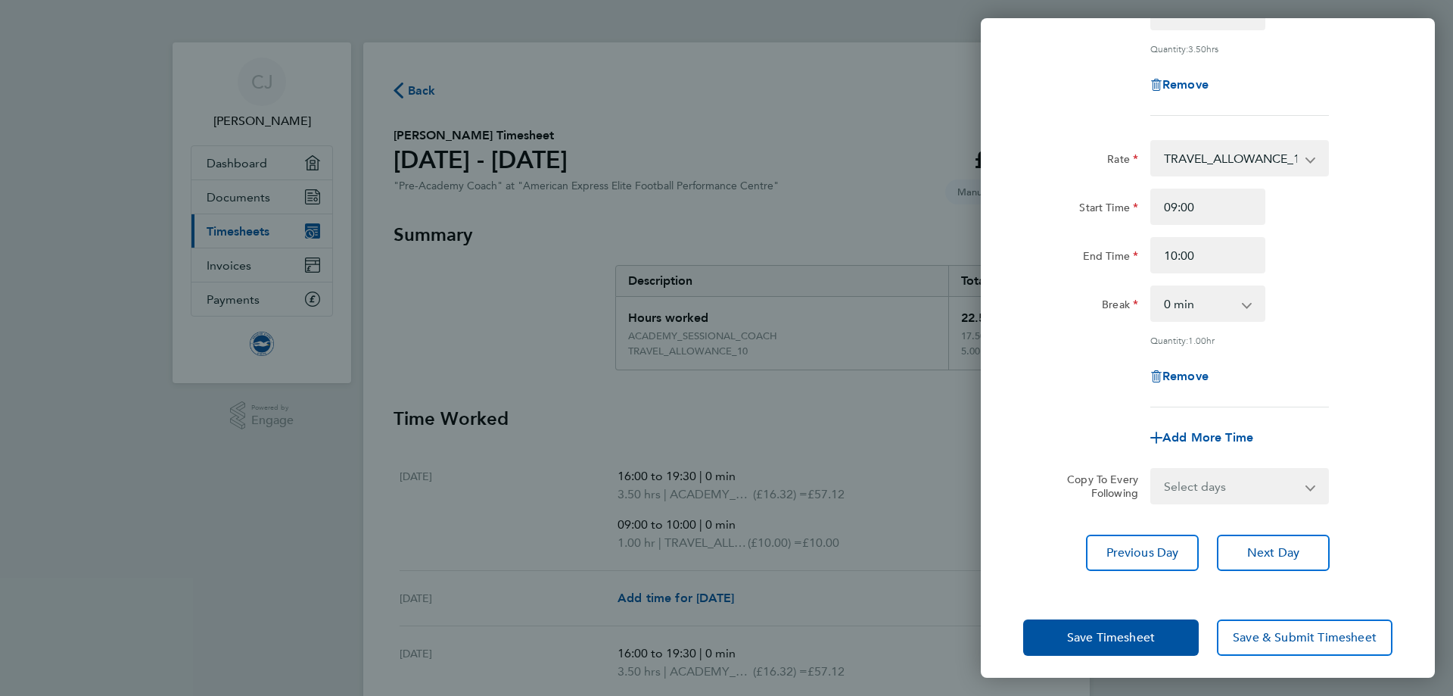
scroll to position [278, 0]
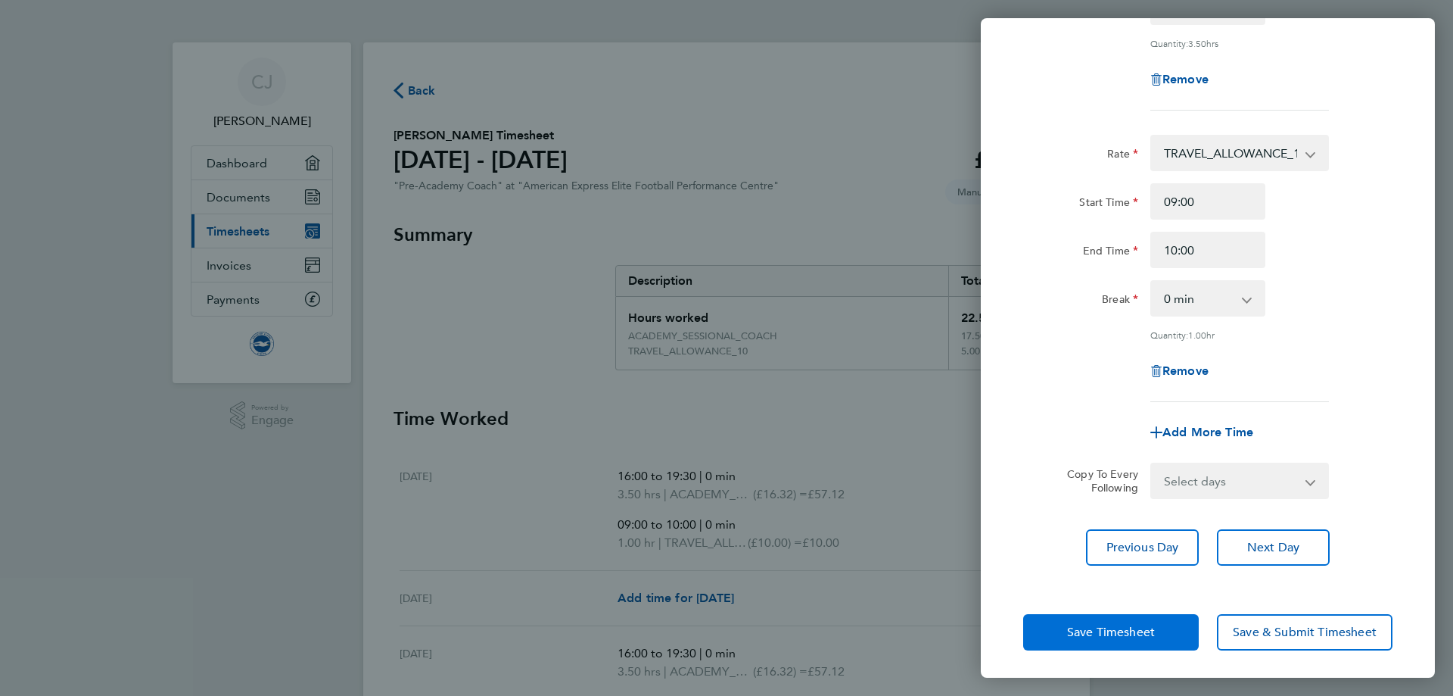
click at [1125, 632] on span "Save Timesheet" at bounding box center [1111, 631] width 88 height 15
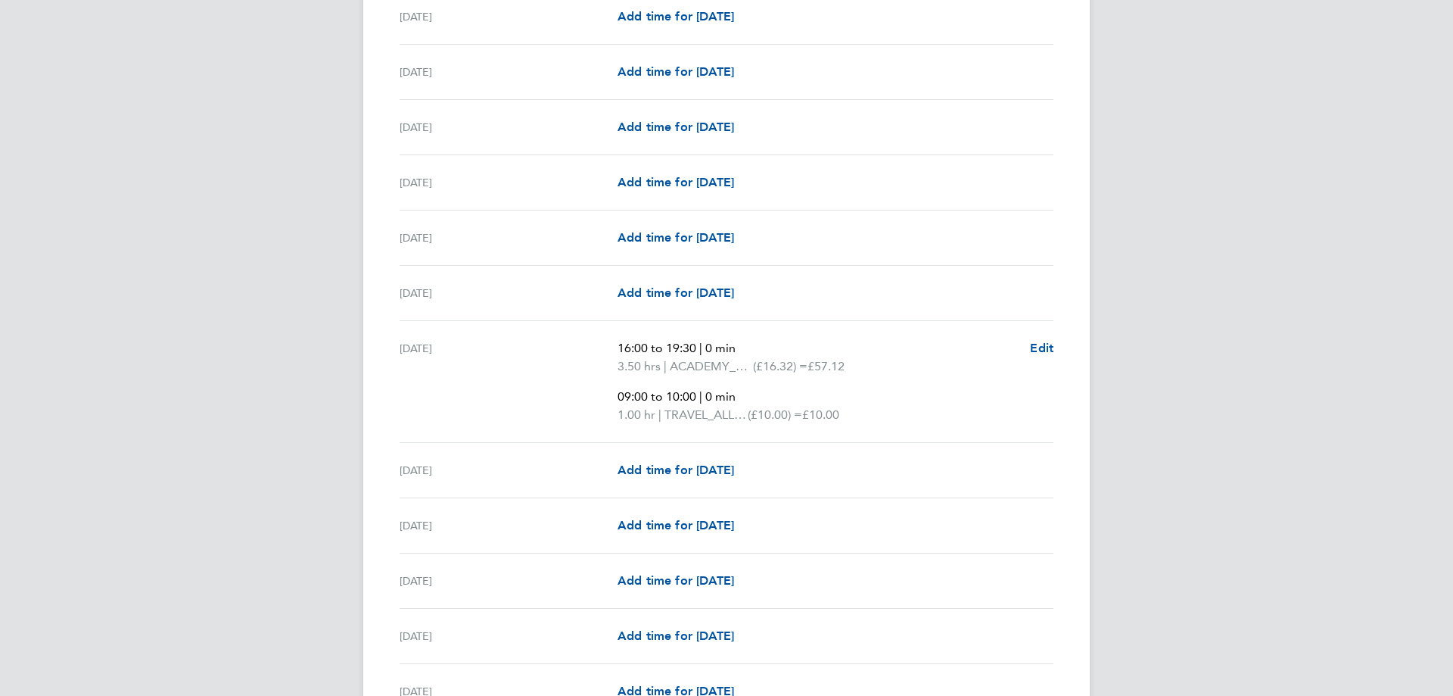
scroll to position [1944, 0]
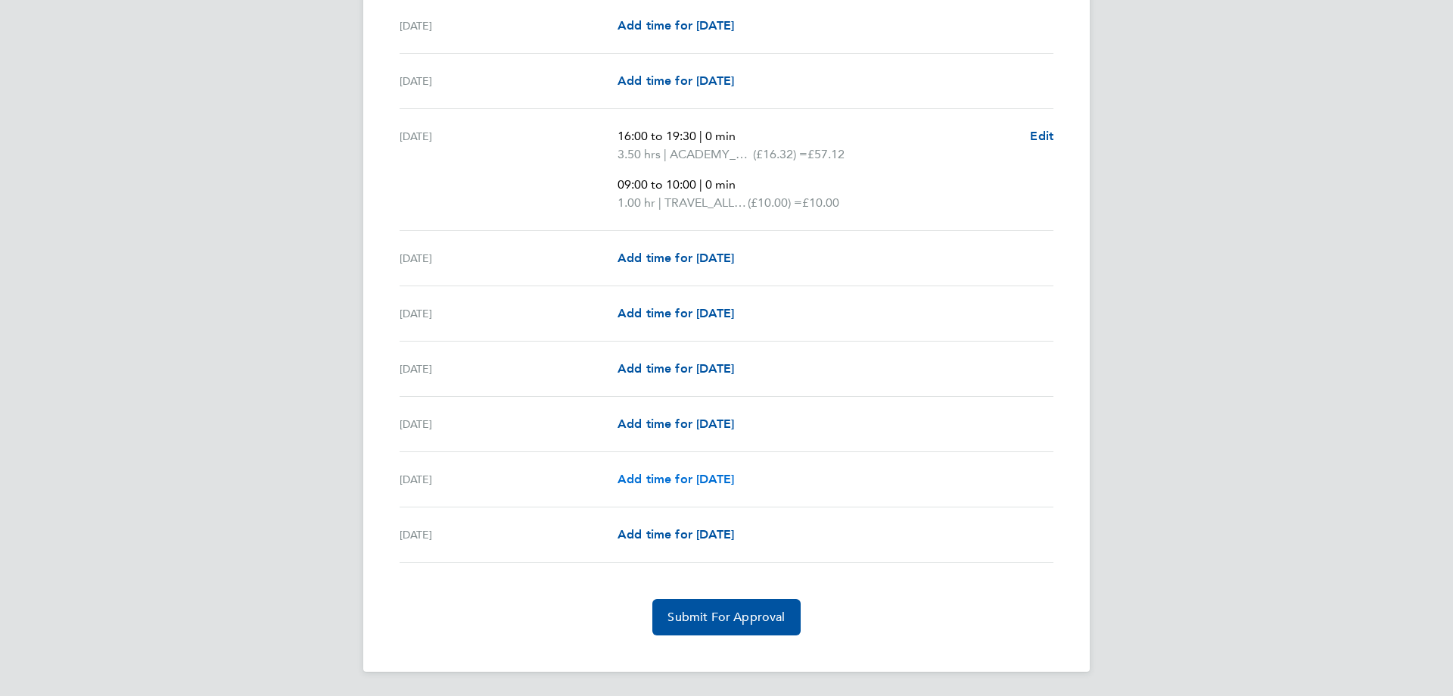
click at [713, 482] on span "Add time for Mon 29 Sep" at bounding box center [676, 479] width 117 height 14
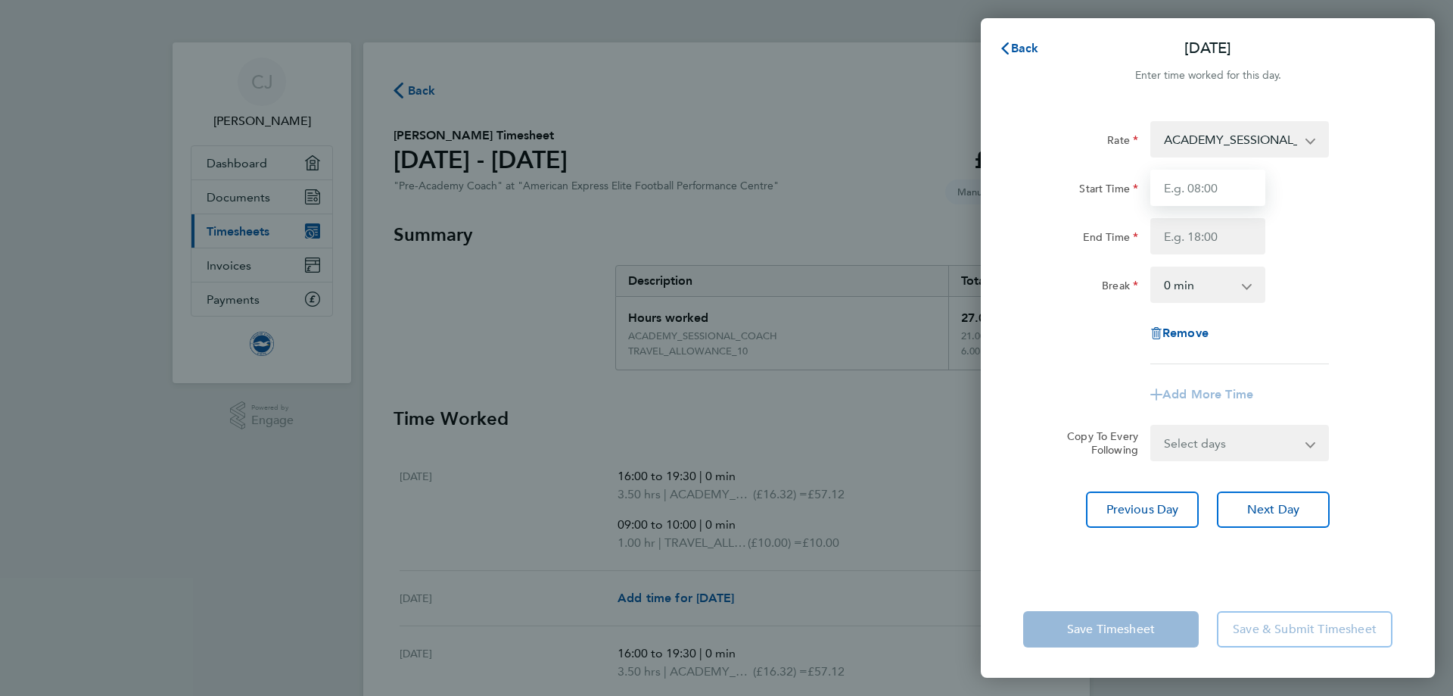
click at [1202, 188] on input "Start Time" at bounding box center [1207, 188] width 115 height 36
type input "16:00"
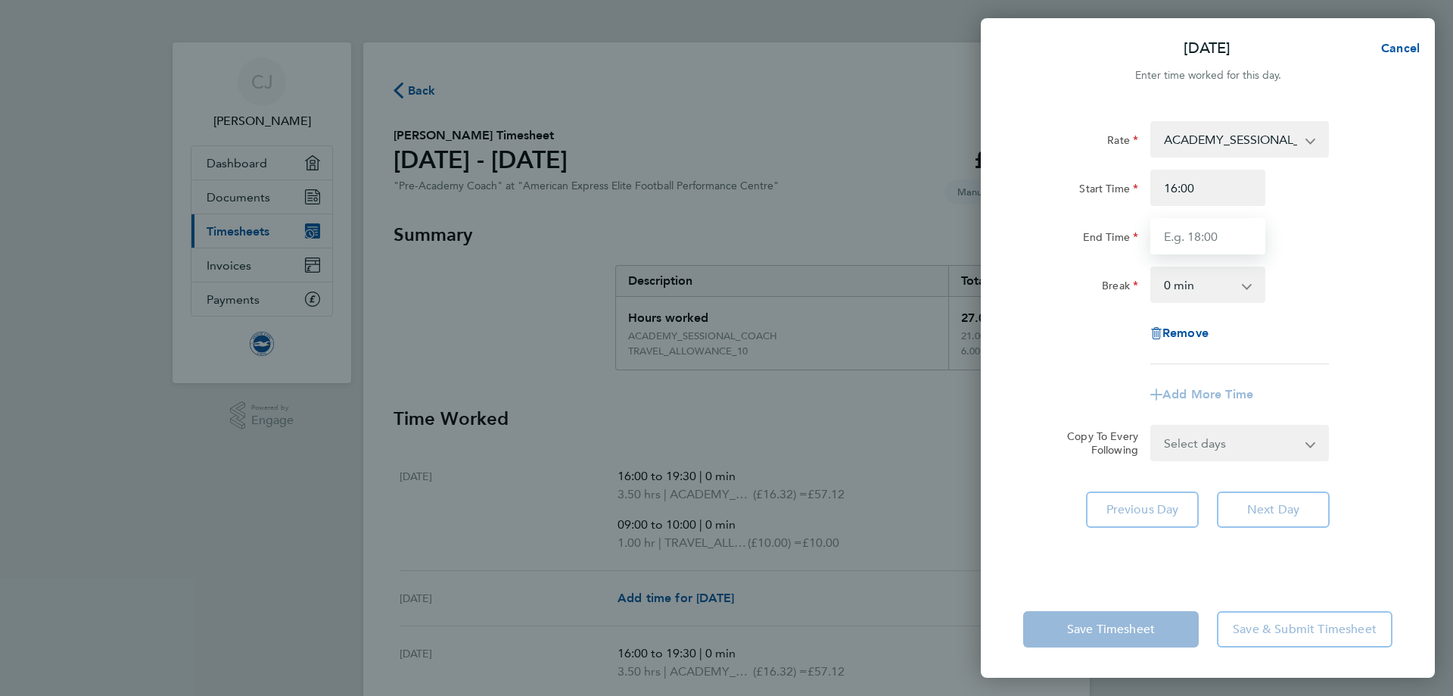
click at [1196, 235] on input "End Time" at bounding box center [1207, 236] width 115 height 36
type input "19:30"
click at [1301, 346] on div "Remove" at bounding box center [1207, 333] width 381 height 36
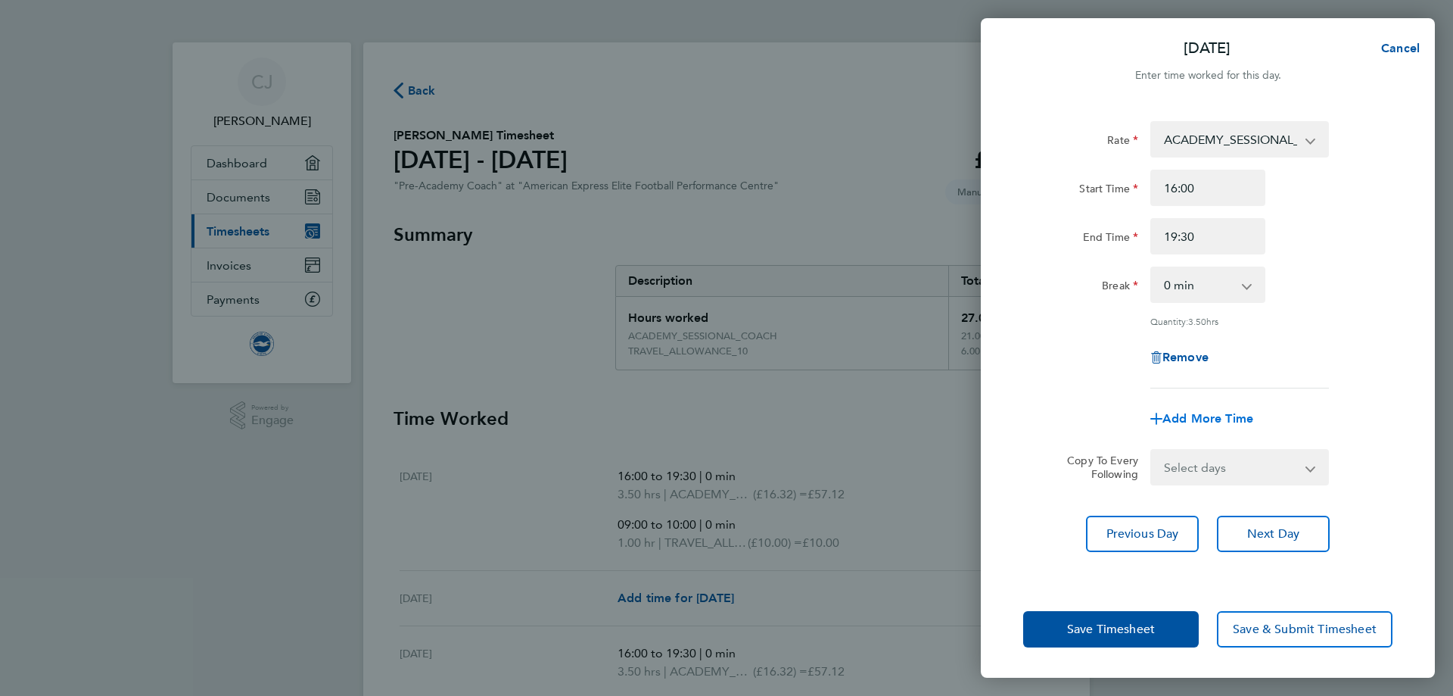
click at [1213, 416] on span "Add More Time" at bounding box center [1208, 418] width 91 height 14
select select "null"
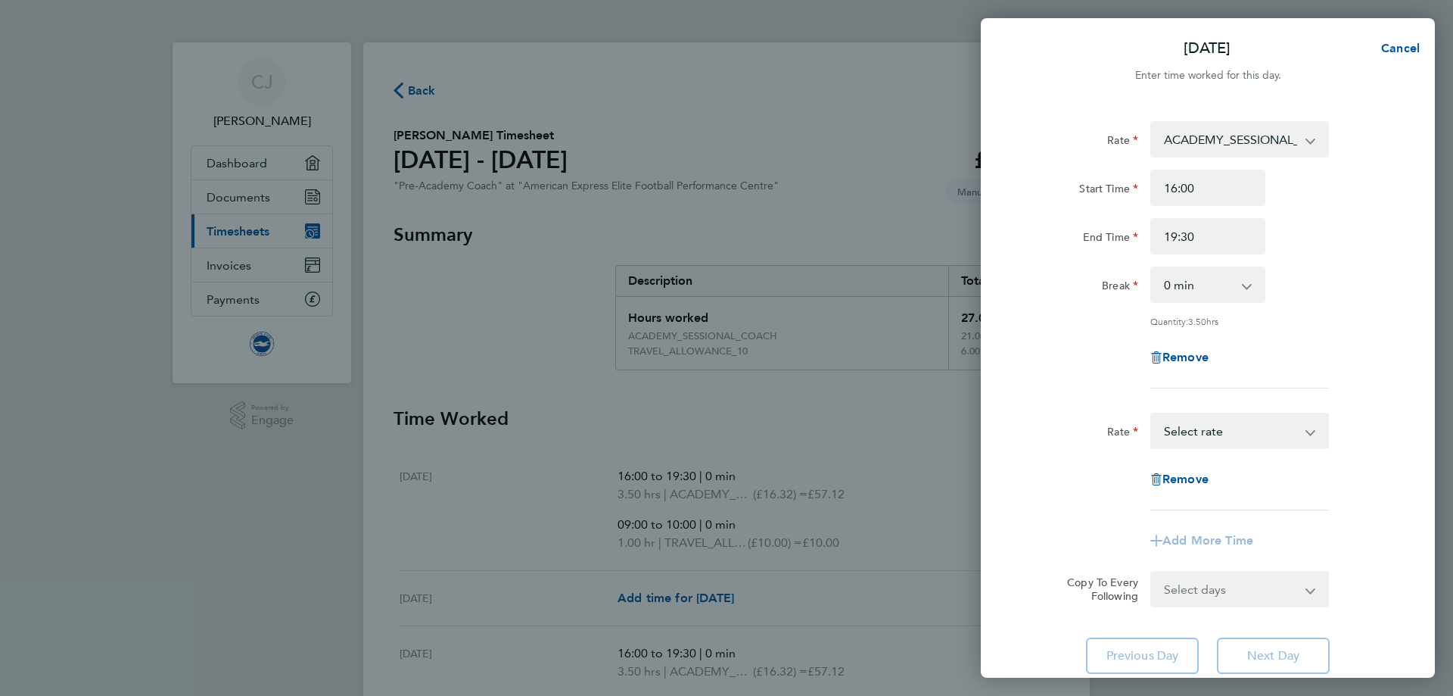
click at [1219, 432] on select "ACADEMY_SESSIONAL_COACH - 16.32 TRAVEL_ALLOWANCE_10 - 10.00 Select rate" at bounding box center [1230, 430] width 157 height 33
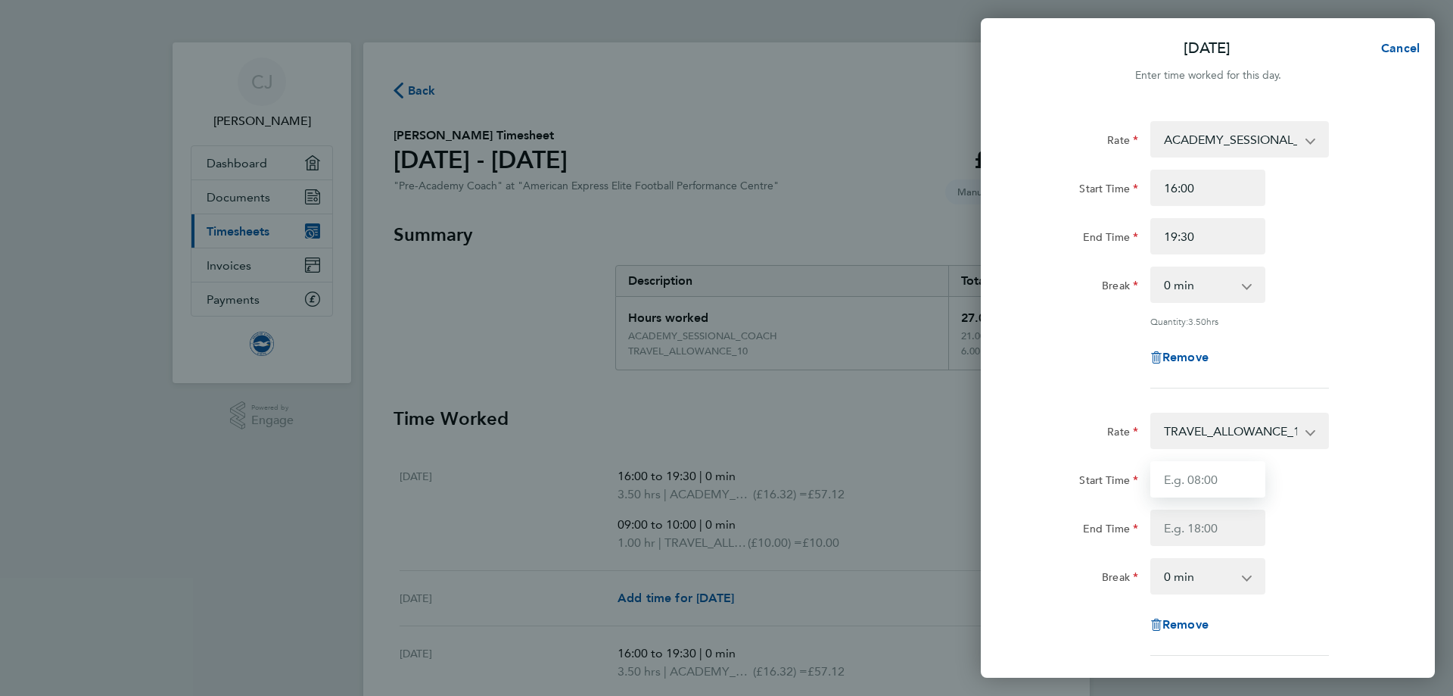
click at [1224, 483] on input "Start Time" at bounding box center [1207, 479] width 115 height 36
type input "09:00"
click at [1221, 531] on input "End Time" at bounding box center [1207, 527] width 115 height 36
type input "10:00"
click at [1348, 503] on div "Start Time 09:00 End Time 10:00" at bounding box center [1207, 503] width 381 height 85
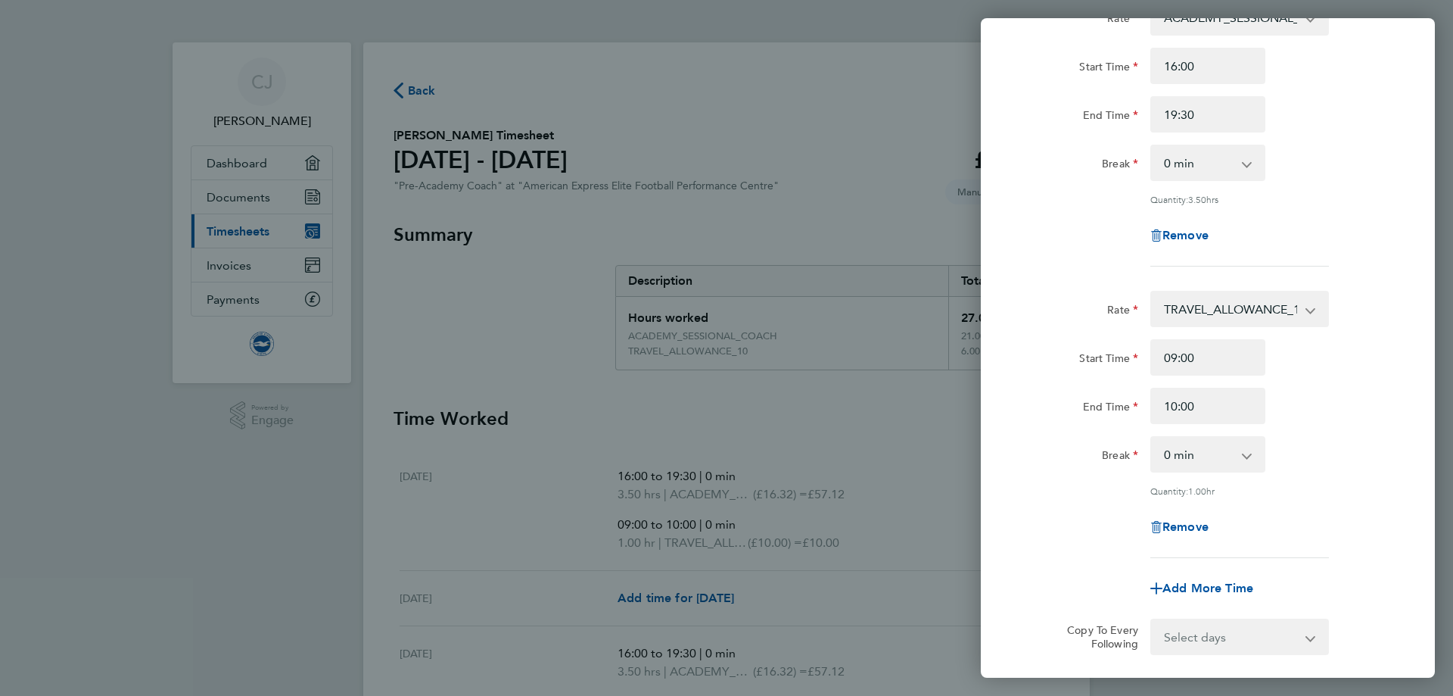
scroll to position [278, 0]
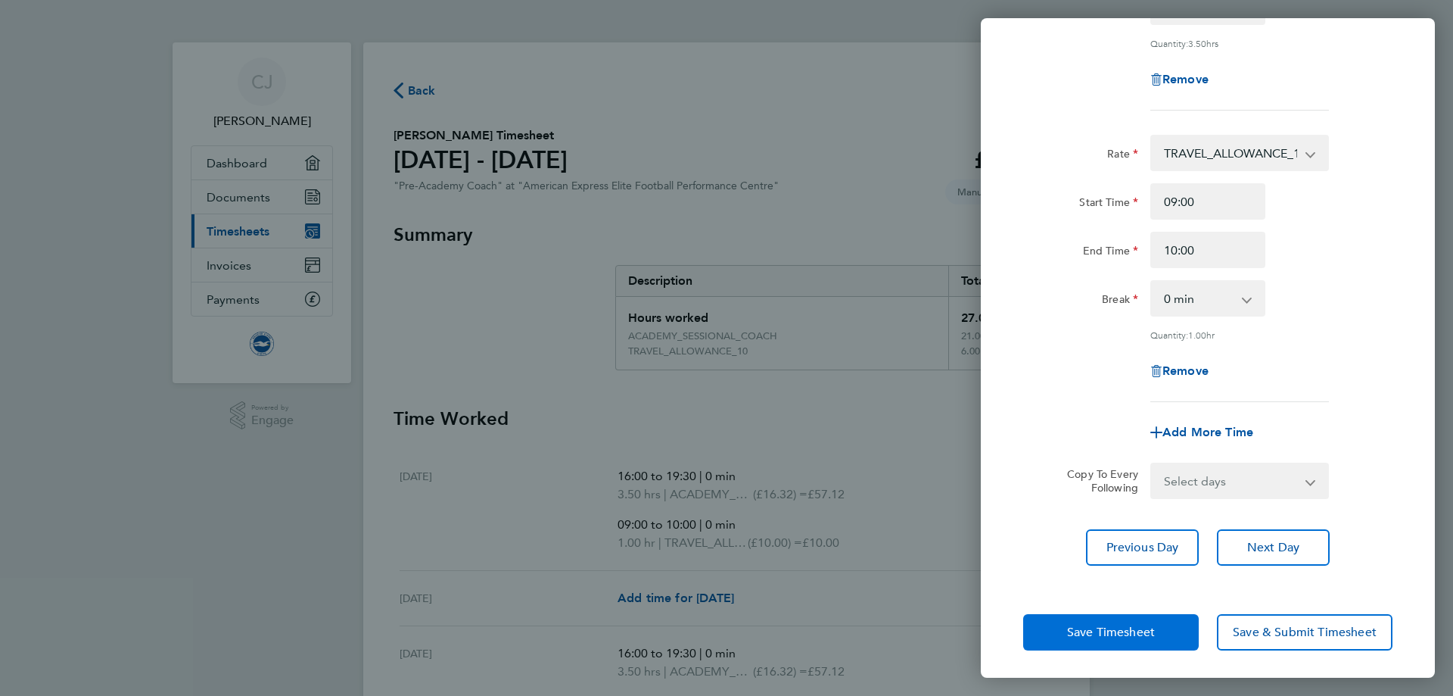
click at [1153, 641] on button "Save Timesheet" at bounding box center [1111, 632] width 176 height 36
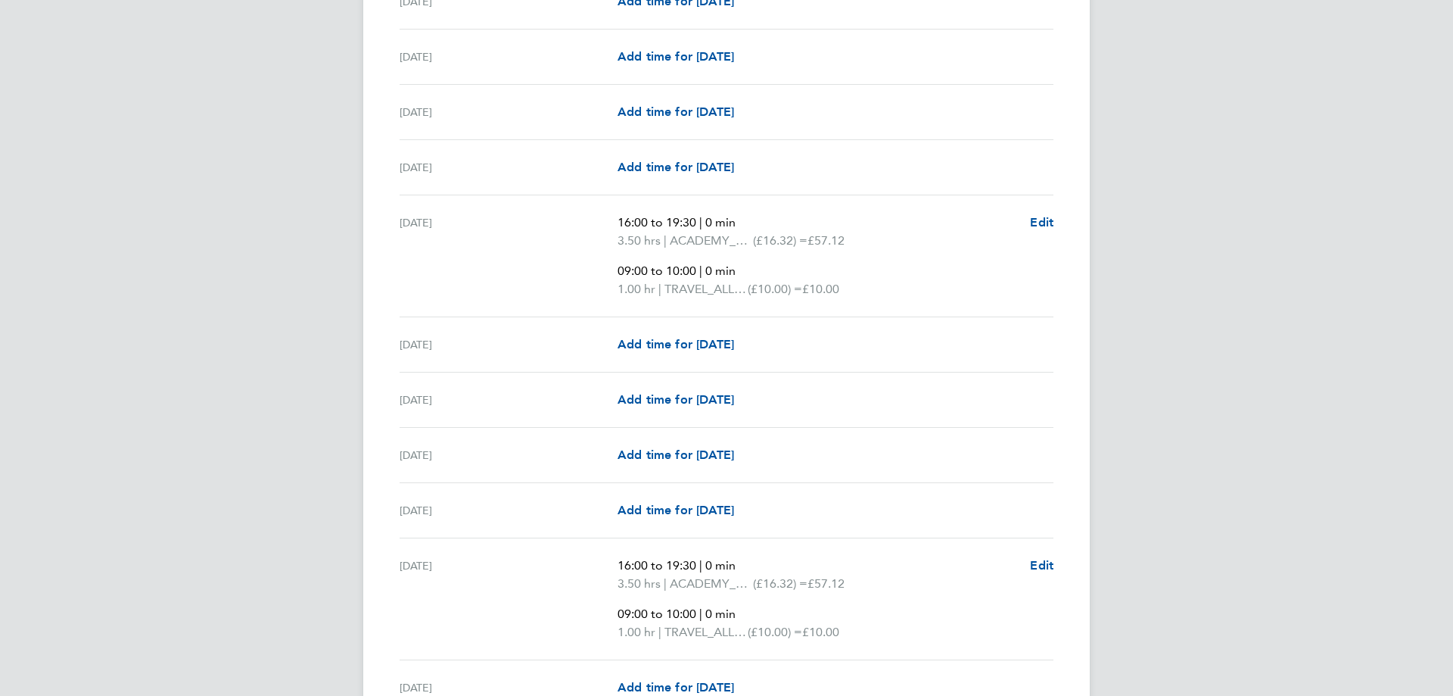
scroll to position [2010, 0]
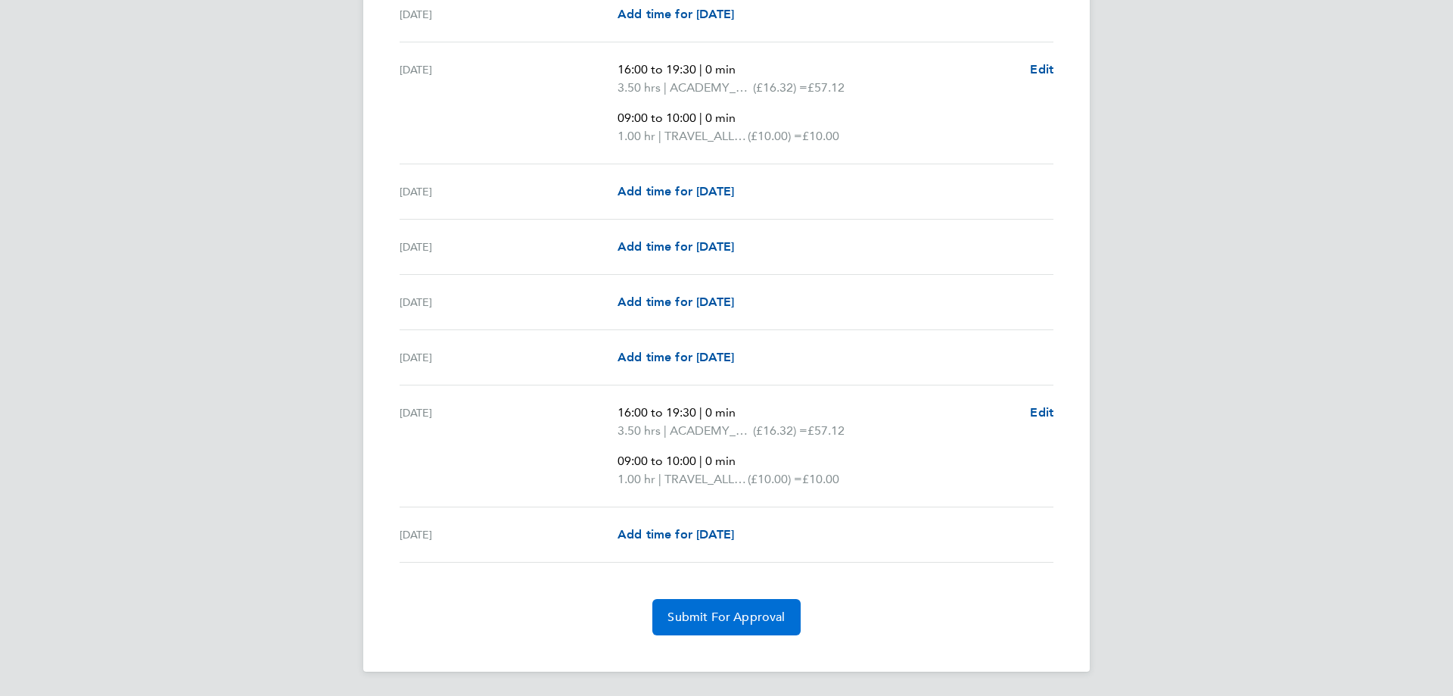
click at [734, 620] on span "Submit For Approval" at bounding box center [726, 616] width 117 height 15
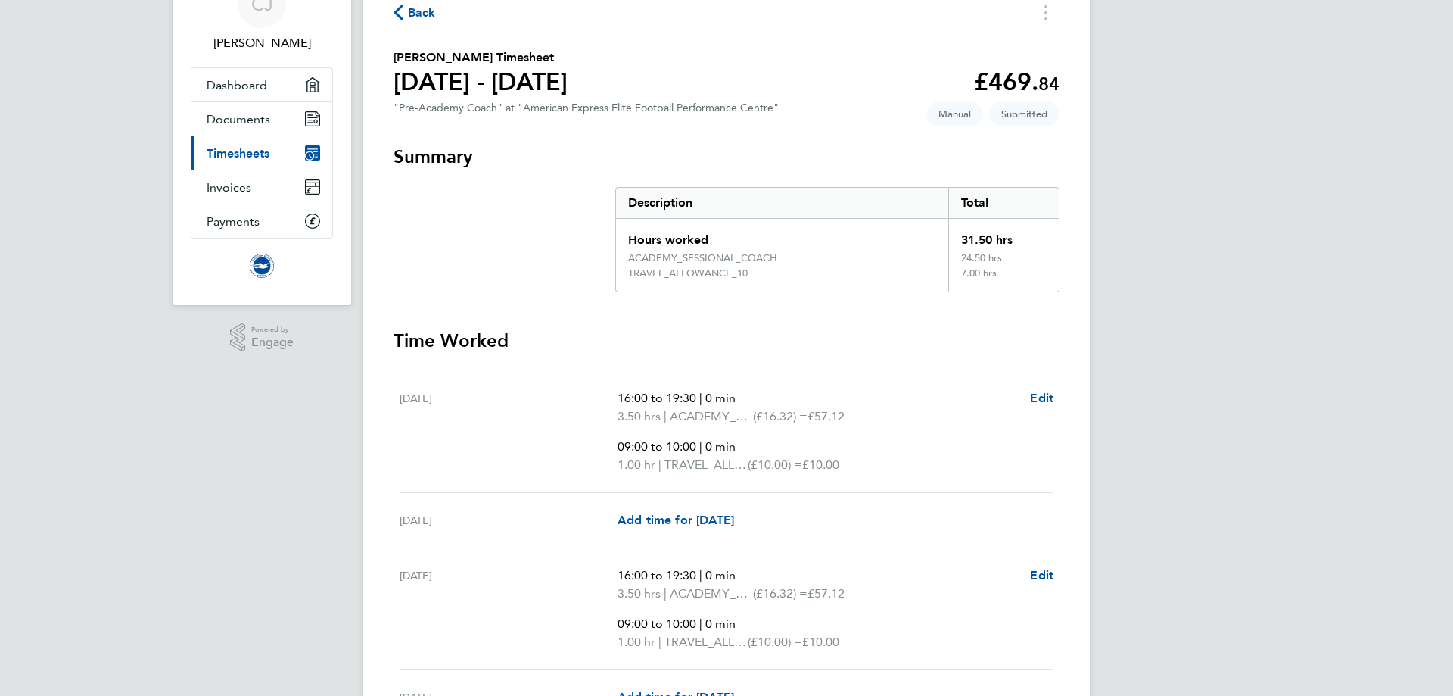
scroll to position [0, 0]
